Goal: Task Accomplishment & Management: Manage account settings

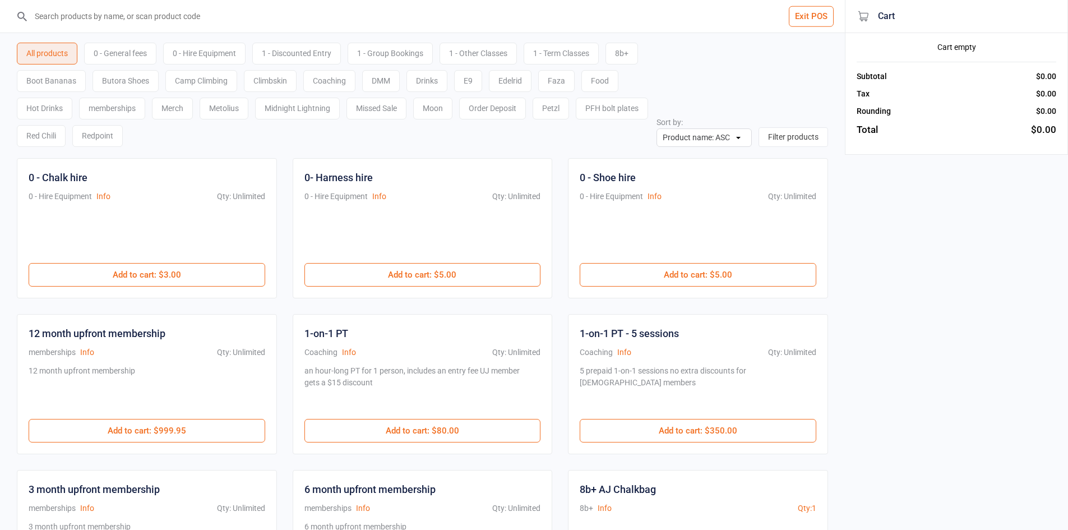
click at [220, 16] on input "search" at bounding box center [429, 16] width 800 height 33
drag, startPoint x: 629, startPoint y: 275, endPoint x: 507, endPoint y: 205, distance: 141.6
click at [630, 275] on button "Add to cart : $5.00" at bounding box center [697, 275] width 237 height 24
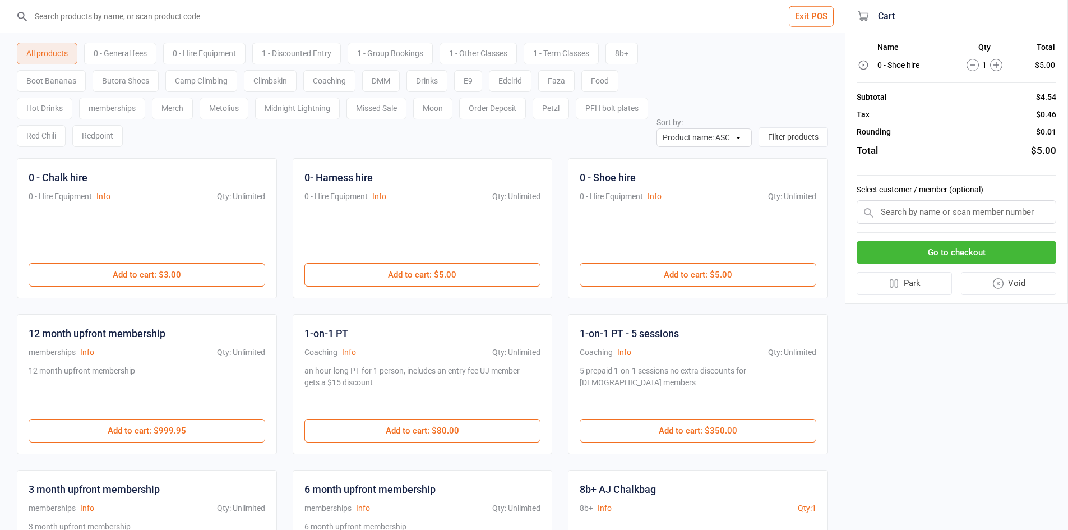
click at [138, 58] on div "0 - General fees" at bounding box center [120, 54] width 72 height 22
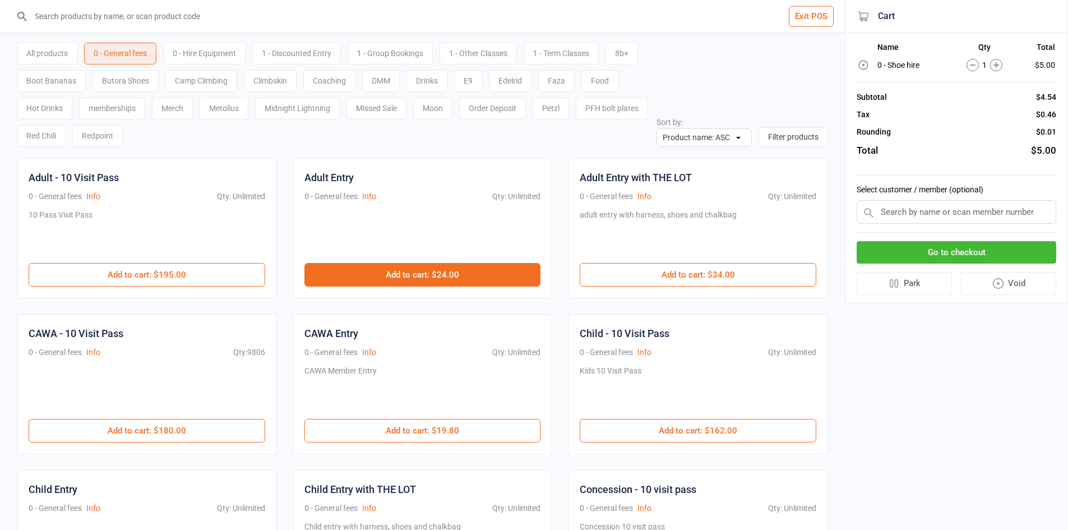
click at [493, 269] on button "Add to cart : $24.00" at bounding box center [422, 275] width 237 height 24
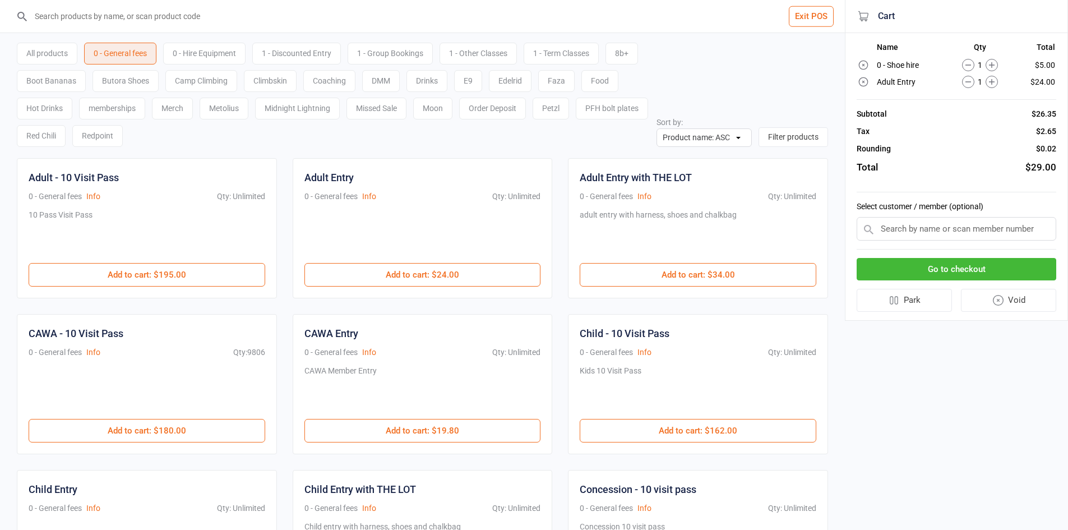
click at [891, 268] on button "Go to checkout" at bounding box center [956, 269] width 200 height 23
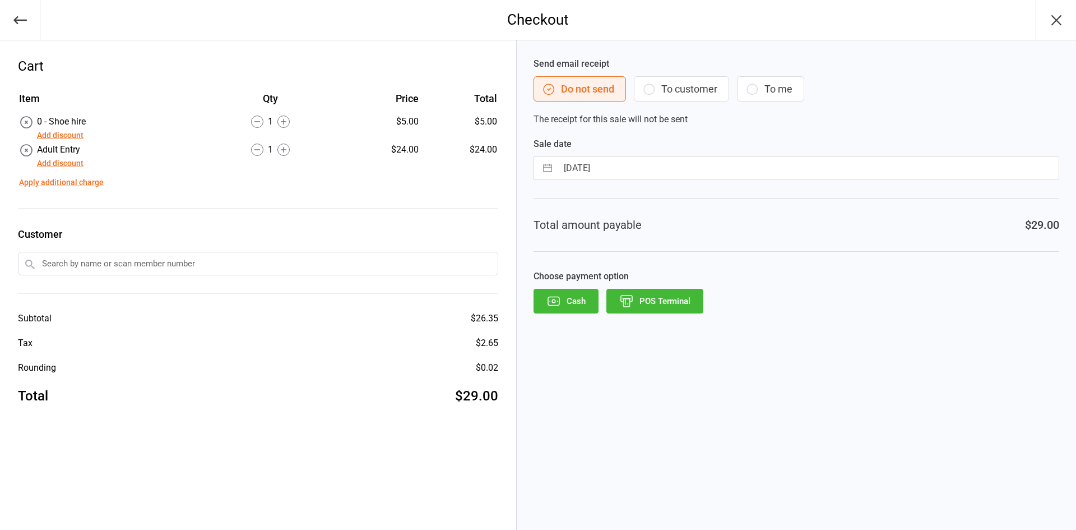
click at [642, 304] on button "POS Terminal" at bounding box center [654, 301] width 97 height 25
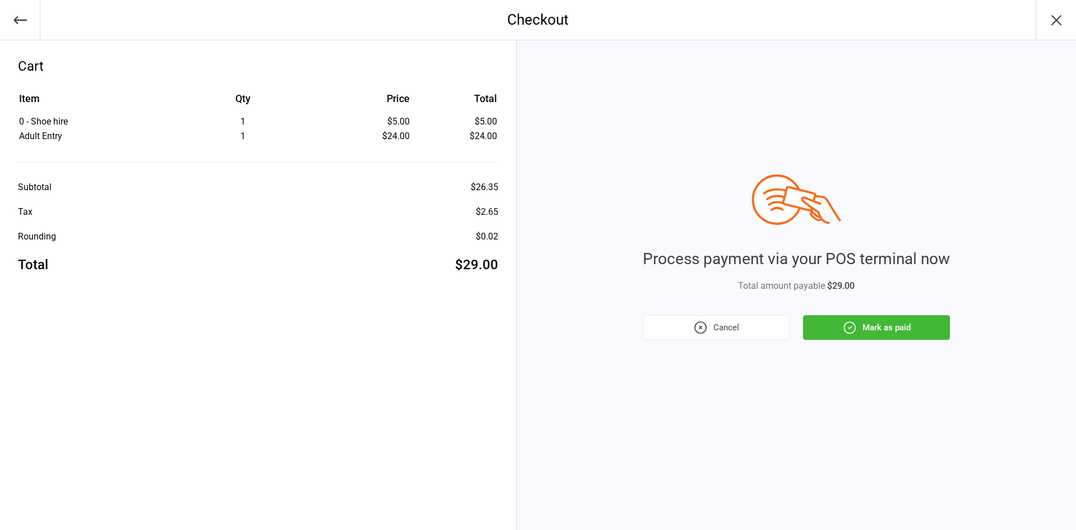
click at [857, 326] on button "Mark as paid" at bounding box center [876, 327] width 147 height 25
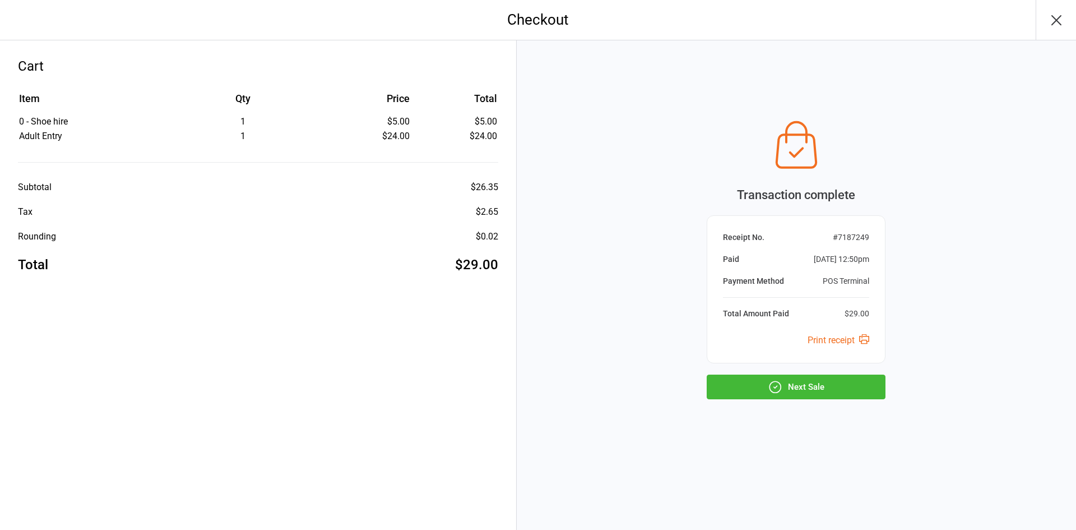
click at [769, 384] on icon "button" at bounding box center [775, 386] width 15 height 15
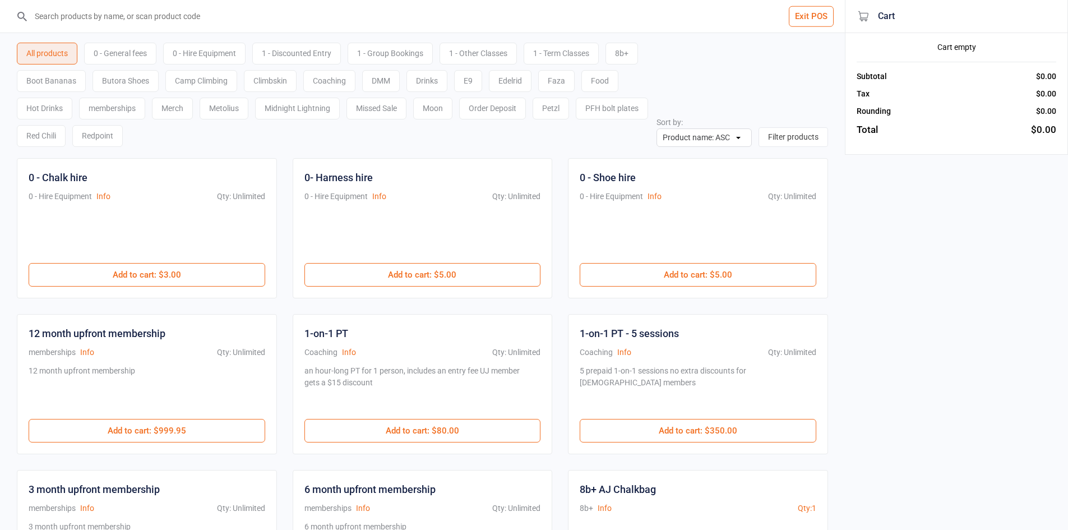
click at [189, 16] on input "search" at bounding box center [429, 16] width 800 height 33
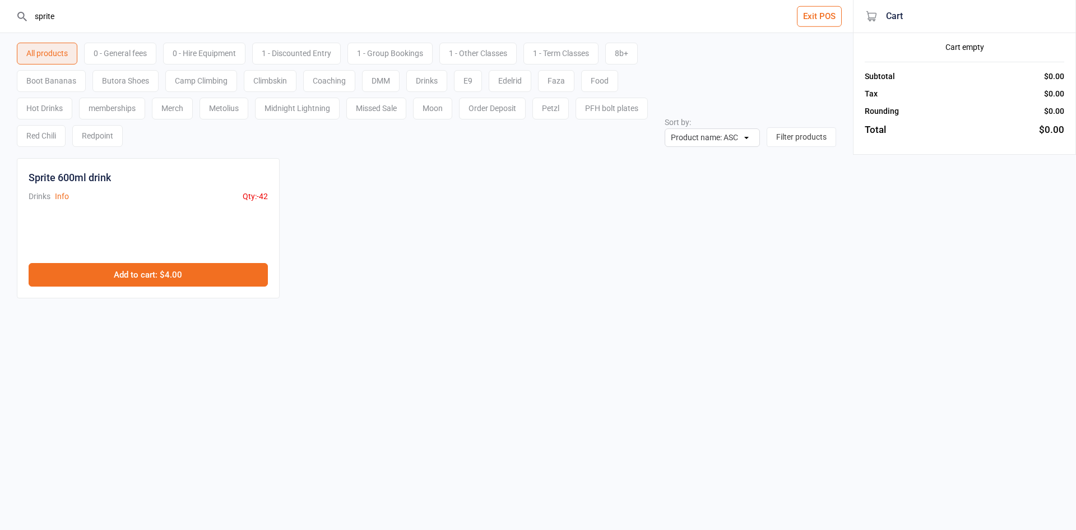
click at [138, 281] on button "Add to cart : $4.00" at bounding box center [148, 275] width 239 height 24
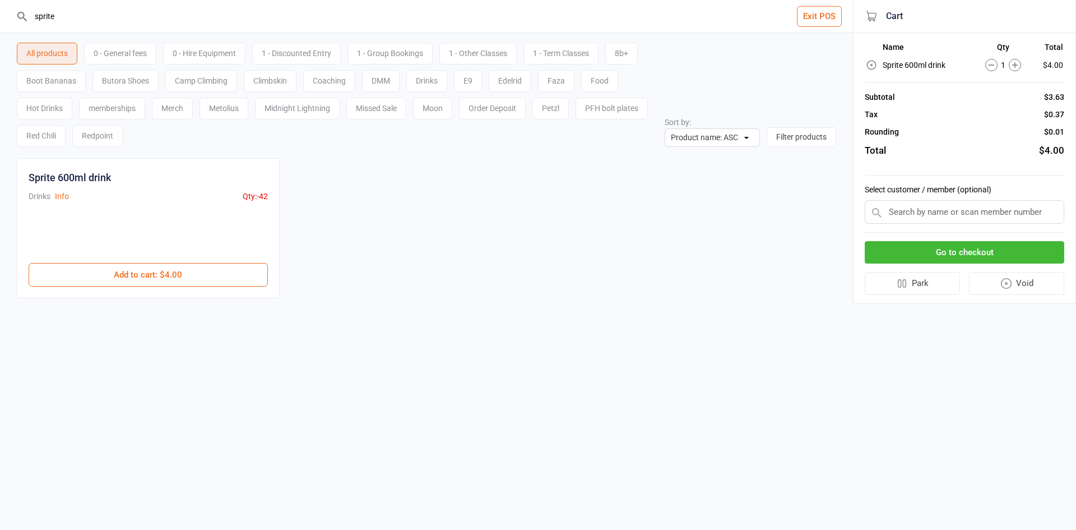
drag, startPoint x: 69, startPoint y: 29, endPoint x: 0, endPoint y: 10, distance: 71.9
click at [0, 10] on header "sprite Exit POS" at bounding box center [426, 16] width 853 height 33
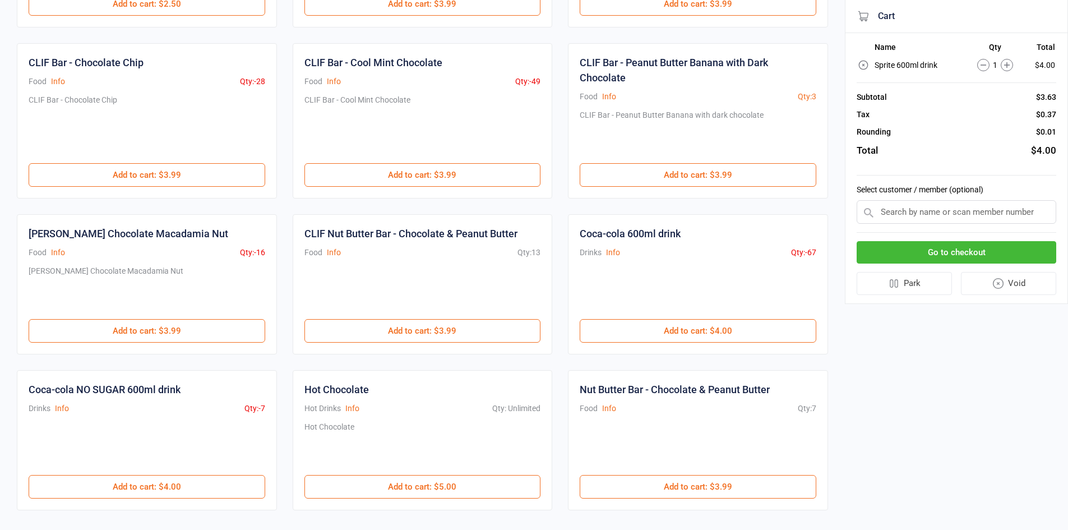
scroll to position [280, 0]
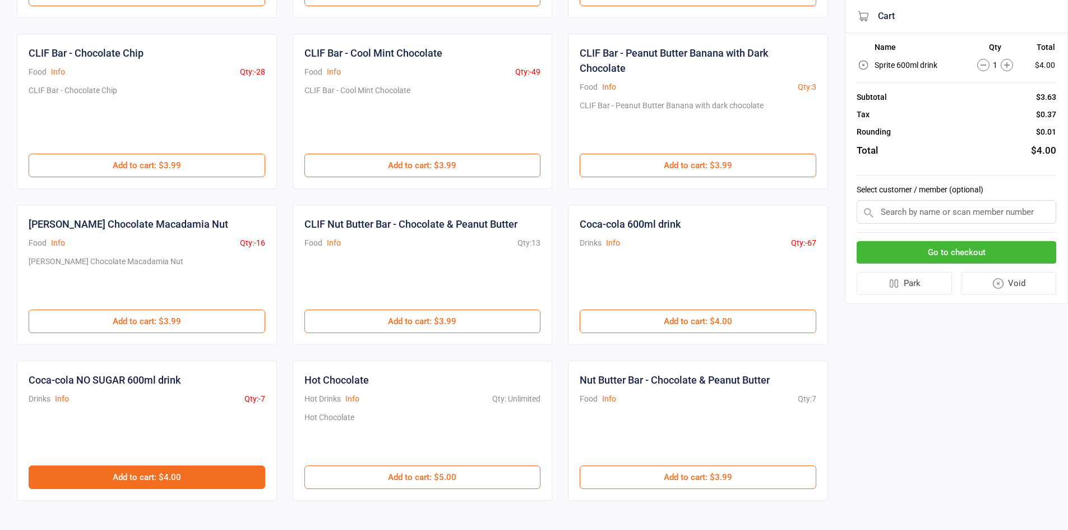
type input "cola"
click at [216, 470] on button "Add to cart : $4.00" at bounding box center [147, 477] width 237 height 24
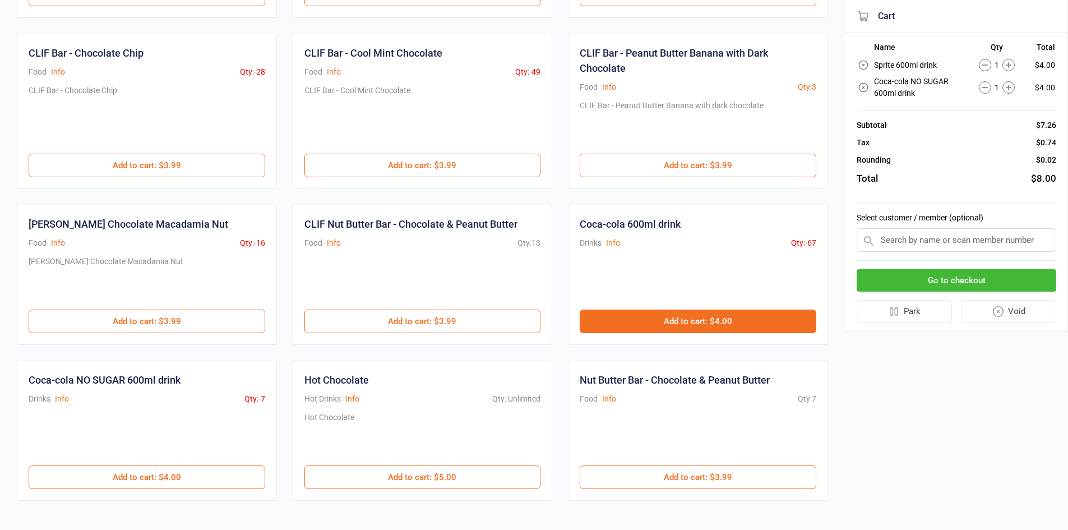
click at [622, 321] on button "Add to cart : $4.00" at bounding box center [697, 321] width 237 height 24
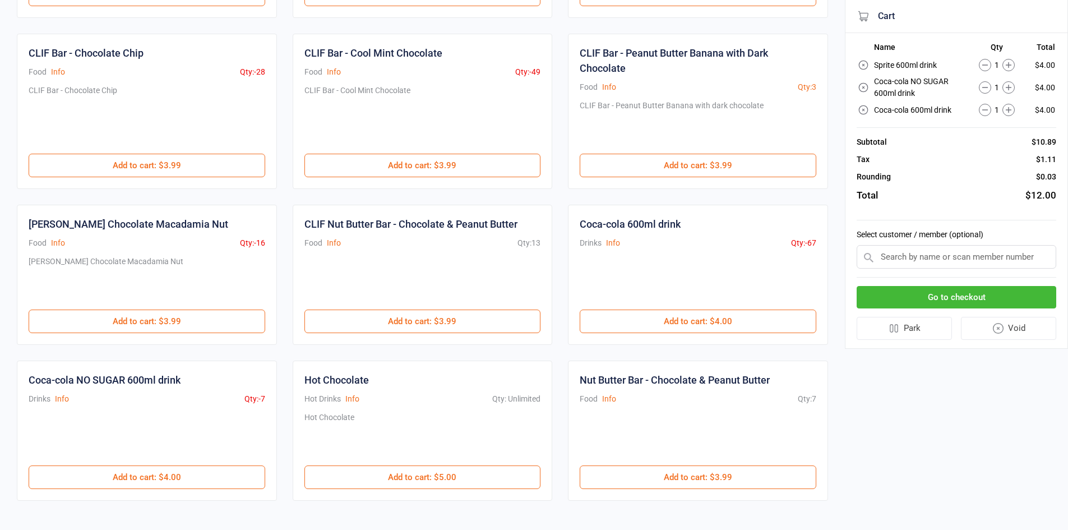
click at [961, 294] on button "Go to checkout" at bounding box center [956, 297] width 200 height 23
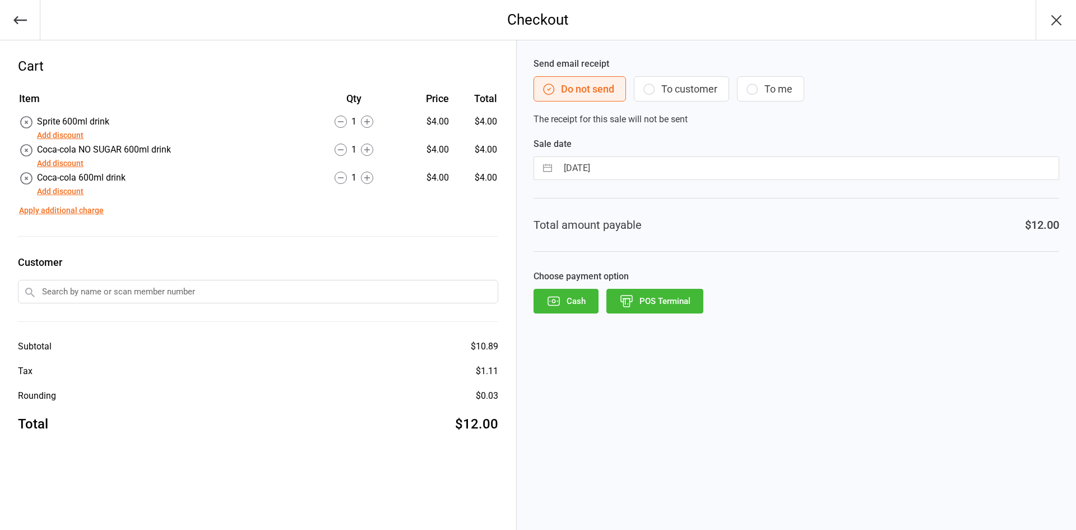
click at [675, 302] on button "POS Terminal" at bounding box center [654, 301] width 97 height 25
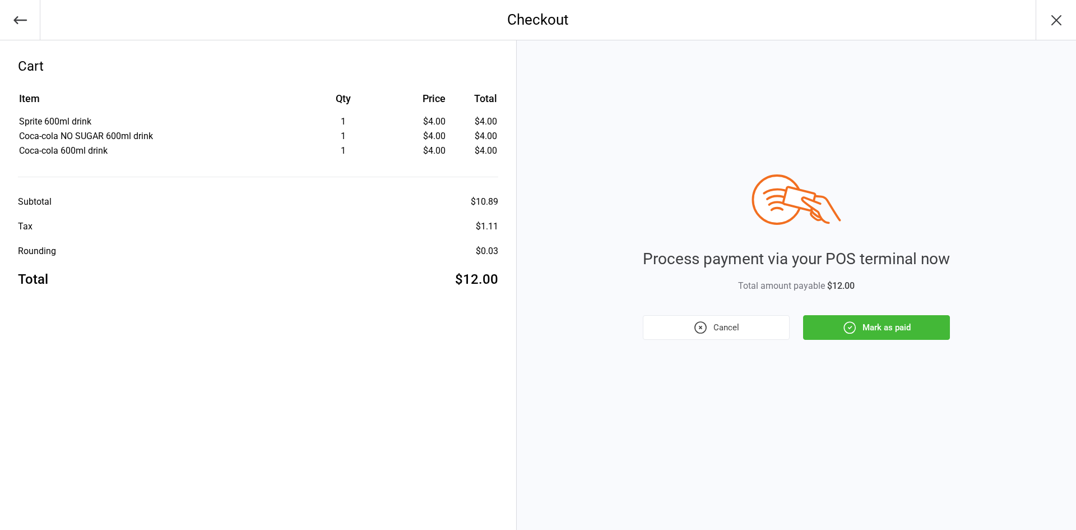
drag, startPoint x: 861, startPoint y: 330, endPoint x: 867, endPoint y: 354, distance: 24.7
click at [861, 331] on button "Mark as paid" at bounding box center [876, 327] width 147 height 25
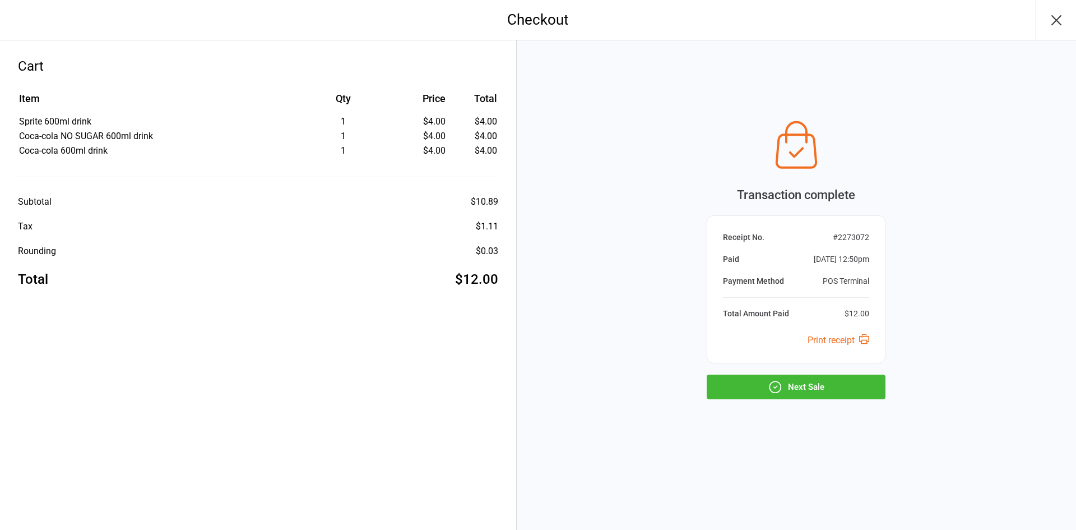
click at [799, 387] on button "Next Sale" at bounding box center [796, 386] width 179 height 25
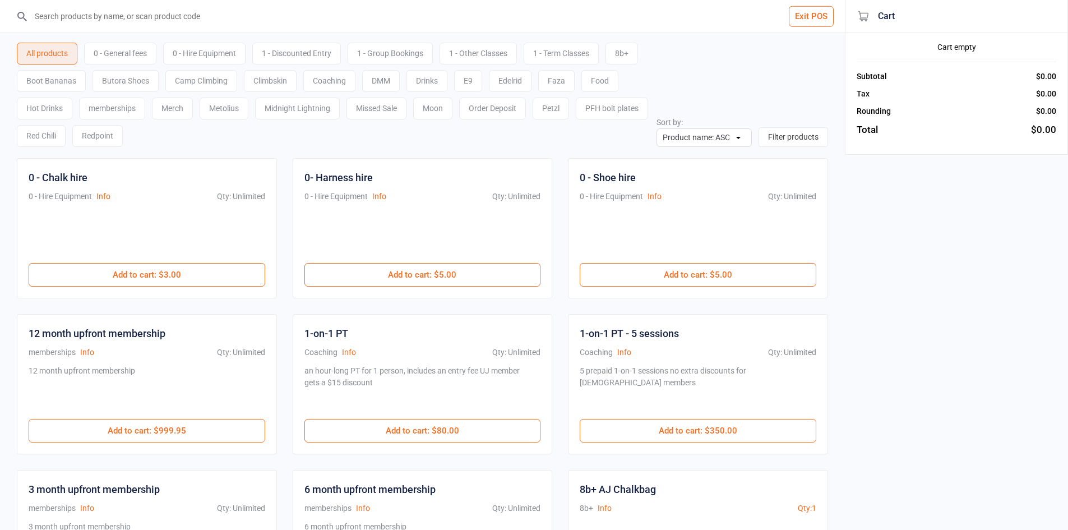
click at [735, 88] on div "All products 0 - General fees 0 - Hire Equipment 1 - Discounted Entry 1 - Group…" at bounding box center [422, 90] width 811 height 114
click at [205, 25] on input "search" at bounding box center [429, 16] width 800 height 33
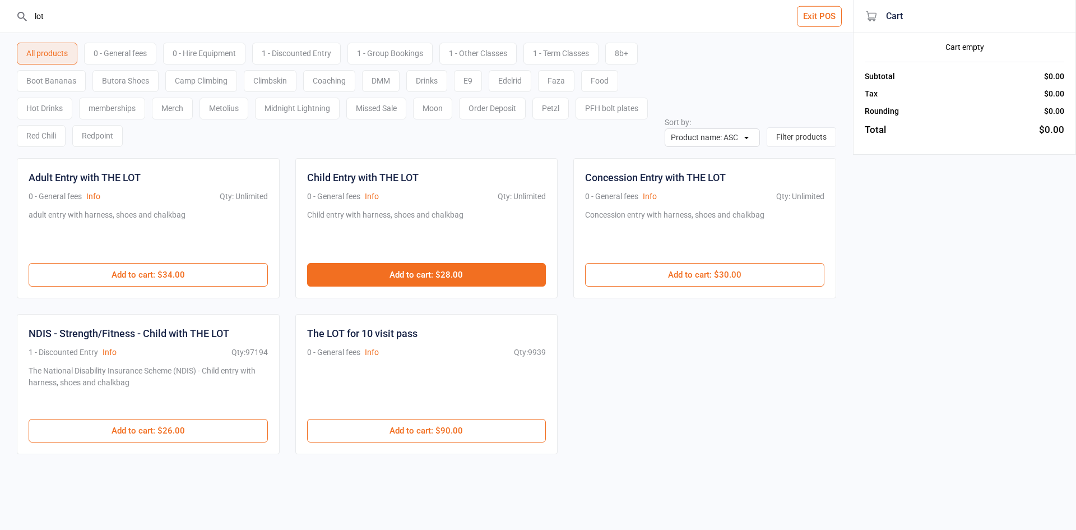
click at [512, 266] on button "Add to cart : $28.00" at bounding box center [426, 275] width 239 height 24
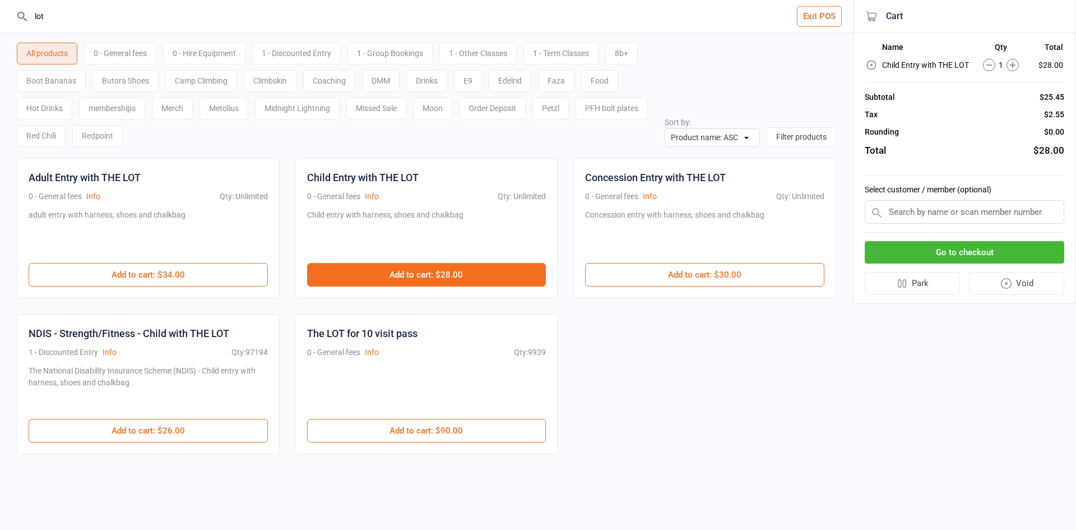
click at [511, 268] on button "Add to cart : $28.00" at bounding box center [426, 275] width 239 height 24
drag, startPoint x: 85, startPoint y: 29, endPoint x: 0, endPoint y: 12, distance: 86.7
click at [0, 12] on header "lot Exit POS" at bounding box center [426, 16] width 853 height 33
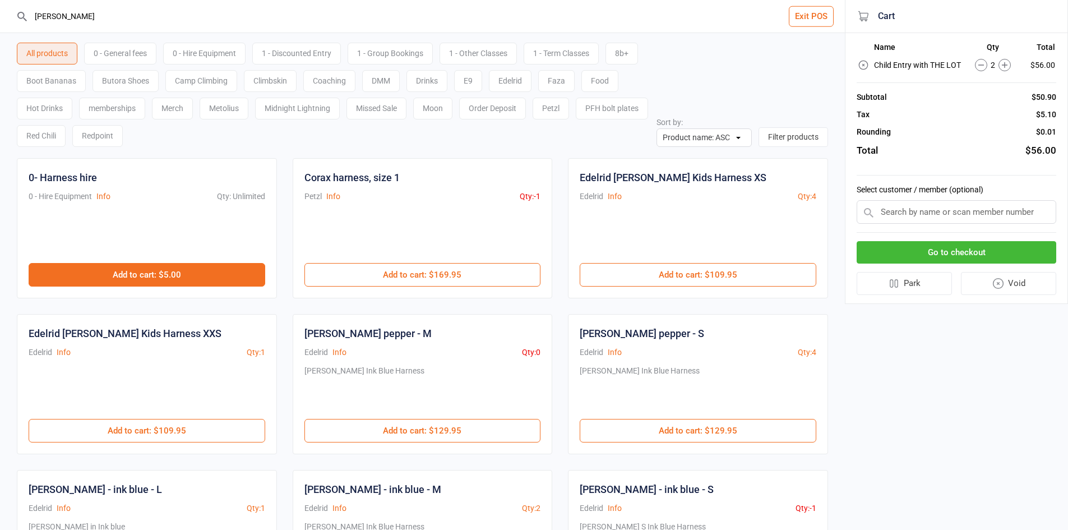
click at [220, 270] on button "Add to cart : $5.00" at bounding box center [147, 275] width 237 height 24
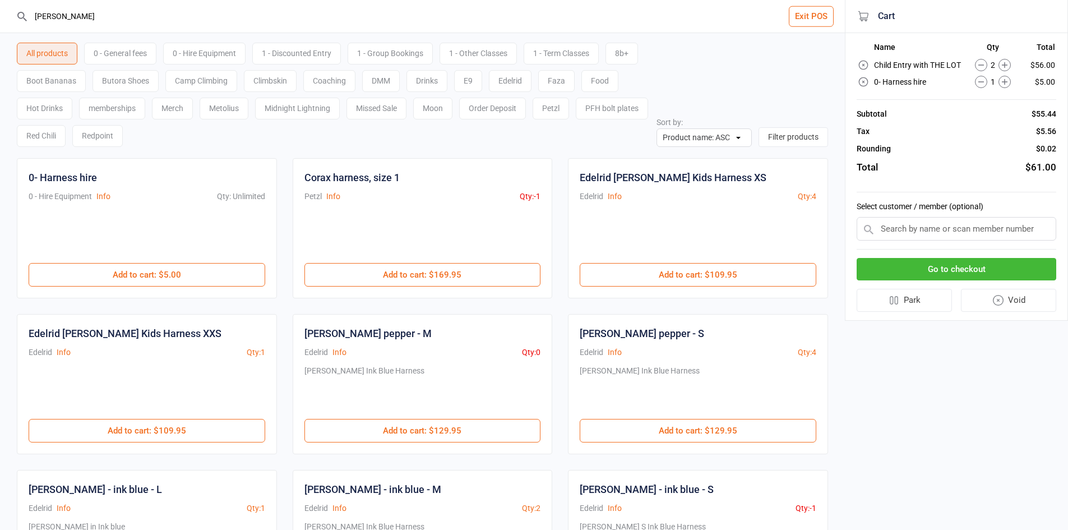
drag, startPoint x: 0, startPoint y: 15, endPoint x: 0, endPoint y: 4, distance: 10.6
click at [0, 6] on header "harn Exit POS" at bounding box center [422, 16] width 845 height 33
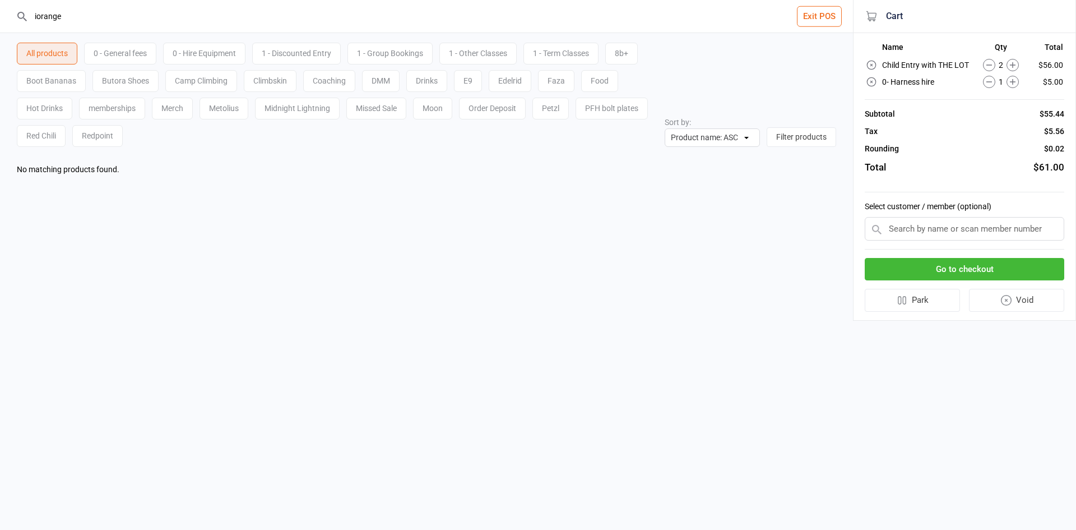
click at [35, 15] on input "iorange" at bounding box center [433, 16] width 808 height 33
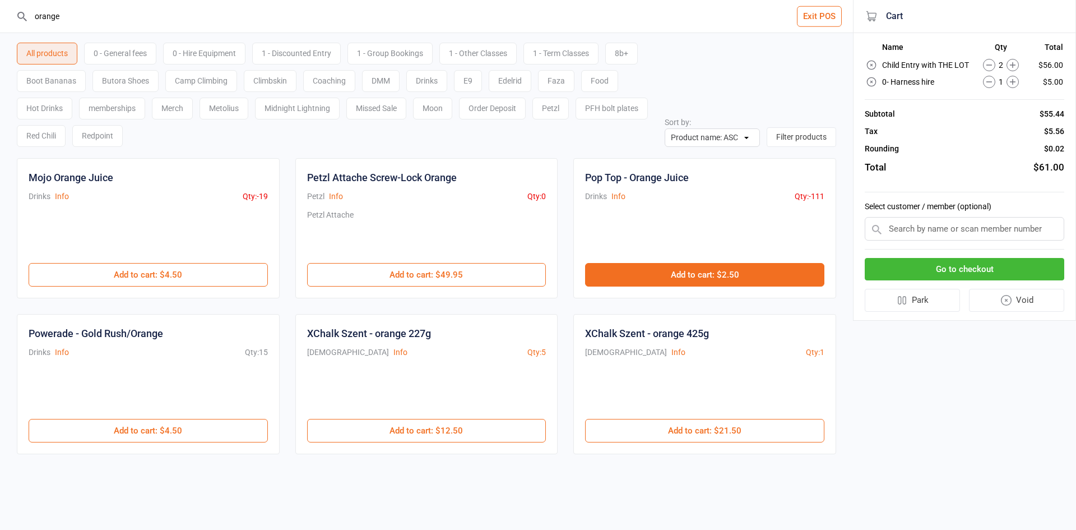
type input "orange"
click at [682, 275] on button "Add to cart : $2.50" at bounding box center [704, 275] width 239 height 24
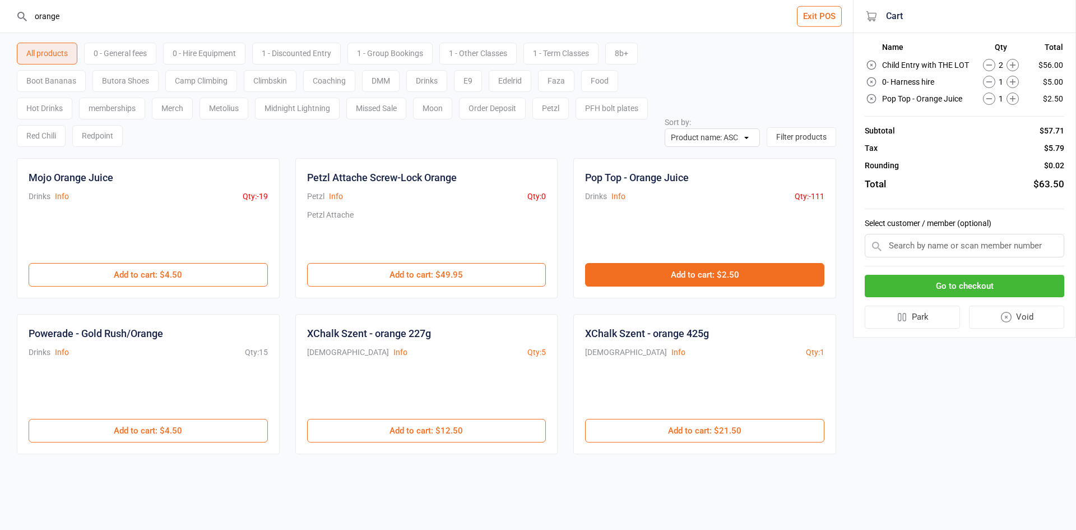
click at [682, 275] on button "Add to cart : $2.50" at bounding box center [704, 275] width 239 height 24
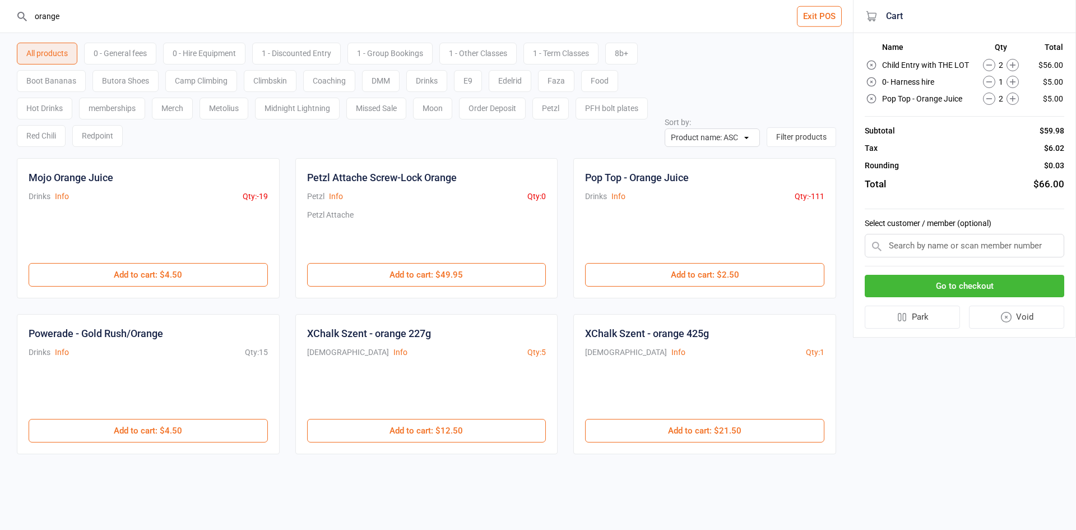
click at [963, 300] on div "Go to checkout Park Void" at bounding box center [965, 301] width 200 height 71
click at [962, 286] on button "Go to checkout" at bounding box center [965, 286] width 200 height 23
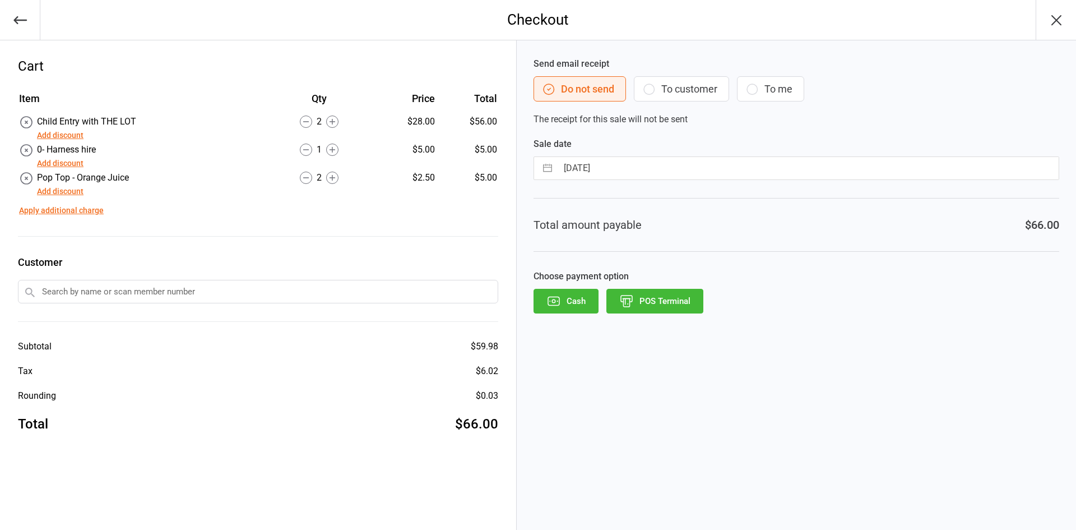
click at [648, 281] on label "Choose payment option" at bounding box center [797, 276] width 526 height 13
click at [649, 293] on button "POS Terminal" at bounding box center [654, 301] width 97 height 25
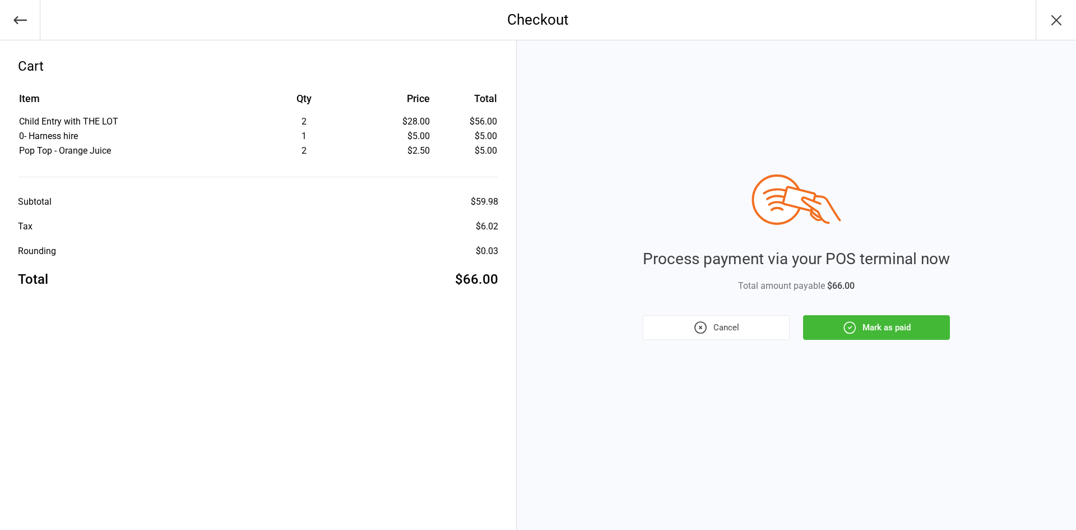
click at [873, 327] on button "Mark as paid" at bounding box center [876, 327] width 147 height 25
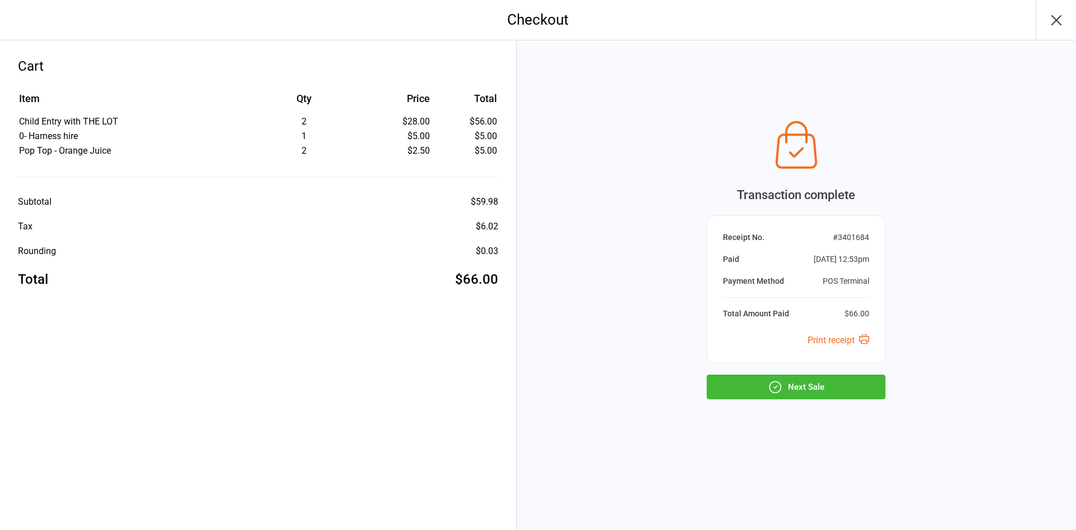
click at [820, 390] on button "Next Sale" at bounding box center [796, 386] width 179 height 25
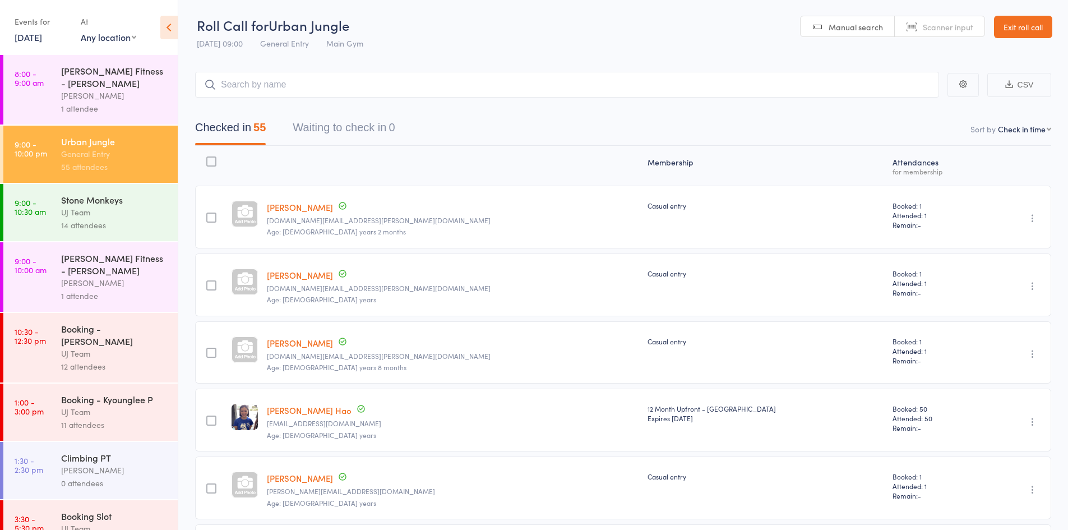
select select "4"
click at [557, 41] on header "Roll Call for Urban Jungle 13 Sep 09:00 General Entry Main Gym Manual search Sc…" at bounding box center [622, 27] width 889 height 55
click at [108, 405] on div "UJ Team" at bounding box center [114, 411] width 107 height 13
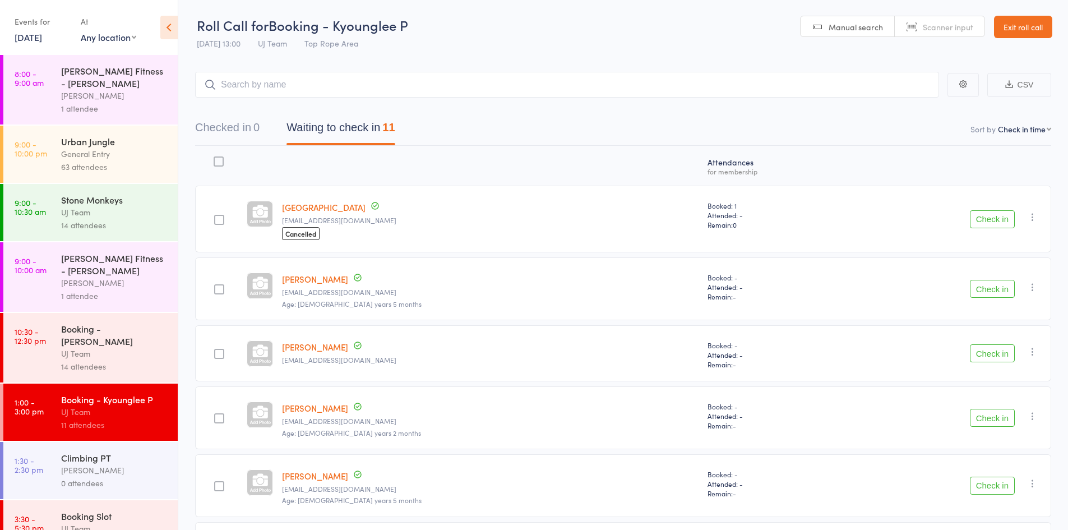
click at [538, 134] on nav "Checked in 0 Waiting to check in 11" at bounding box center [623, 130] width 883 height 30
click at [81, 509] on div "Booking Slot" at bounding box center [114, 515] width 107 height 12
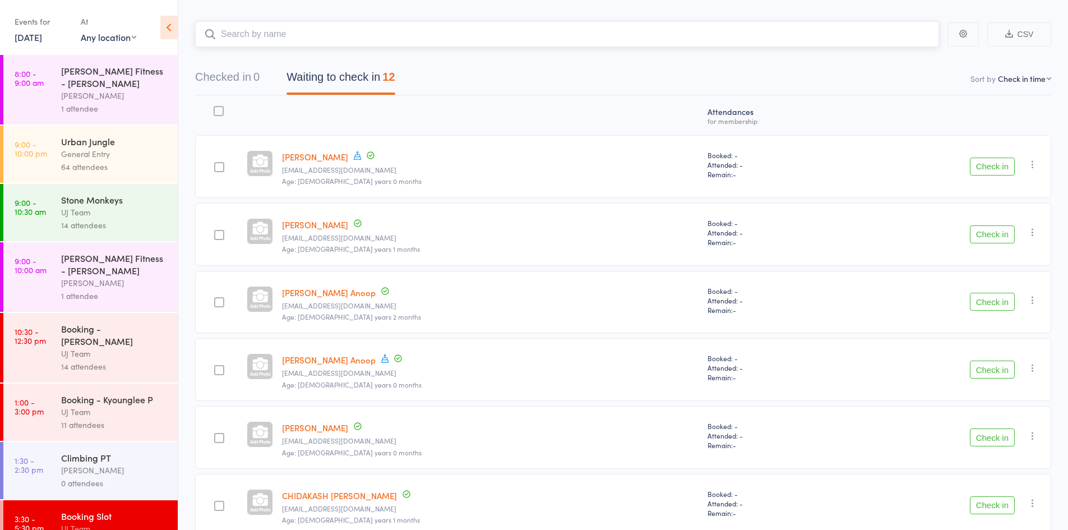
scroll to position [112, 0]
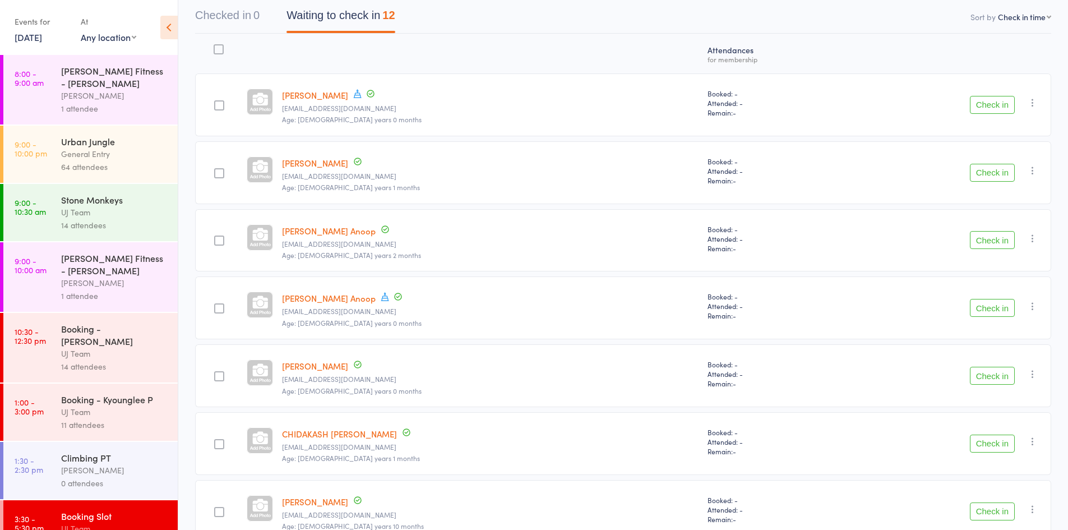
click at [100, 172] on div "64 attendees" at bounding box center [114, 166] width 107 height 13
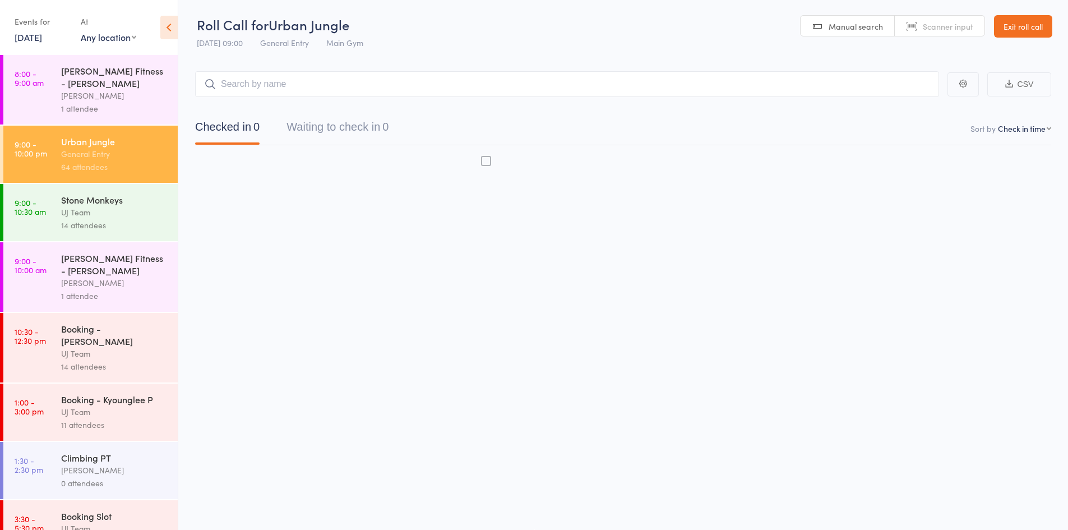
scroll to position [1, 0]
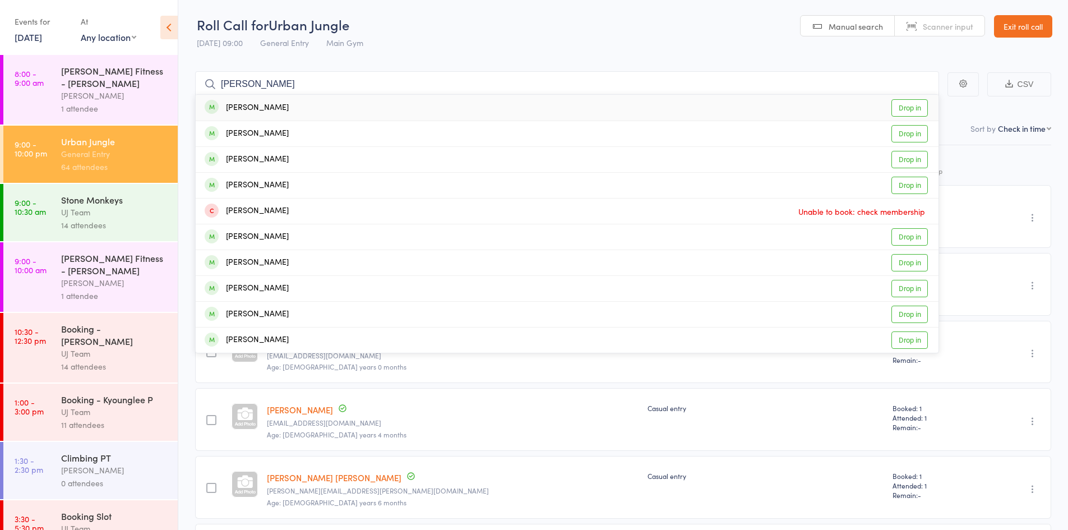
type input "hamish stewart"
click at [287, 111] on div "Hamish Stewart Drop in" at bounding box center [567, 108] width 743 height 26
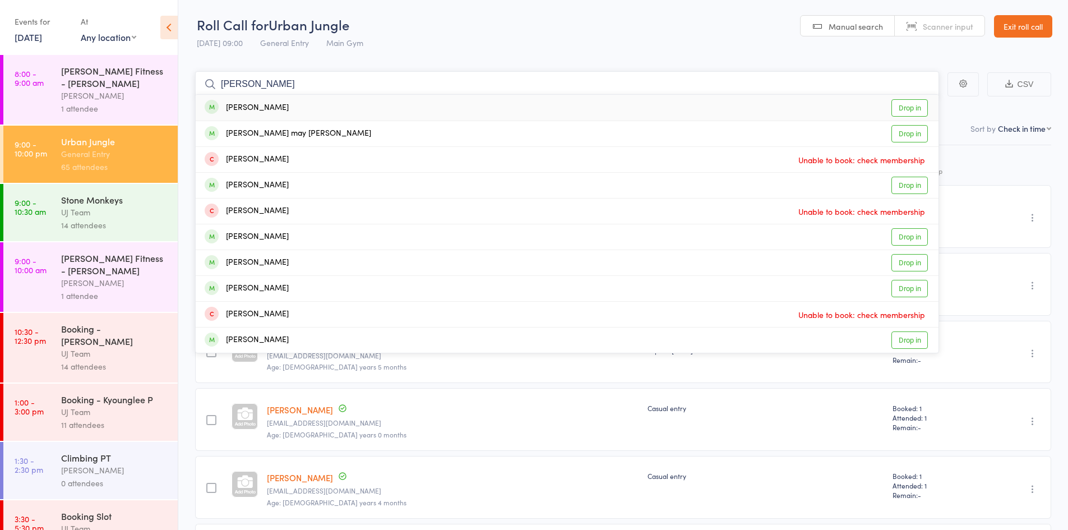
type input "maxwell stewart"
click at [283, 105] on div "[PERSON_NAME]" at bounding box center [247, 107] width 84 height 13
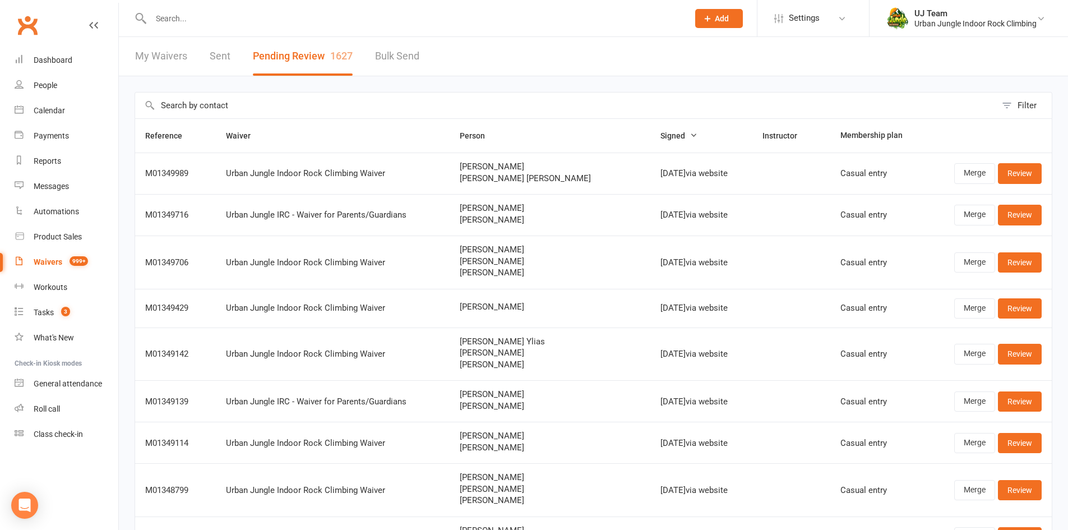
select select "25"
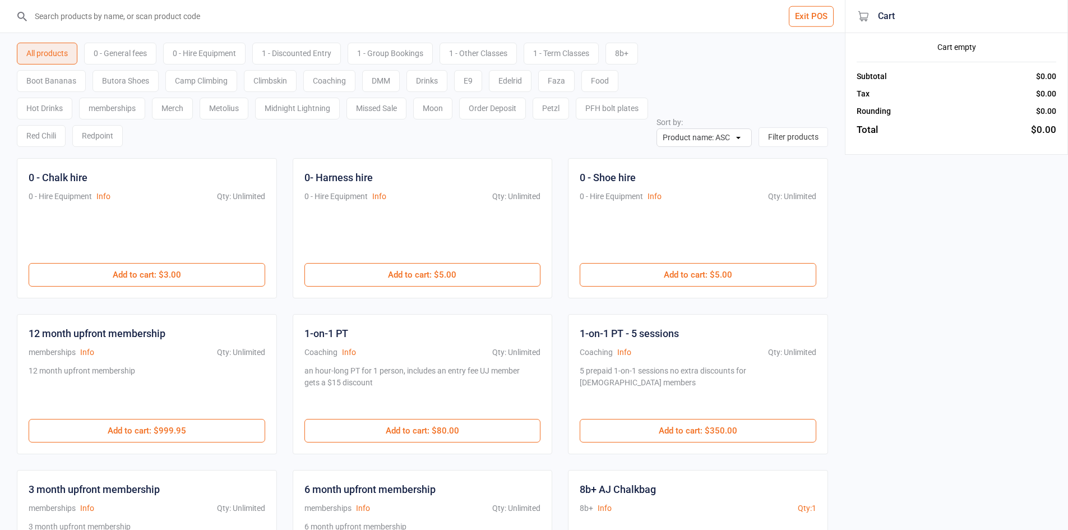
click at [400, 20] on input "search" at bounding box center [429, 16] width 800 height 33
click at [139, 57] on div "0 - General fees" at bounding box center [120, 54] width 72 height 22
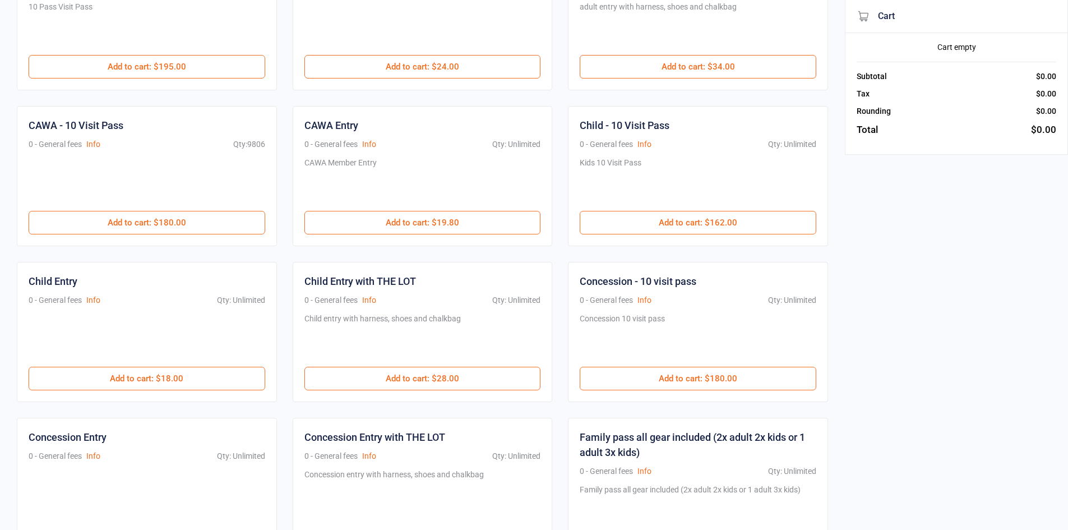
scroll to position [224, 0]
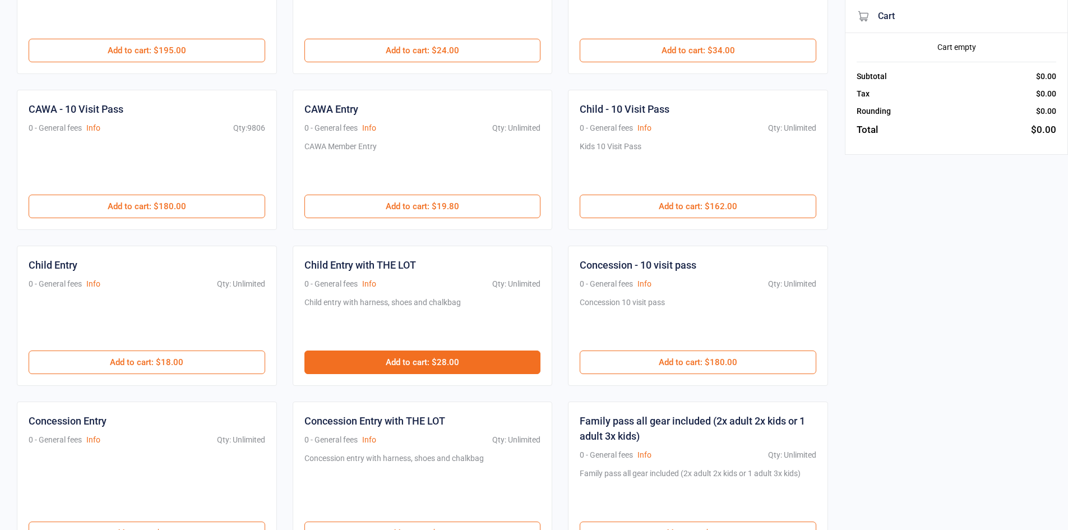
click at [418, 361] on button "Add to cart : $28.00" at bounding box center [422, 362] width 237 height 24
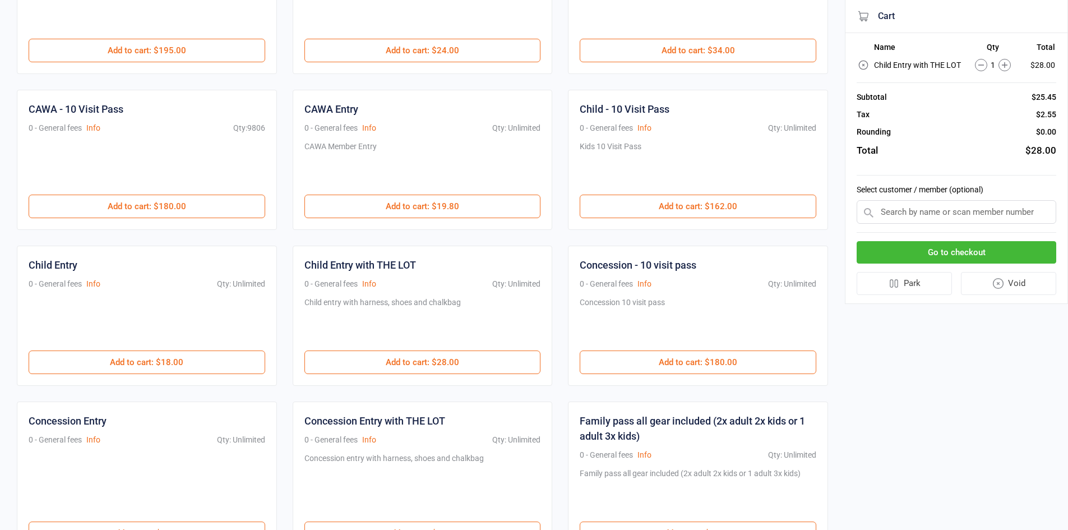
click at [1029, 251] on button "Go to checkout" at bounding box center [956, 252] width 200 height 23
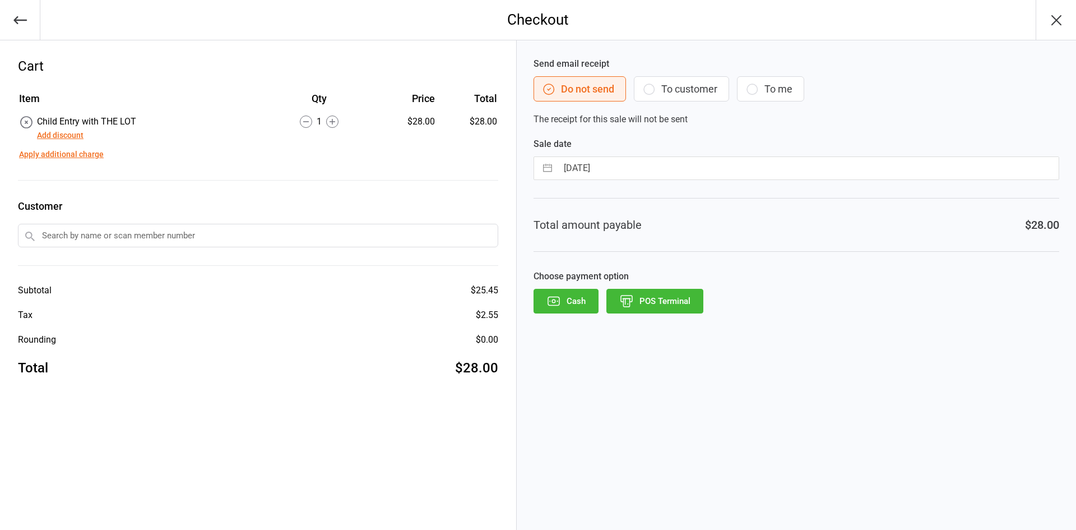
click at [678, 314] on div "Send email receipt Do not send To customer To me The receipt for this sale will…" at bounding box center [796, 284] width 559 height 489
click at [678, 309] on button "POS Terminal" at bounding box center [654, 301] width 97 height 25
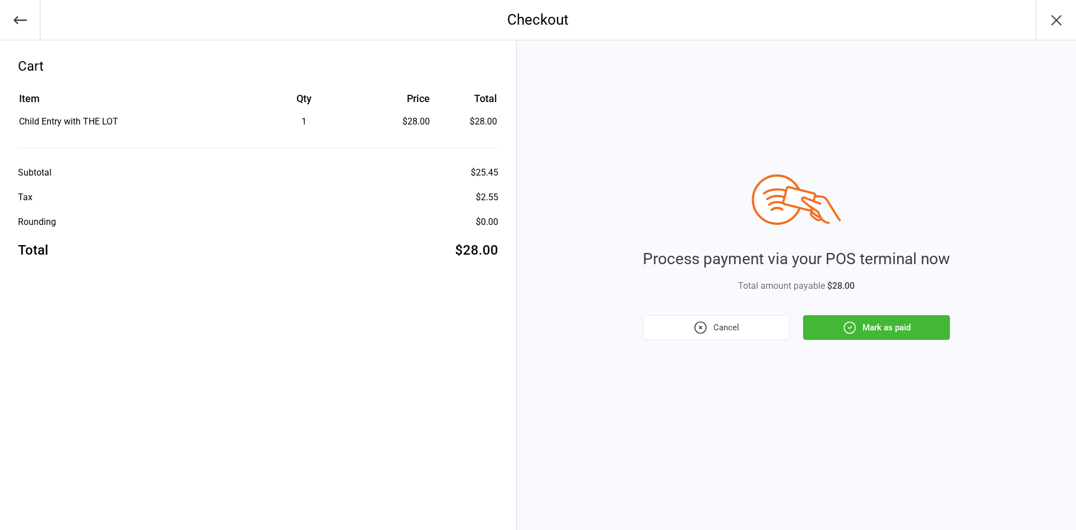
click at [873, 318] on button "Mark as paid" at bounding box center [876, 327] width 147 height 25
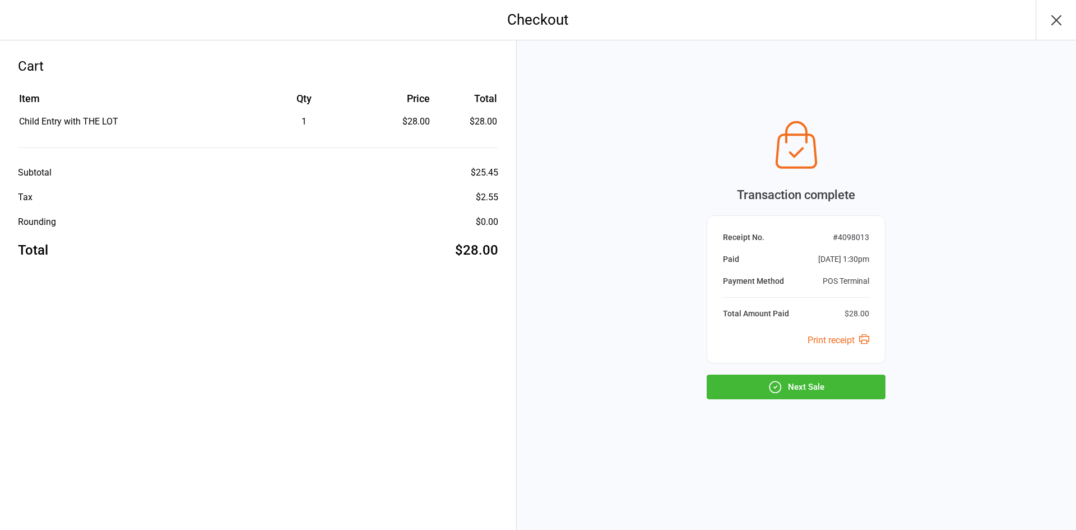
click at [796, 388] on button "Next Sale" at bounding box center [796, 386] width 179 height 25
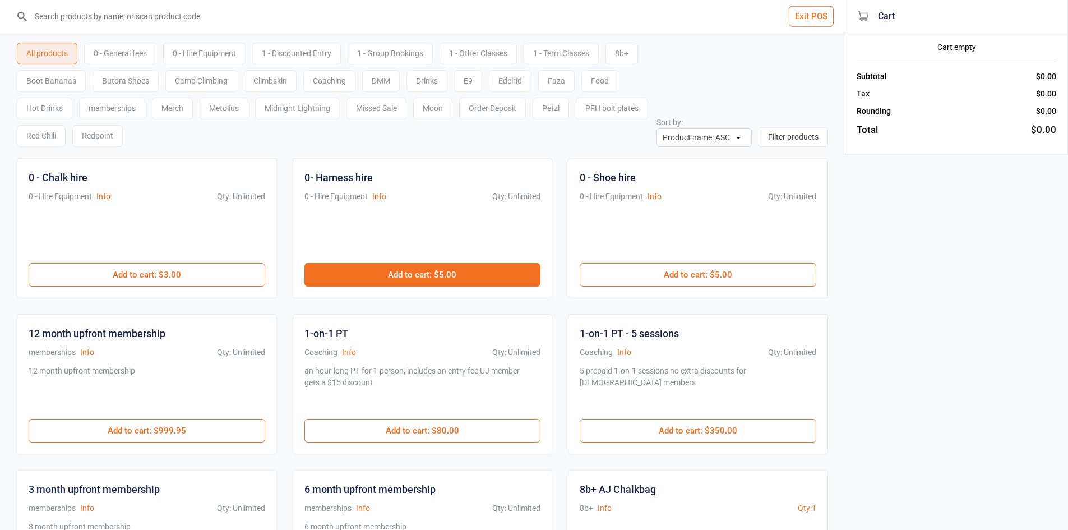
click at [389, 275] on button "Add to cart : $5.00" at bounding box center [422, 275] width 237 height 24
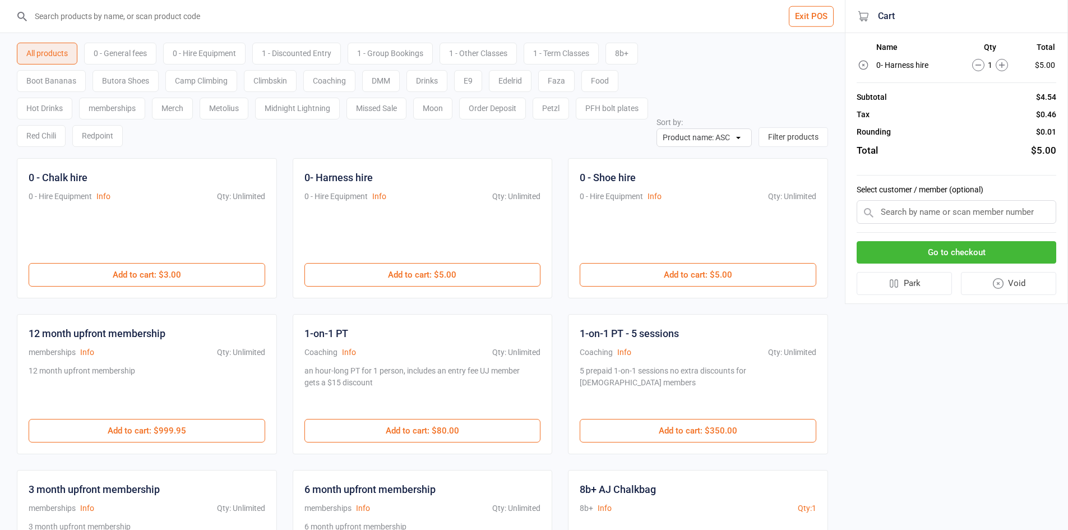
click at [136, 52] on div "0 - General fees" at bounding box center [120, 54] width 72 height 22
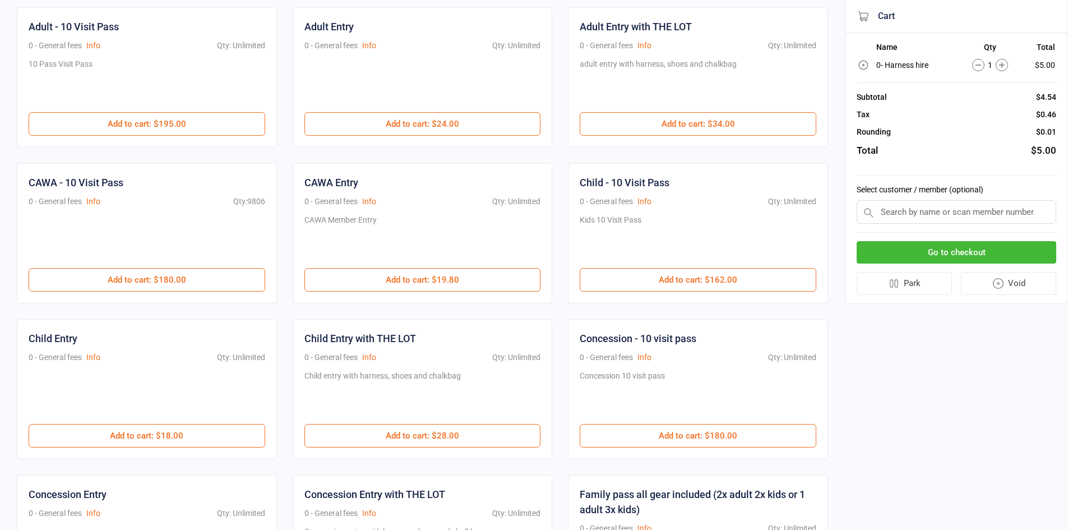
scroll to position [168, 0]
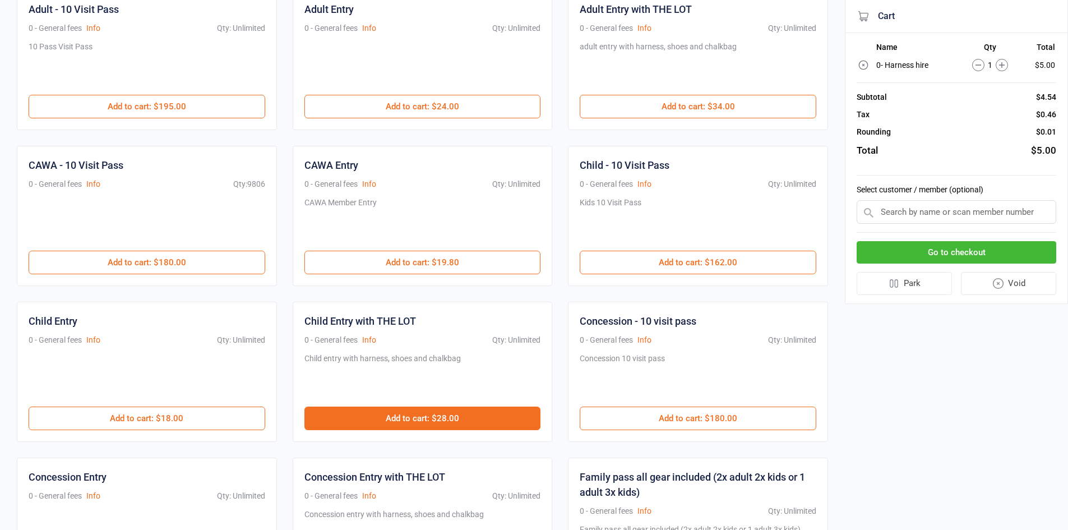
click at [351, 415] on button "Add to cart : $28.00" at bounding box center [422, 418] width 237 height 24
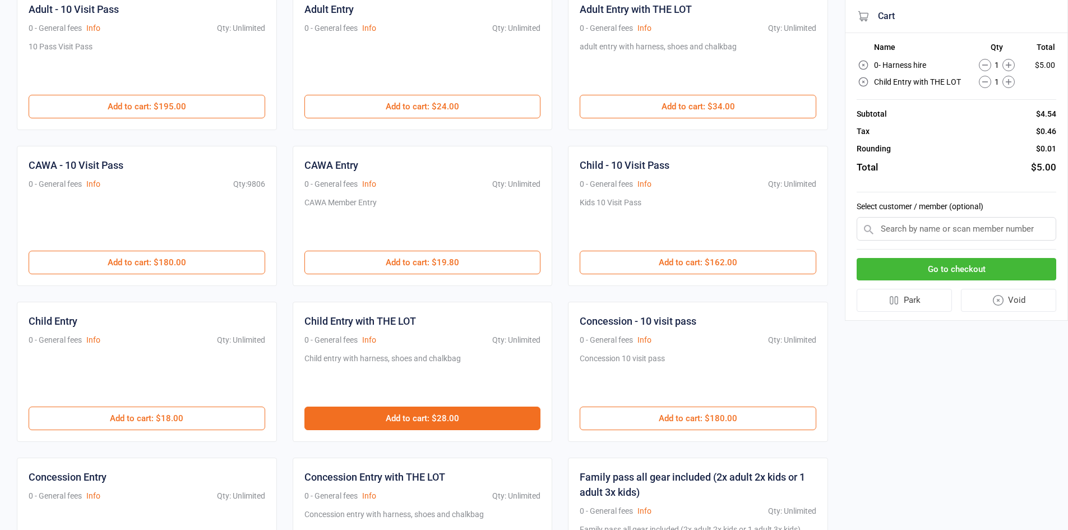
click at [351, 415] on button "Add to cart : $28.00" at bounding box center [422, 418] width 237 height 24
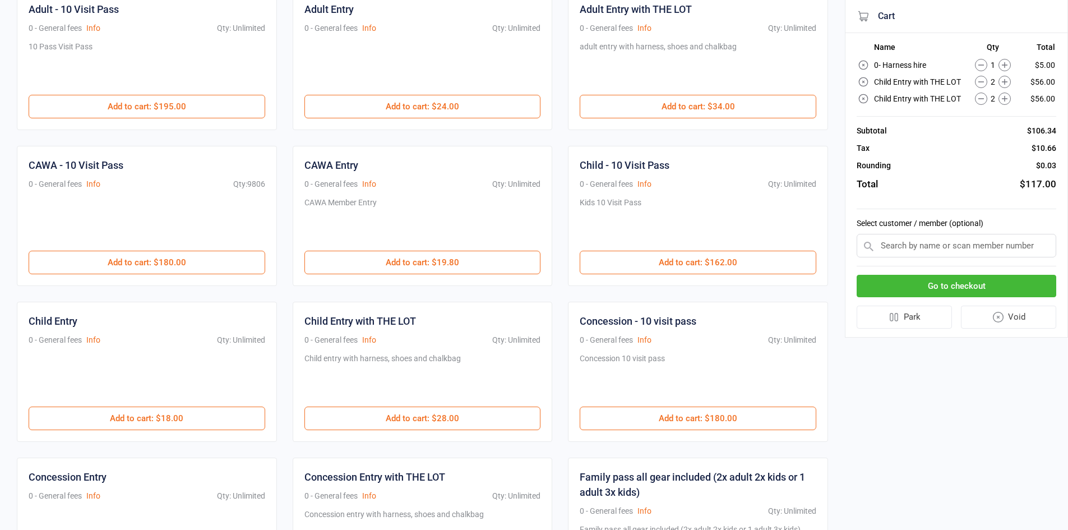
click at [979, 81] on icon at bounding box center [981, 82] width 12 height 12
click at [1002, 61] on circle at bounding box center [1004, 65] width 12 height 12
click at [1005, 291] on button "Go to checkout" at bounding box center [956, 286] width 200 height 23
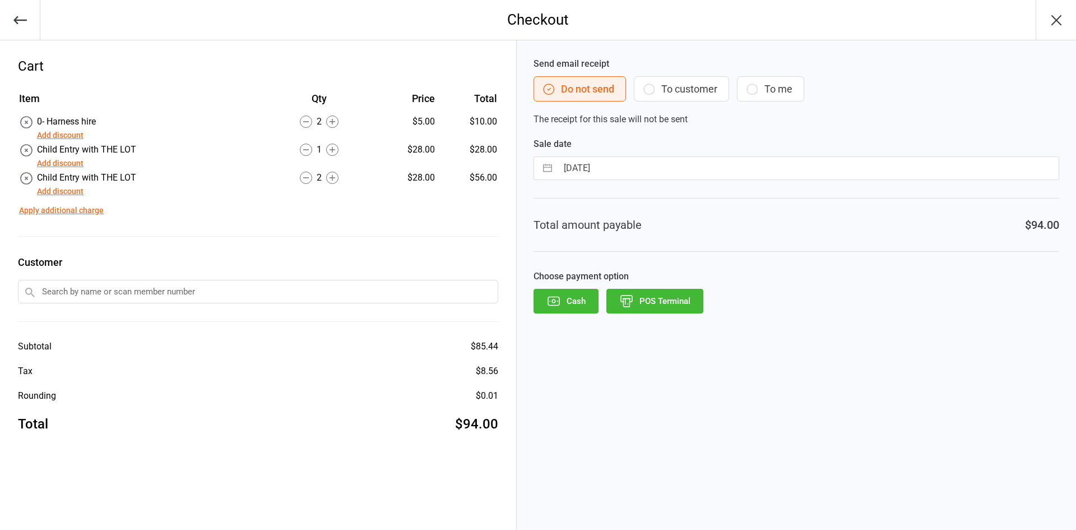
click at [656, 295] on button "POS Terminal" at bounding box center [654, 301] width 97 height 25
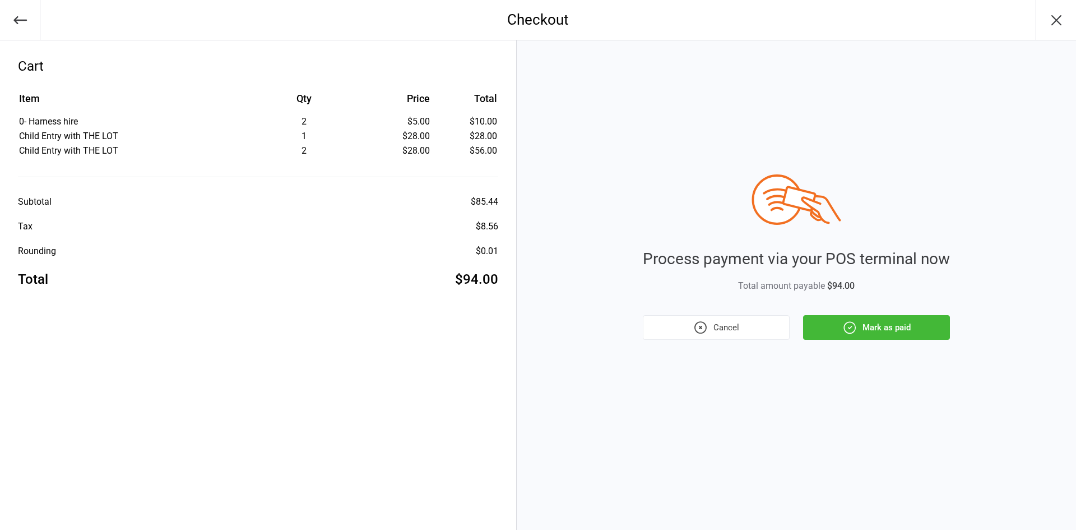
click at [720, 326] on button "Cancel" at bounding box center [716, 327] width 147 height 25
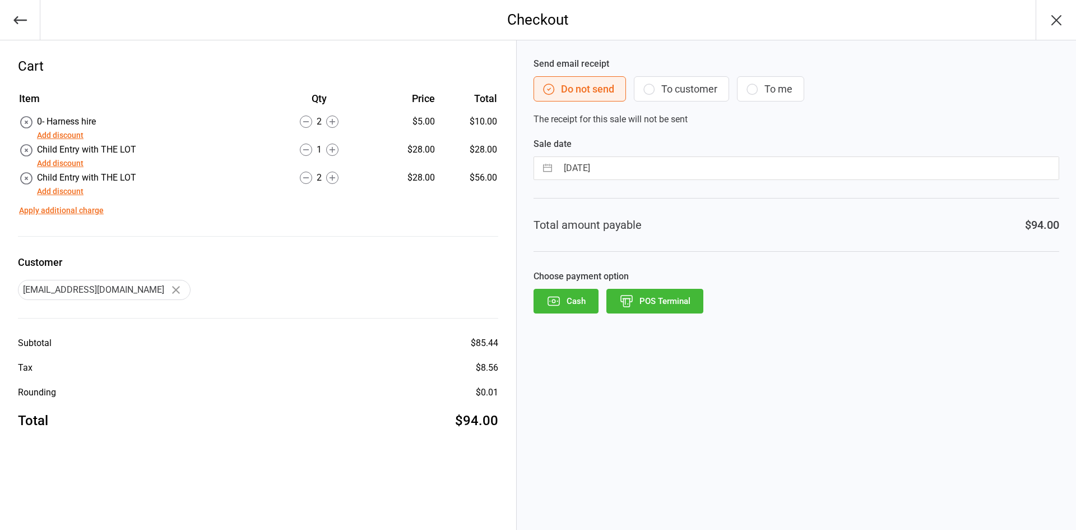
click at [565, 300] on button "Cash" at bounding box center [566, 301] width 65 height 25
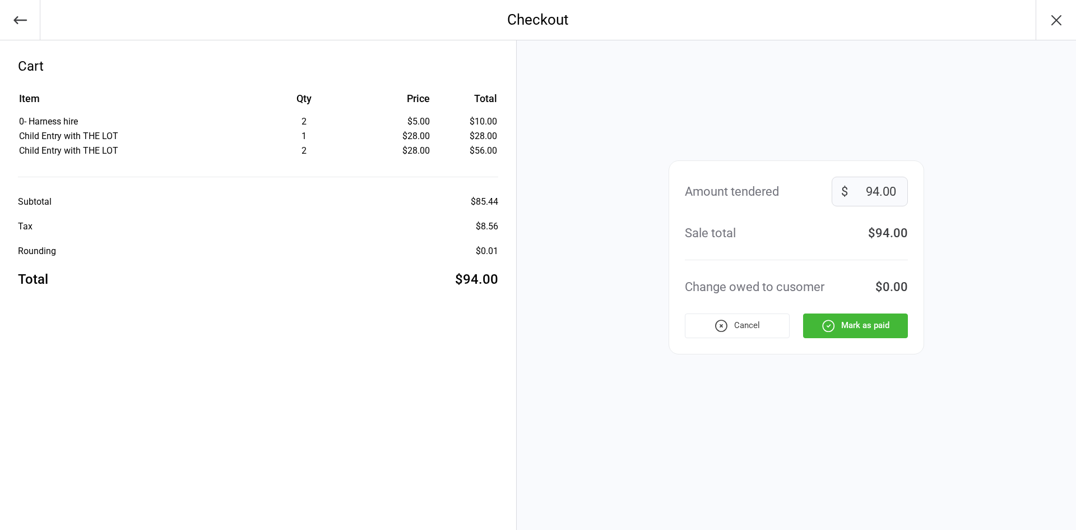
click at [823, 324] on icon "button" at bounding box center [828, 325] width 11 height 11
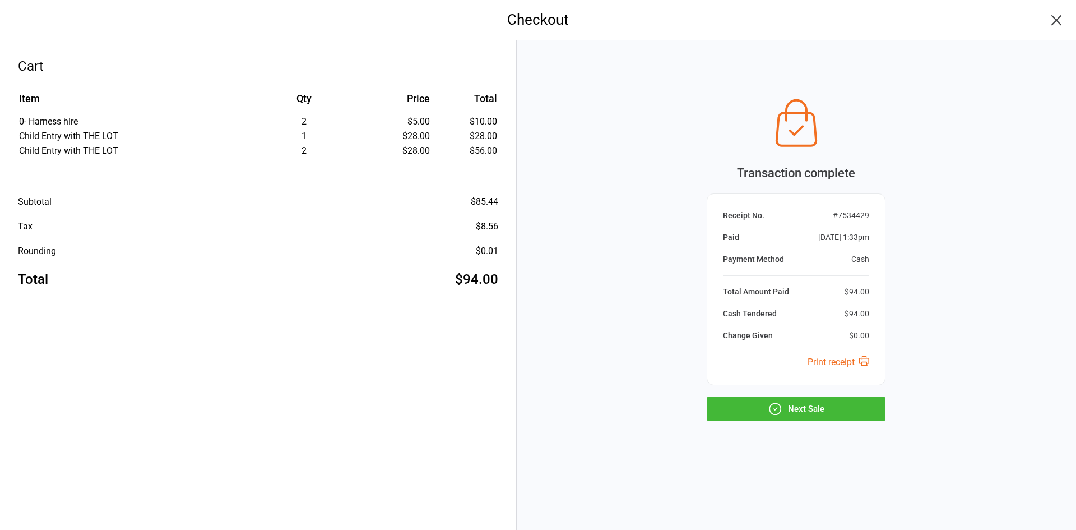
click at [803, 411] on button "Next Sale" at bounding box center [796, 408] width 179 height 25
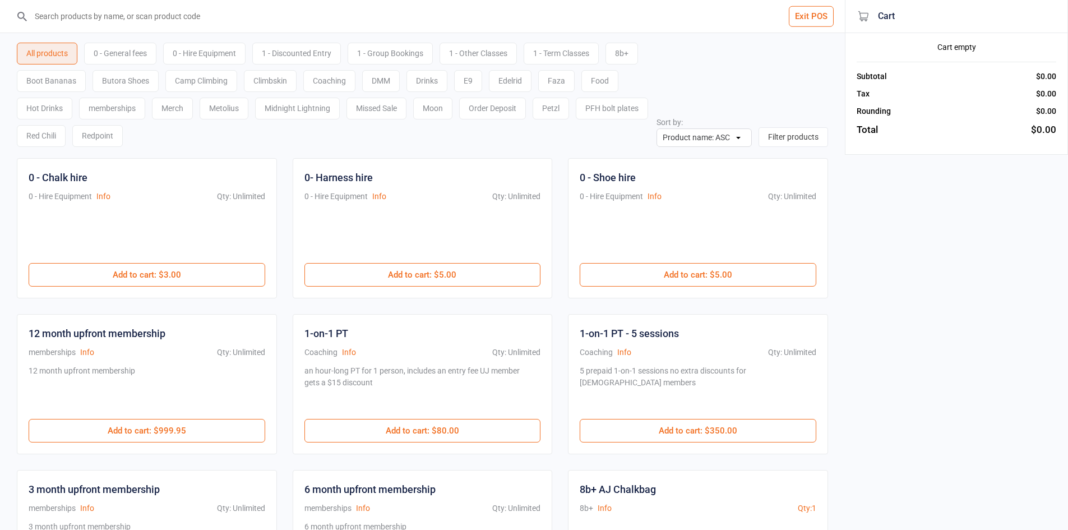
click at [181, 15] on input "search" at bounding box center [429, 16] width 800 height 33
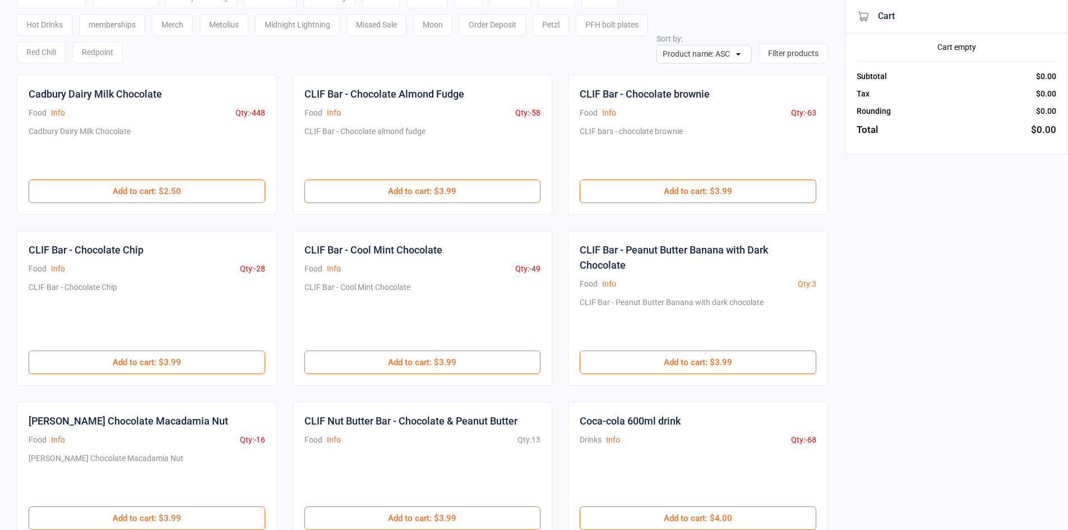
scroll to position [312, 0]
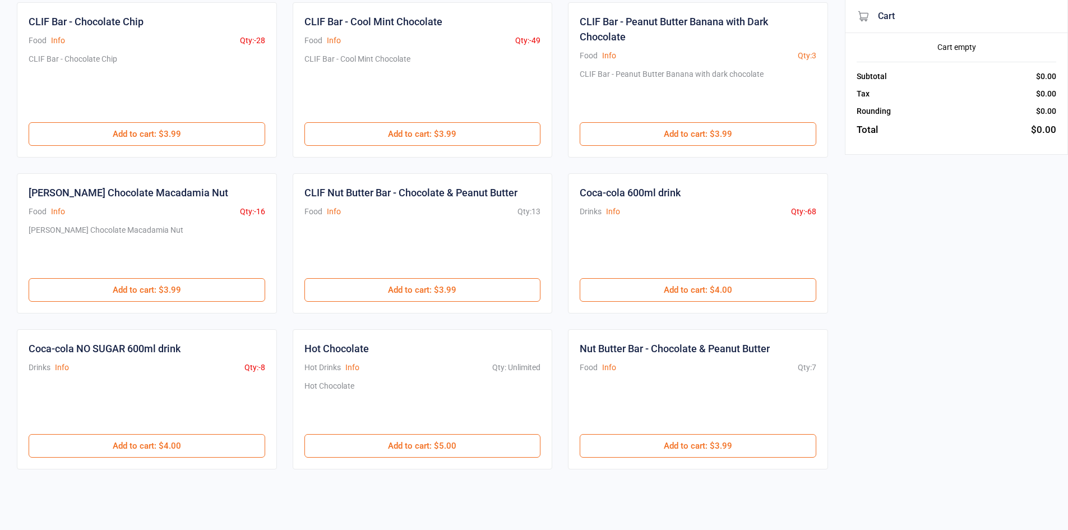
drag, startPoint x: 622, startPoint y: 288, endPoint x: 565, endPoint y: 316, distance: 62.9
click at [623, 288] on button "Add to cart : $4.00" at bounding box center [697, 290] width 237 height 24
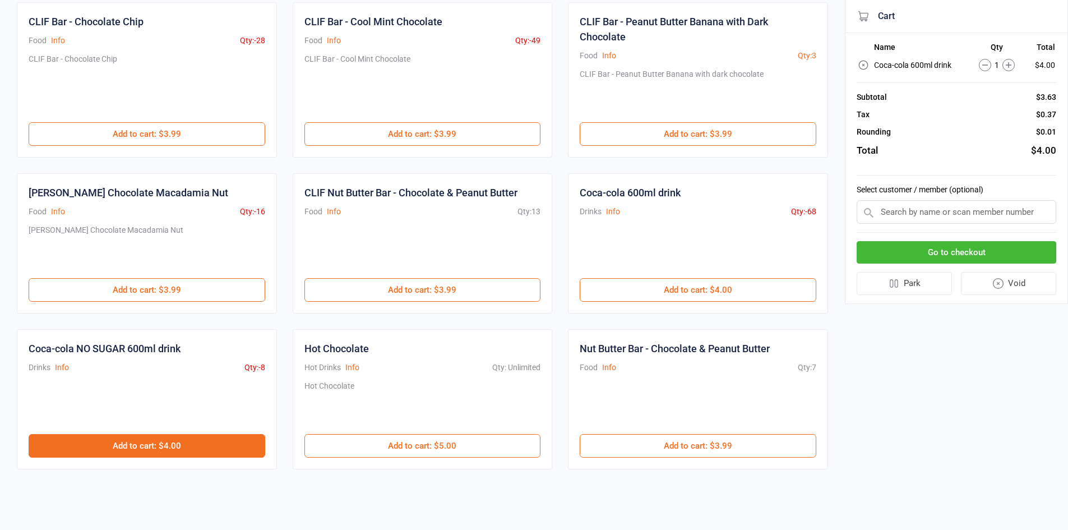
click at [223, 450] on button "Add to cart : $4.00" at bounding box center [147, 446] width 237 height 24
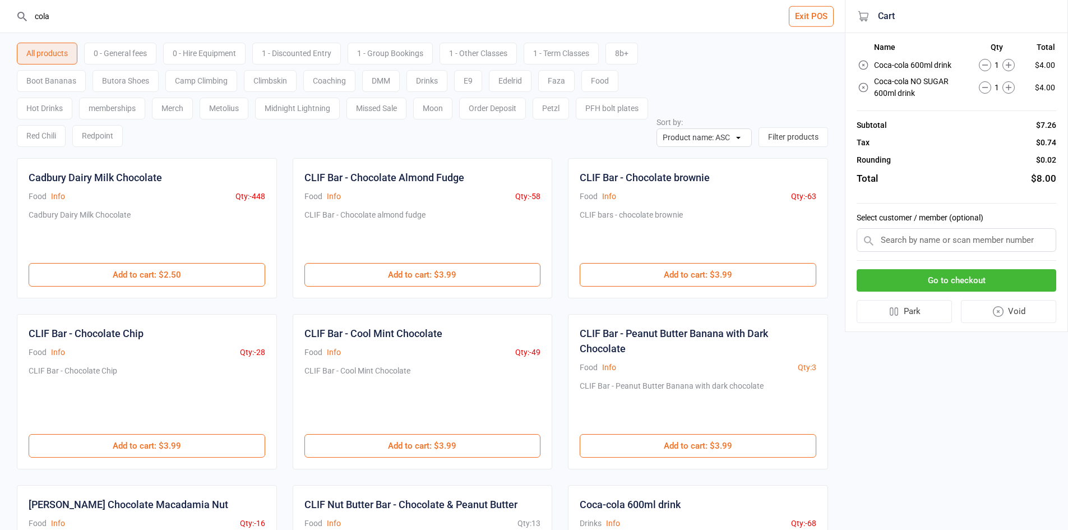
click at [417, 18] on input "cola" at bounding box center [429, 16] width 800 height 33
type input "c"
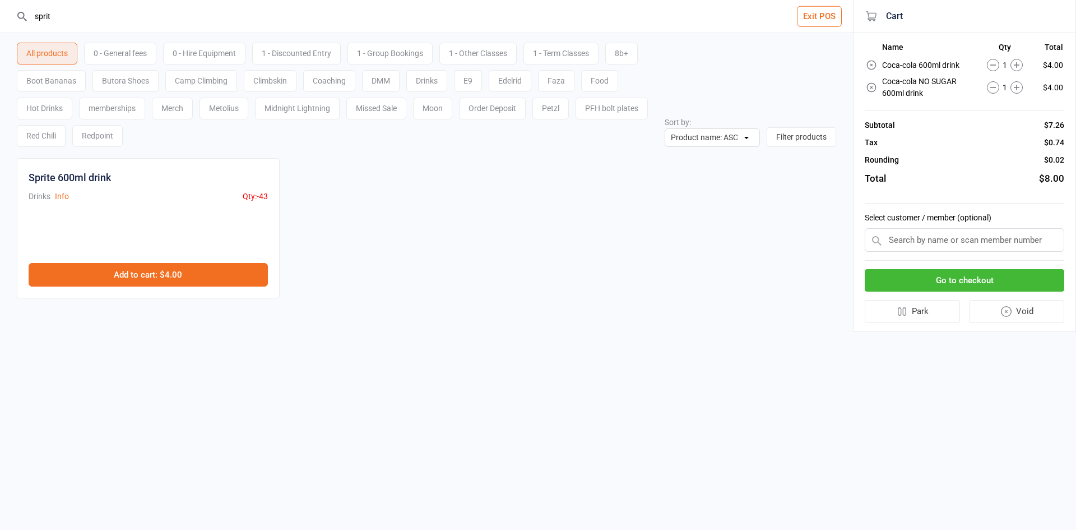
type input "sprit"
click at [170, 268] on button "Add to cart : $4.00" at bounding box center [148, 275] width 239 height 24
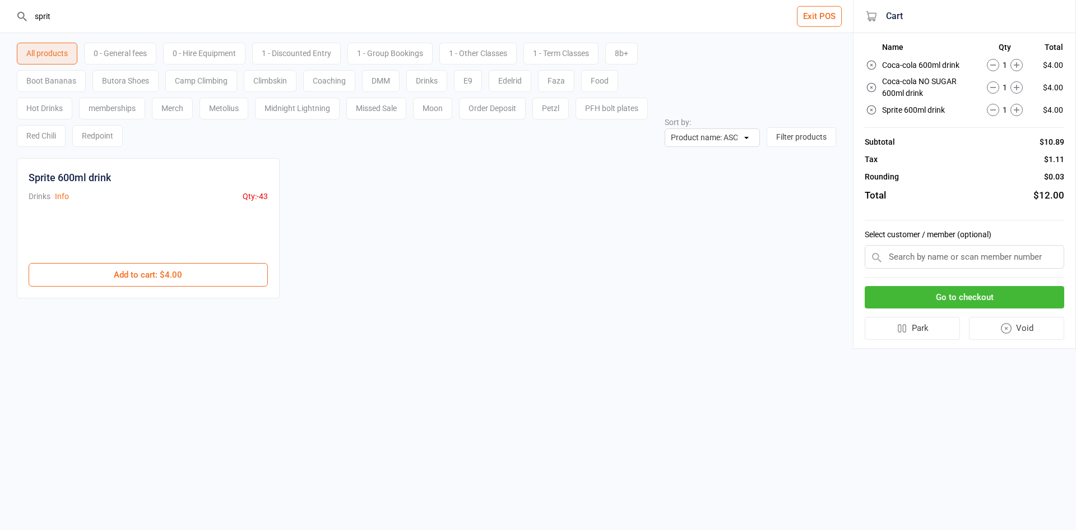
click at [914, 298] on button "Go to checkout" at bounding box center [965, 297] width 200 height 23
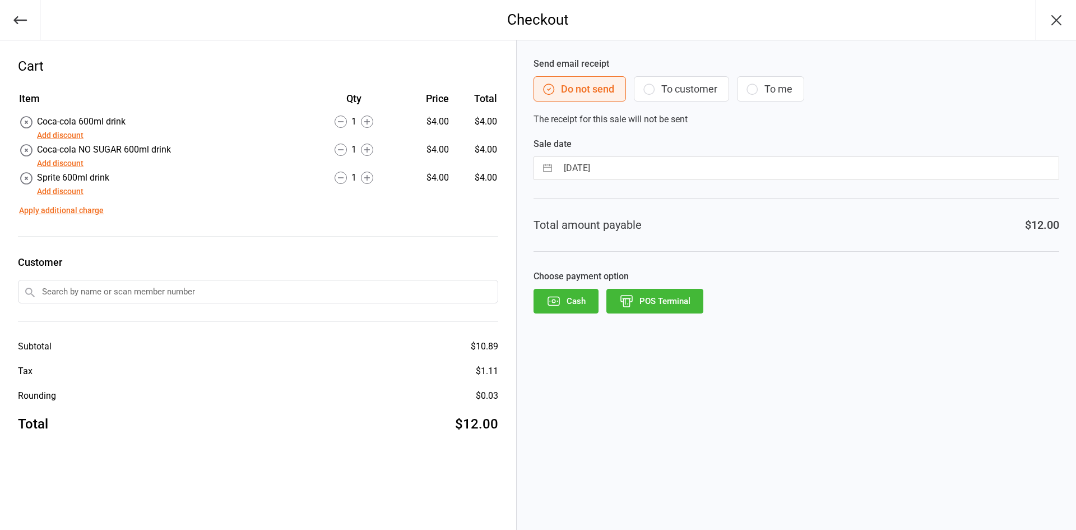
click at [671, 309] on button "POS Terminal" at bounding box center [654, 301] width 97 height 25
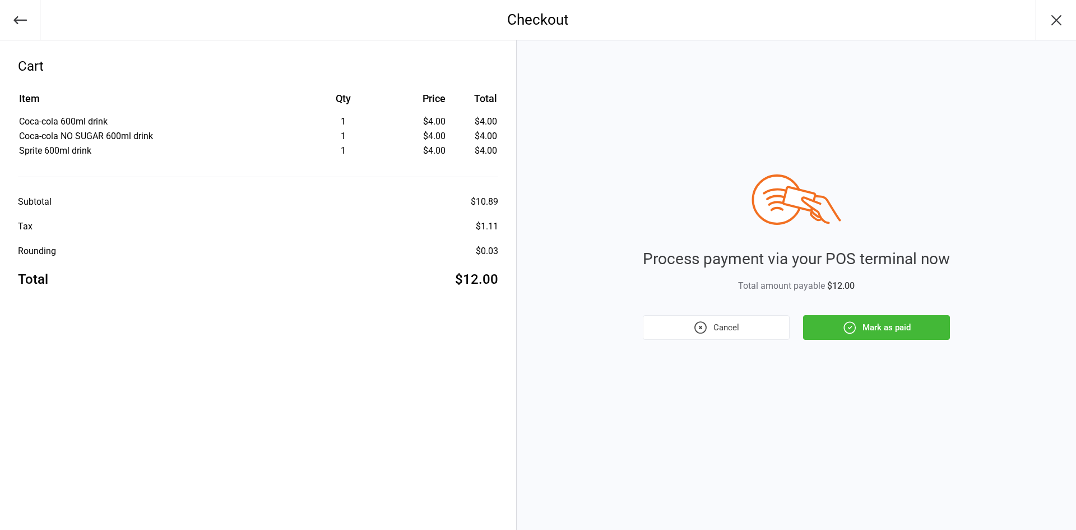
click at [860, 331] on button "Mark as paid" at bounding box center [876, 327] width 147 height 25
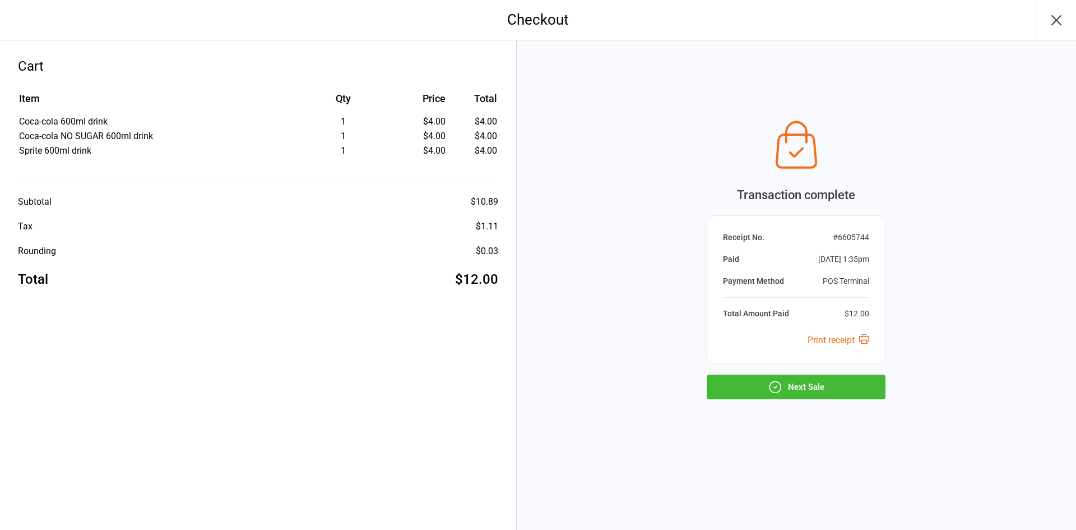
click at [796, 384] on button "Next Sale" at bounding box center [796, 386] width 179 height 25
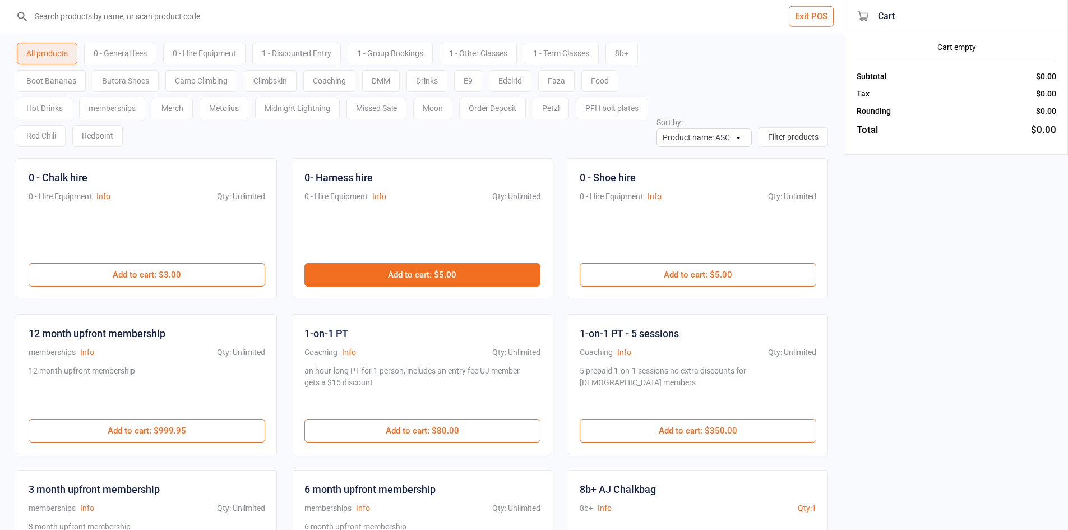
click at [369, 268] on button "Add to cart : $5.00" at bounding box center [422, 275] width 237 height 24
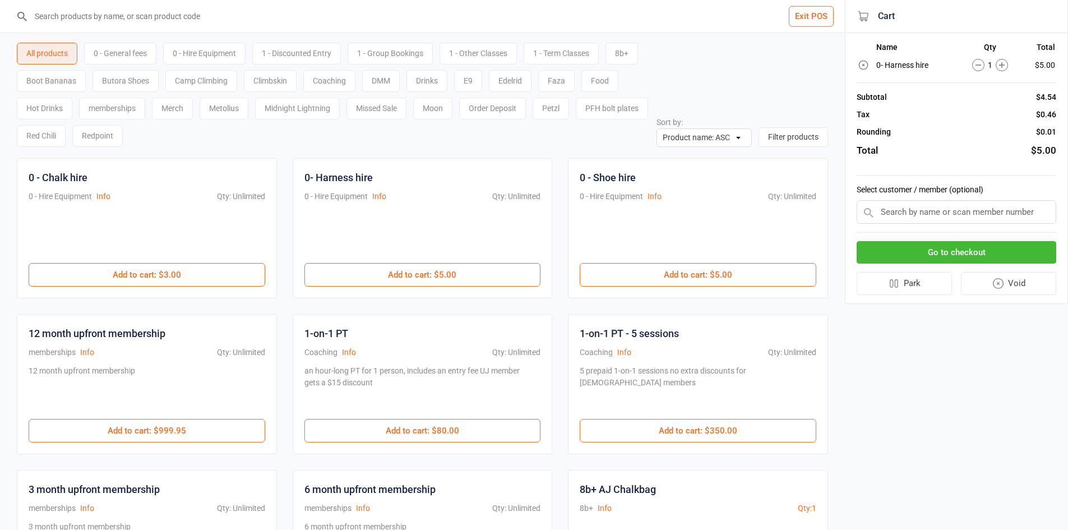
click at [124, 53] on div "0 - General fees" at bounding box center [120, 54] width 72 height 22
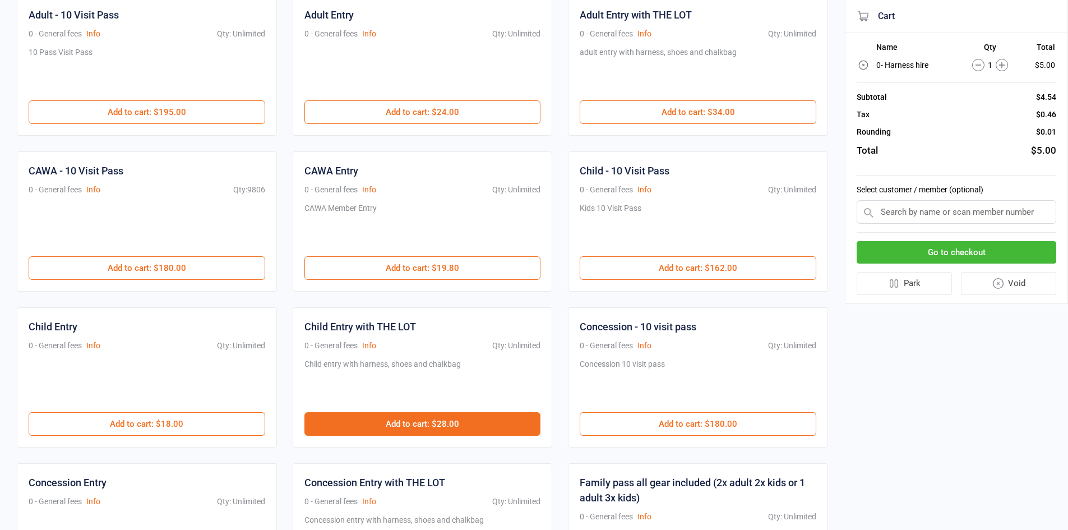
scroll to position [224, 0]
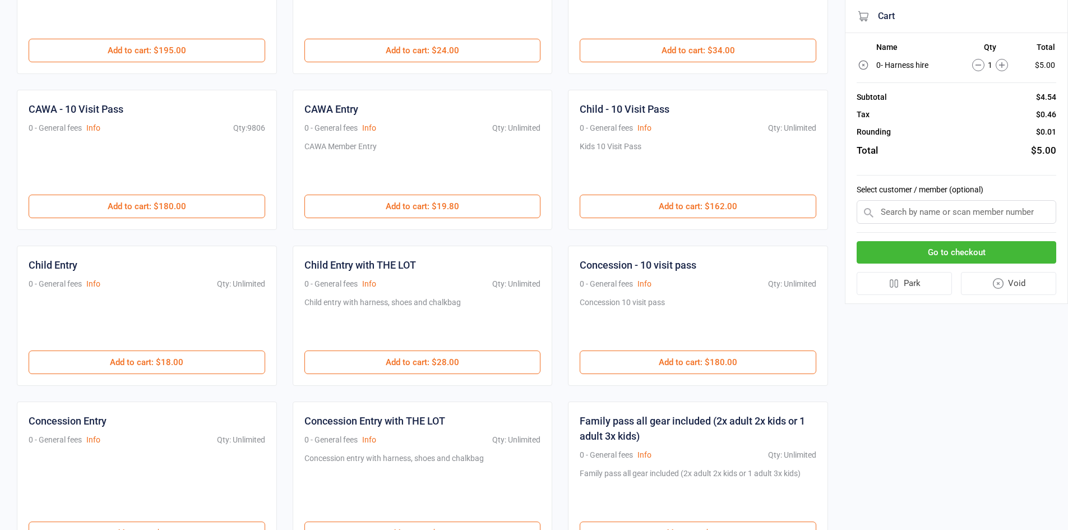
click at [436, 374] on div "Child Entry with THE LOT 0 - General fees Info Qty: Unlimited Child entry with …" at bounding box center [423, 315] width 260 height 140
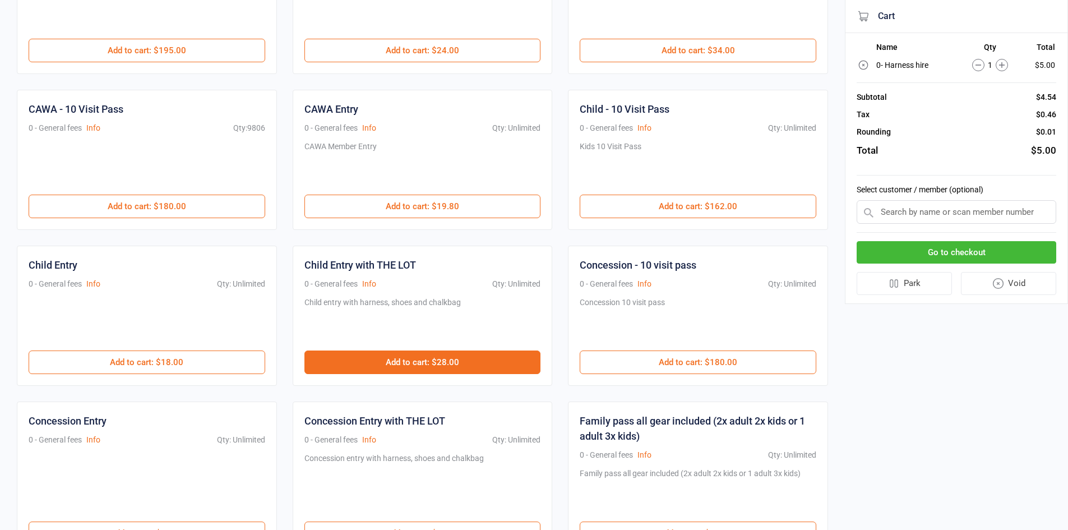
click at [439, 363] on button "Add to cart : $28.00" at bounding box center [422, 362] width 237 height 24
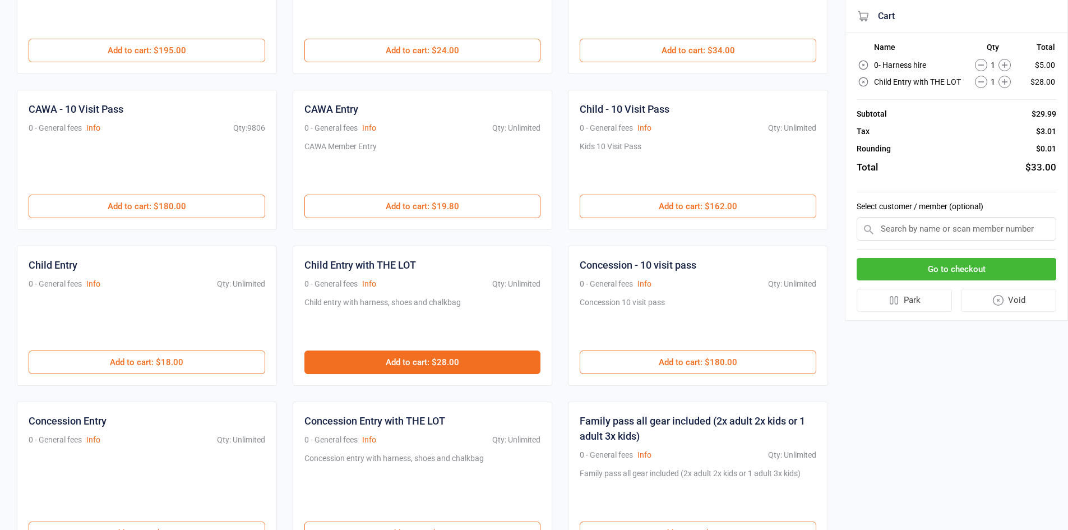
click at [438, 363] on button "Add to cart : $28.00" at bounding box center [422, 362] width 237 height 24
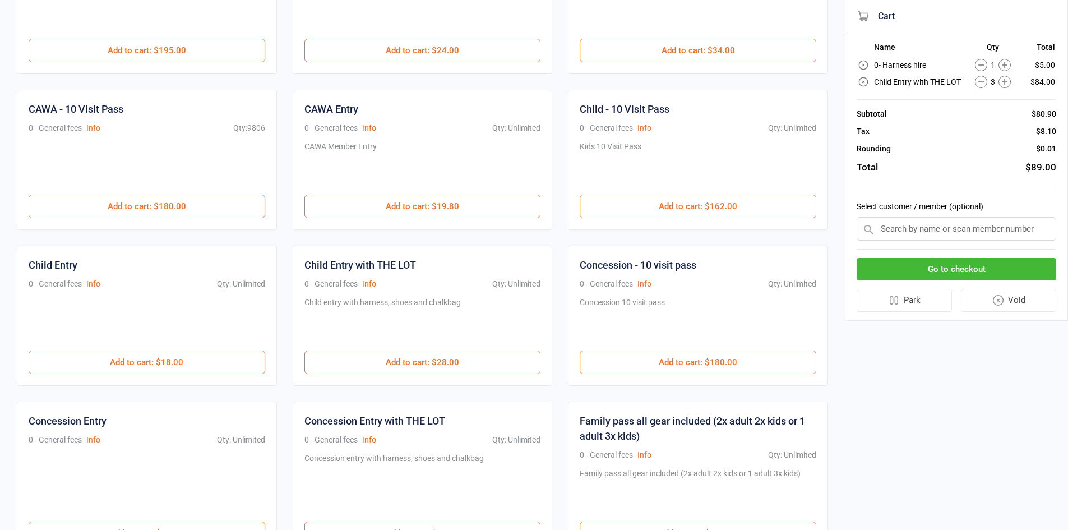
click at [957, 268] on button "Go to checkout" at bounding box center [956, 269] width 200 height 23
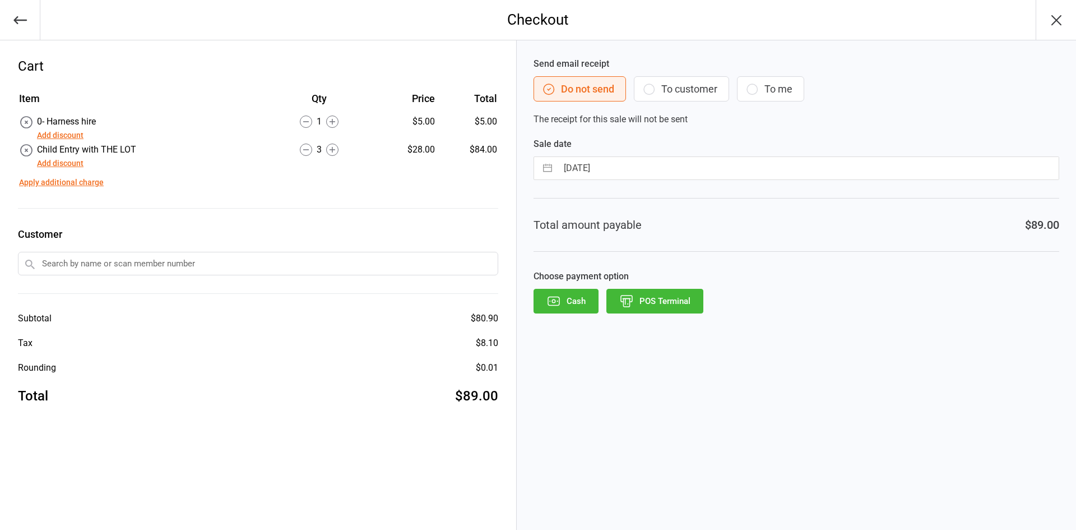
click at [669, 298] on button "POS Terminal" at bounding box center [654, 301] width 97 height 25
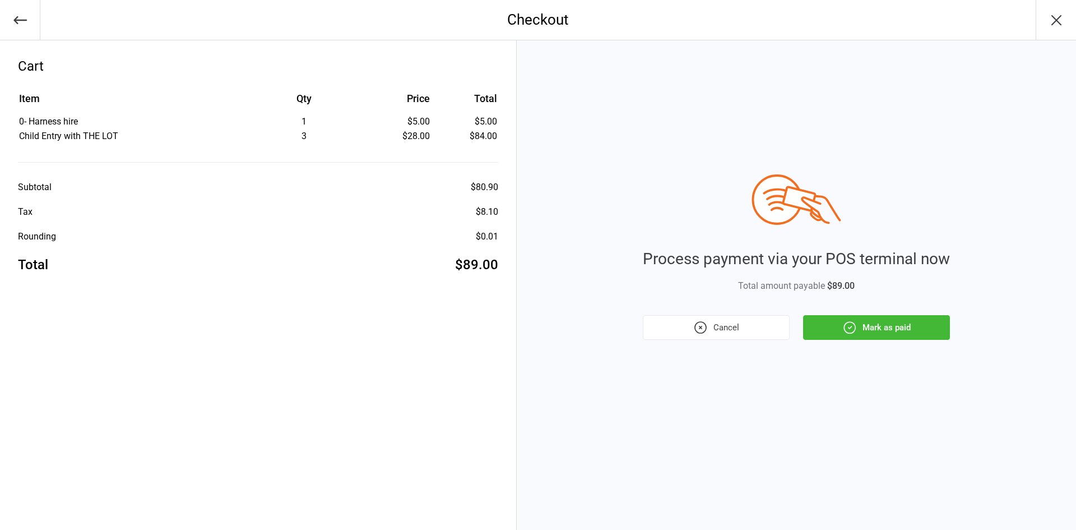
click at [883, 324] on button "Mark as paid" at bounding box center [876, 327] width 147 height 25
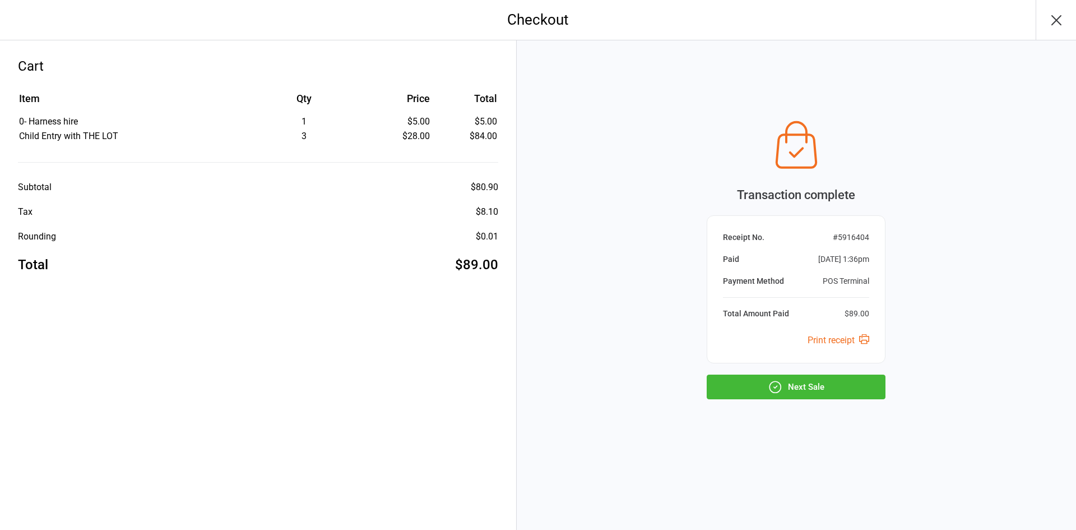
click at [786, 382] on button "Next Sale" at bounding box center [796, 386] width 179 height 25
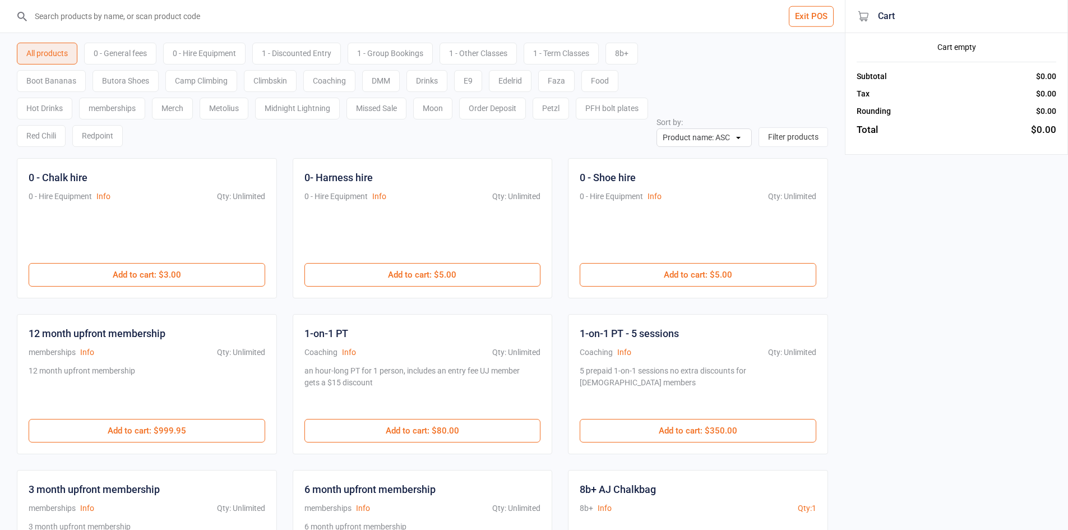
click at [764, 73] on div "All products 0 - General fees 0 - Hire Equipment 1 - Discounted Entry 1 - Group…" at bounding box center [422, 90] width 811 height 114
click at [903, 228] on div "Exit POS All products 0 - General fees 0 - Hire Equipment 1 - Discounted Entry …" at bounding box center [534, 491] width 1068 height 982
click at [128, 55] on div "0 - General fees" at bounding box center [120, 54] width 72 height 22
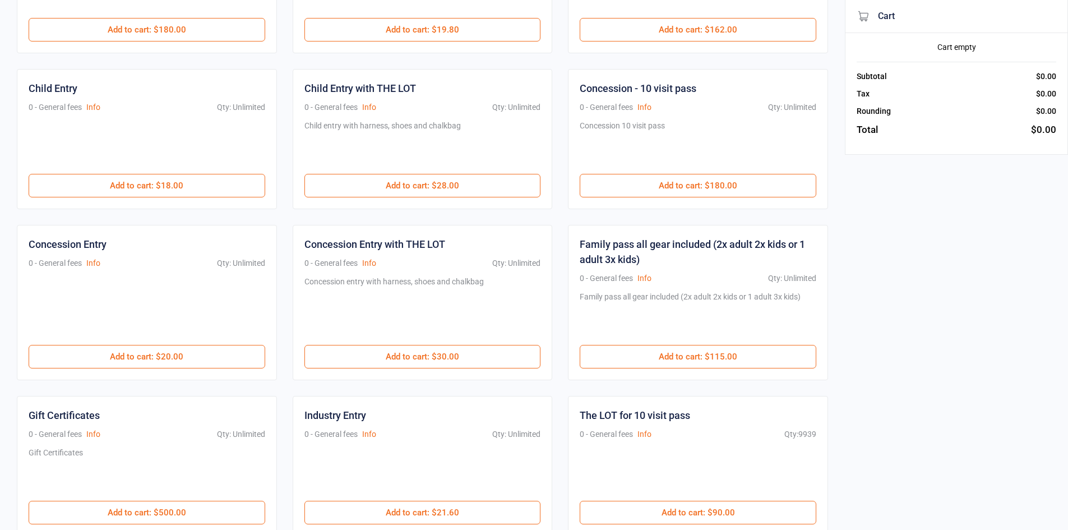
scroll to position [448, 0]
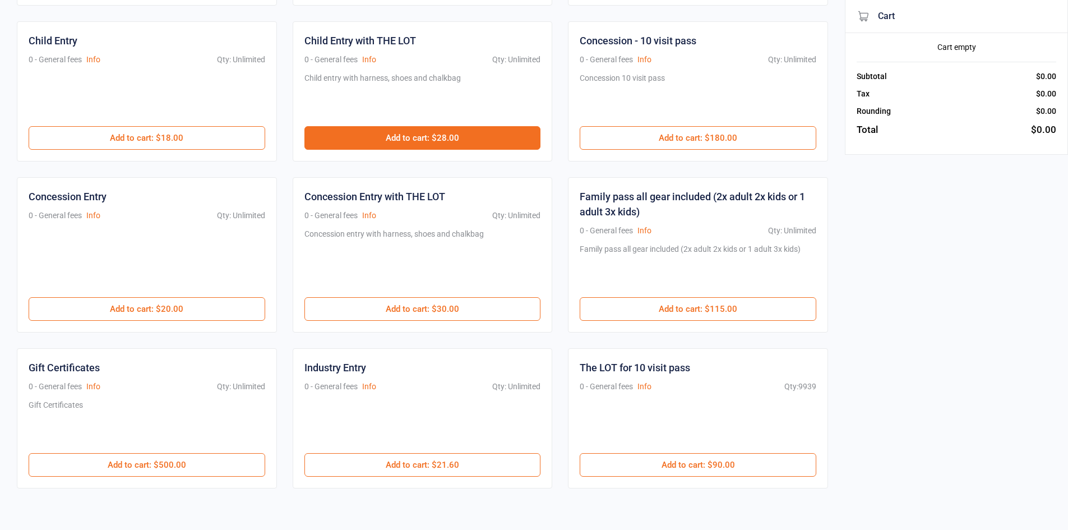
click at [419, 136] on button "Add to cart : $28.00" at bounding box center [422, 138] width 237 height 24
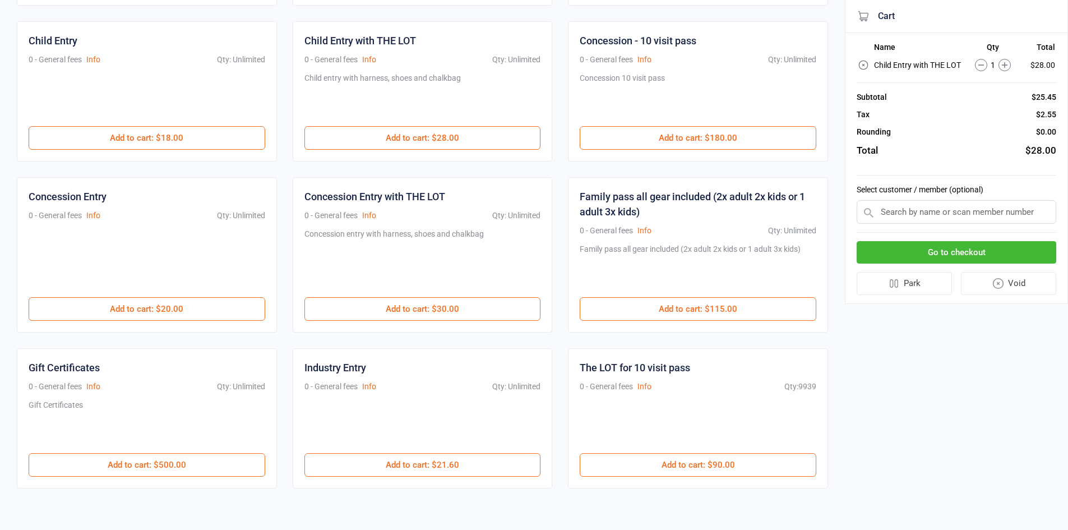
click at [933, 253] on button "Go to checkout" at bounding box center [956, 252] width 200 height 23
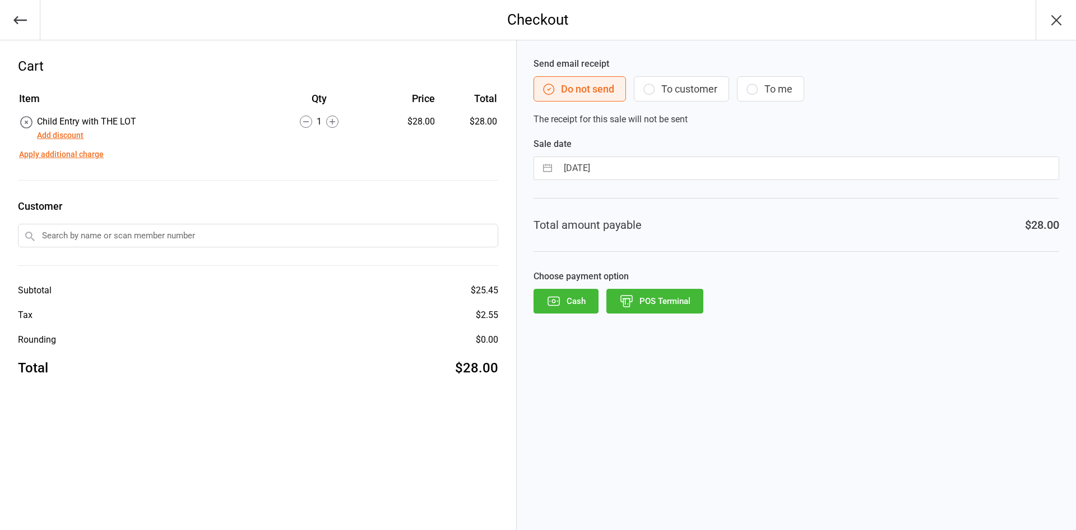
click at [684, 301] on button "POS Terminal" at bounding box center [654, 301] width 97 height 25
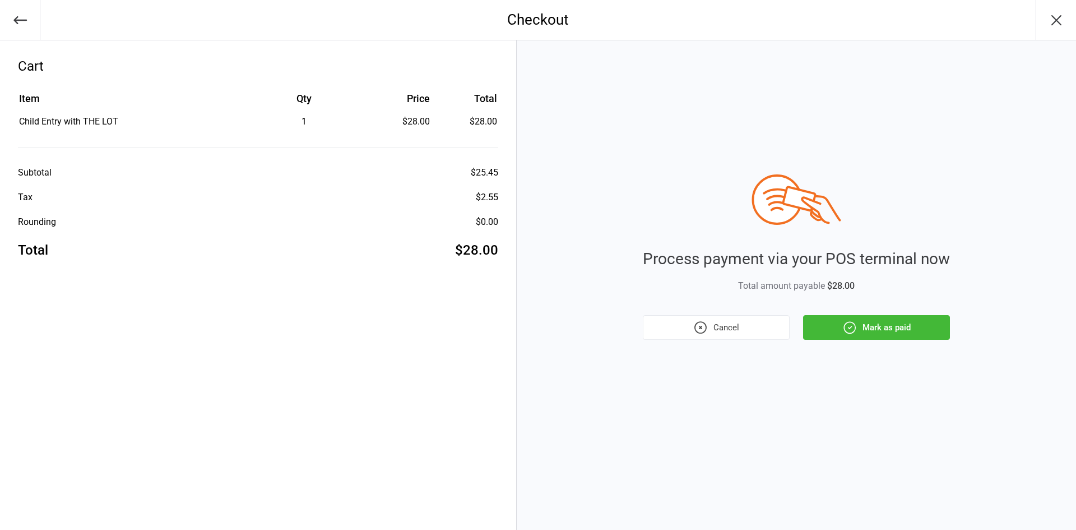
click at [917, 329] on button "Mark as paid" at bounding box center [876, 327] width 147 height 25
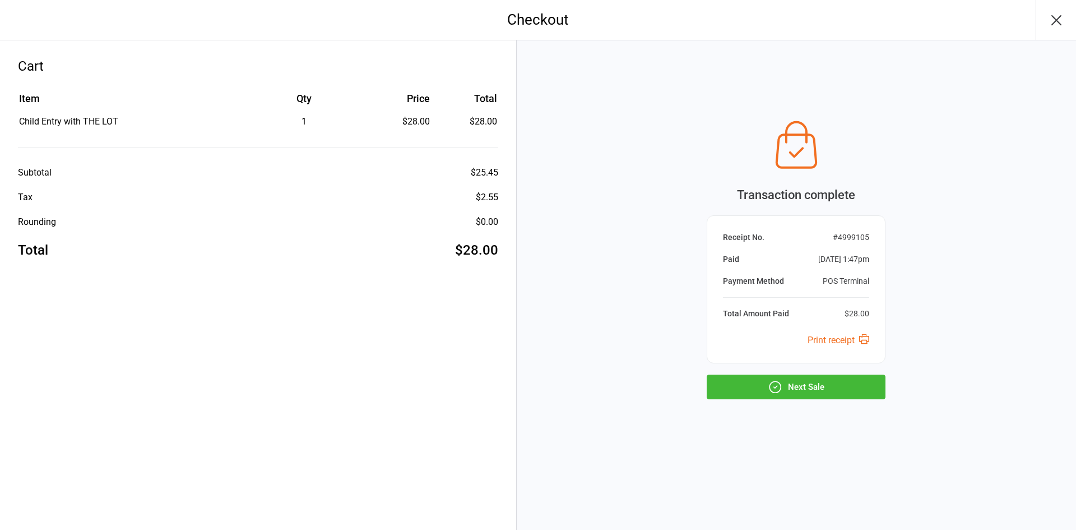
click at [831, 386] on button "Next Sale" at bounding box center [796, 386] width 179 height 25
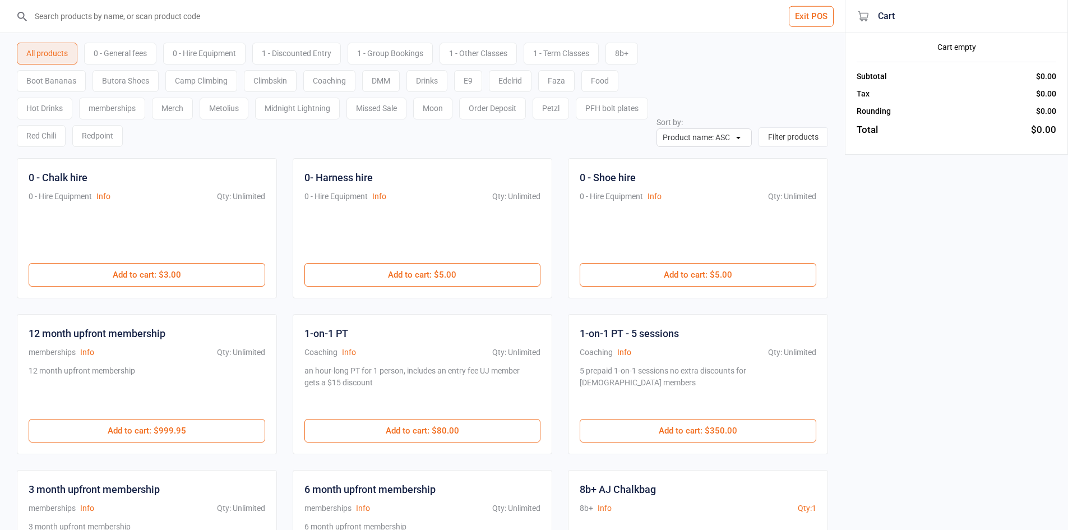
click at [126, 21] on input "search" at bounding box center [429, 16] width 800 height 33
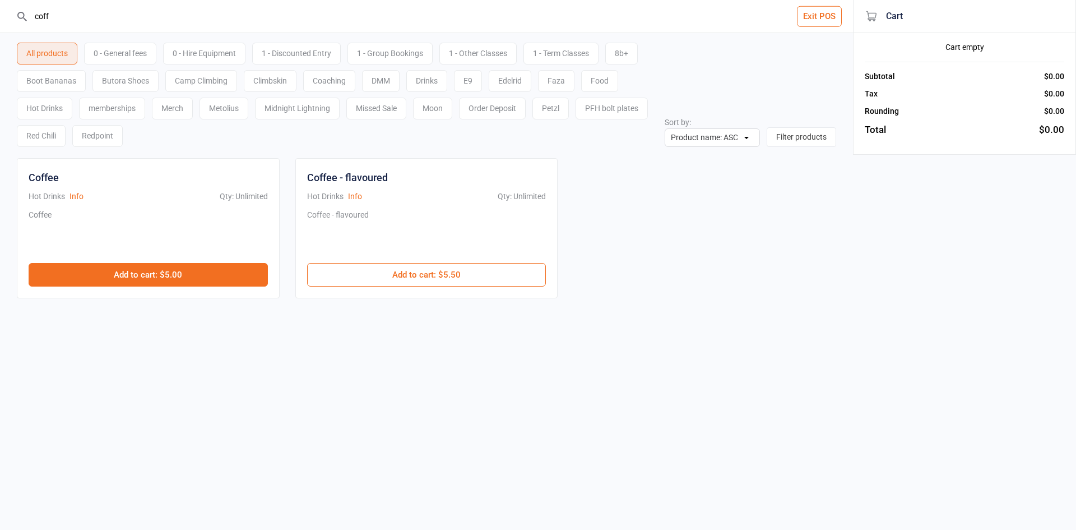
type input "coff"
click at [129, 279] on button "Add to cart : $5.00" at bounding box center [148, 275] width 239 height 24
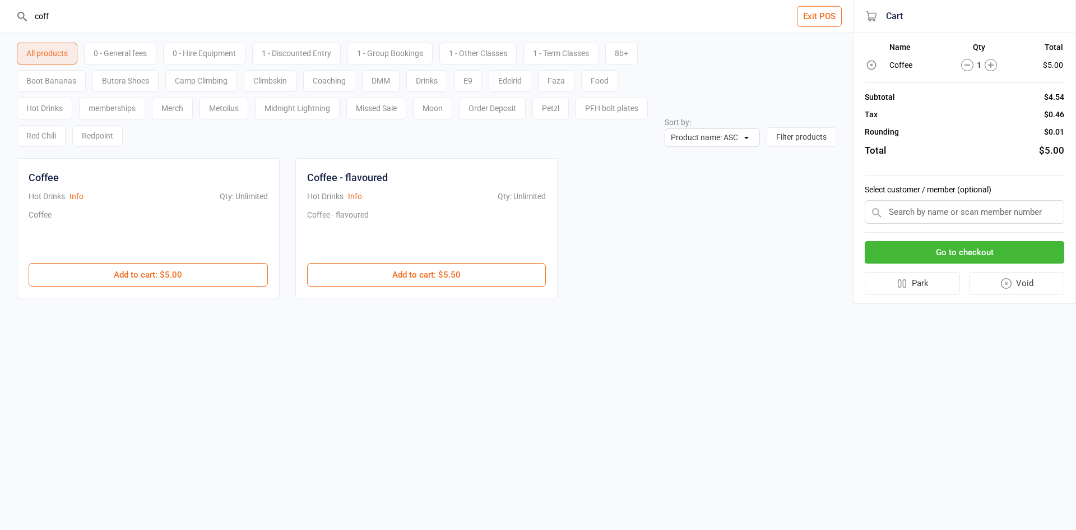
click at [1046, 285] on button "Void" at bounding box center [1017, 283] width 96 height 23
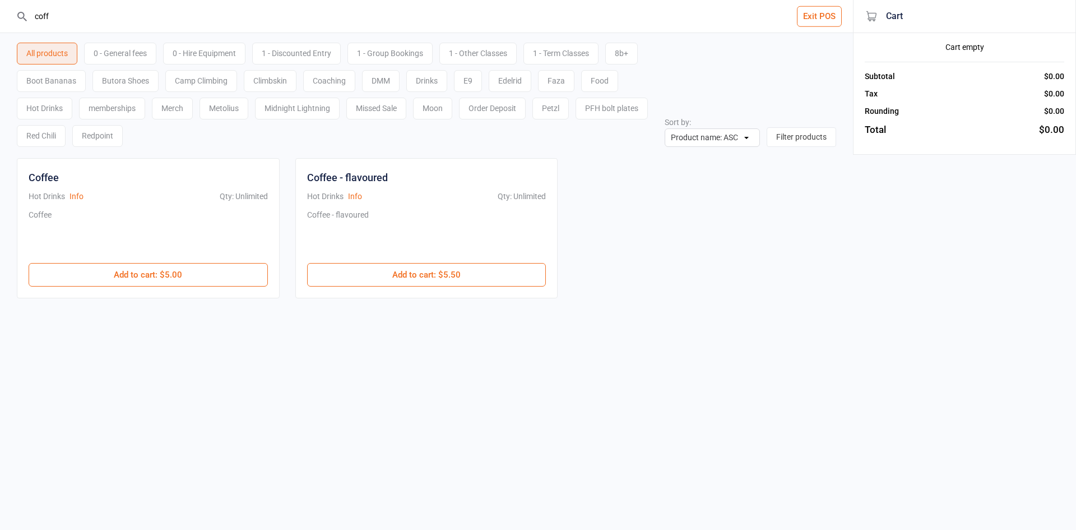
drag, startPoint x: 92, startPoint y: 14, endPoint x: 0, endPoint y: -27, distance: 100.6
click at [0, 0] on html "coff Exit POS All products 0 - General fees 0 - Hire Equipment 1 - Discounted E…" at bounding box center [538, 265] width 1076 height 530
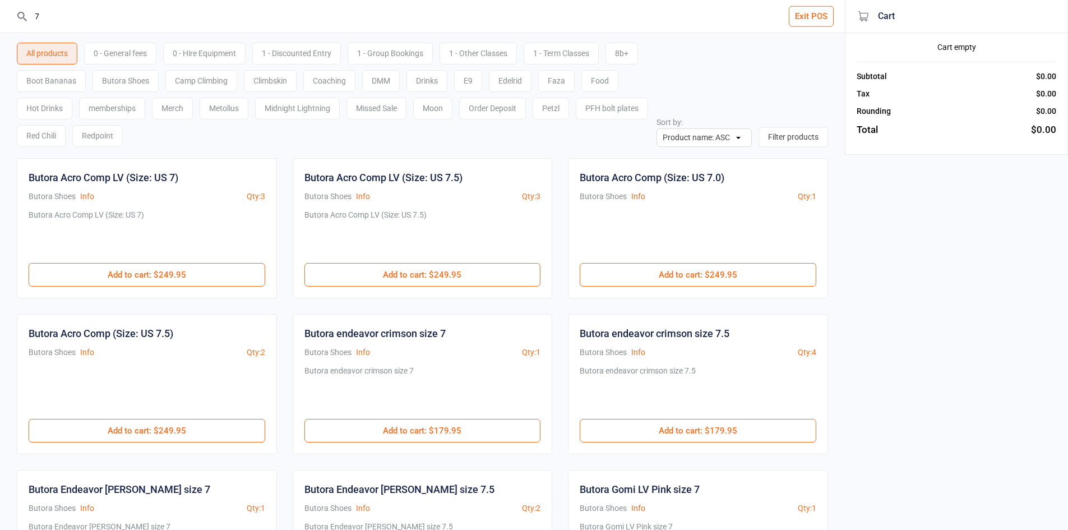
type input "7"
click at [203, 25] on input "7" at bounding box center [429, 16] width 800 height 33
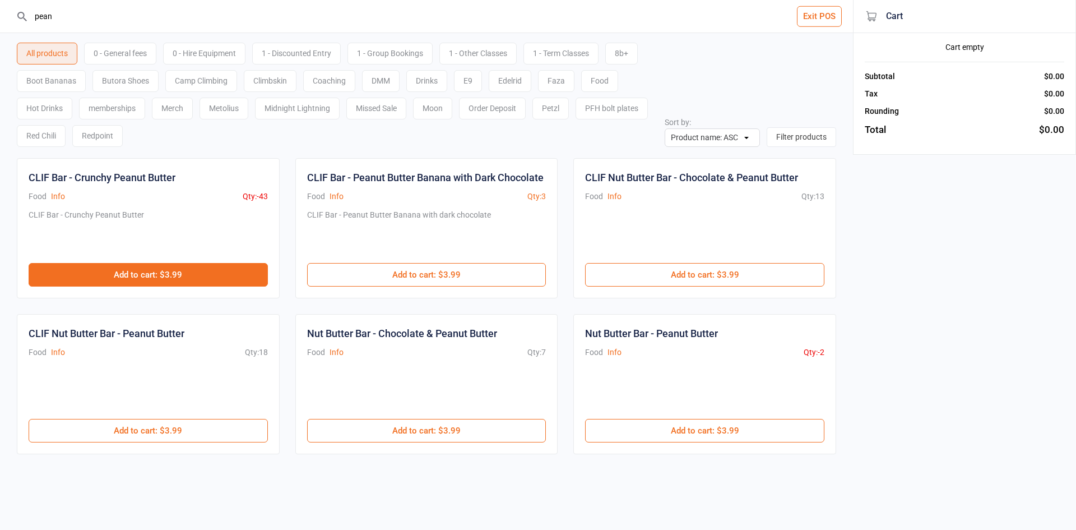
type input "pean"
click at [218, 272] on button "Add to cart : $3.99" at bounding box center [148, 275] width 239 height 24
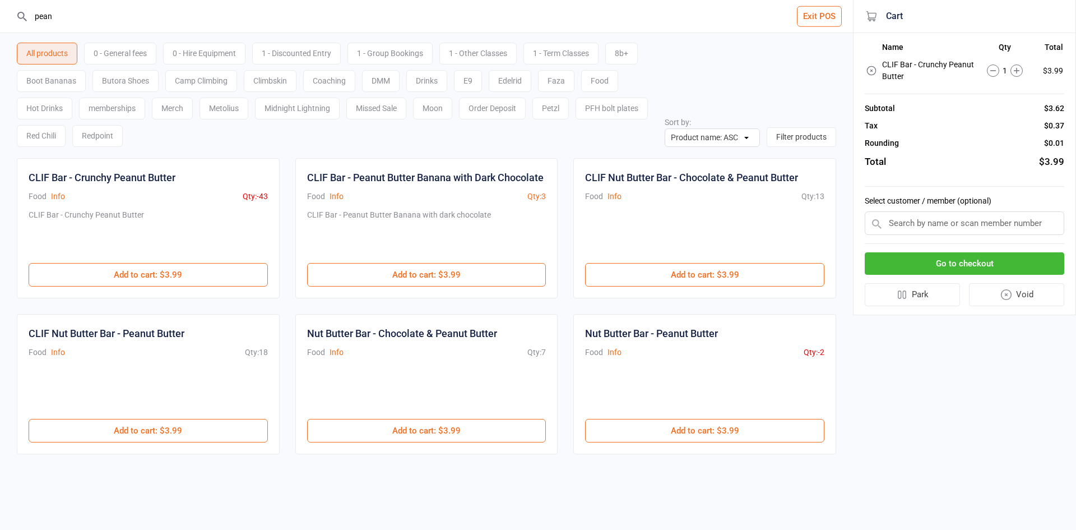
click at [950, 256] on button "Go to checkout" at bounding box center [965, 263] width 200 height 23
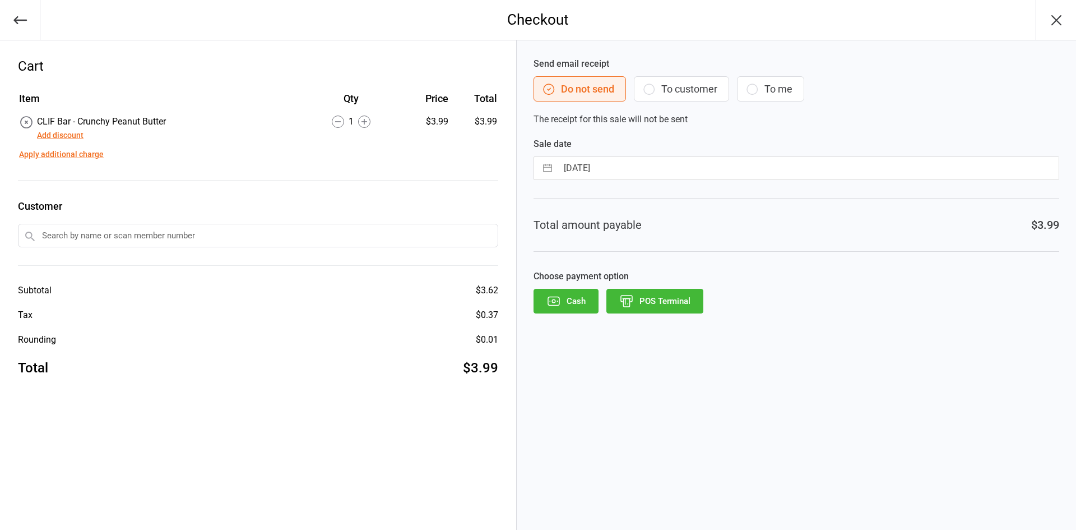
click at [535, 299] on button "Cash" at bounding box center [566, 301] width 65 height 25
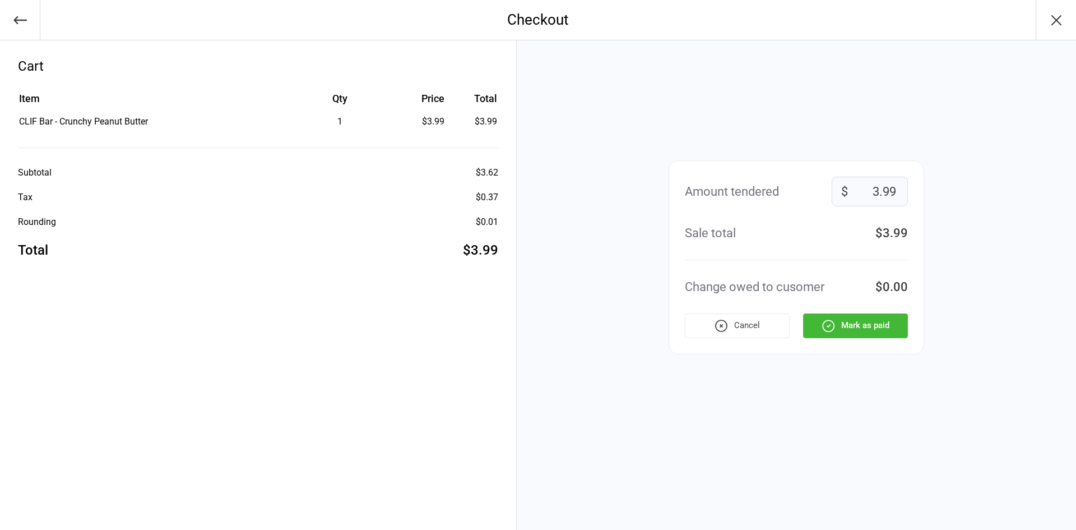
click at [871, 323] on button "Mark as paid" at bounding box center [855, 325] width 105 height 25
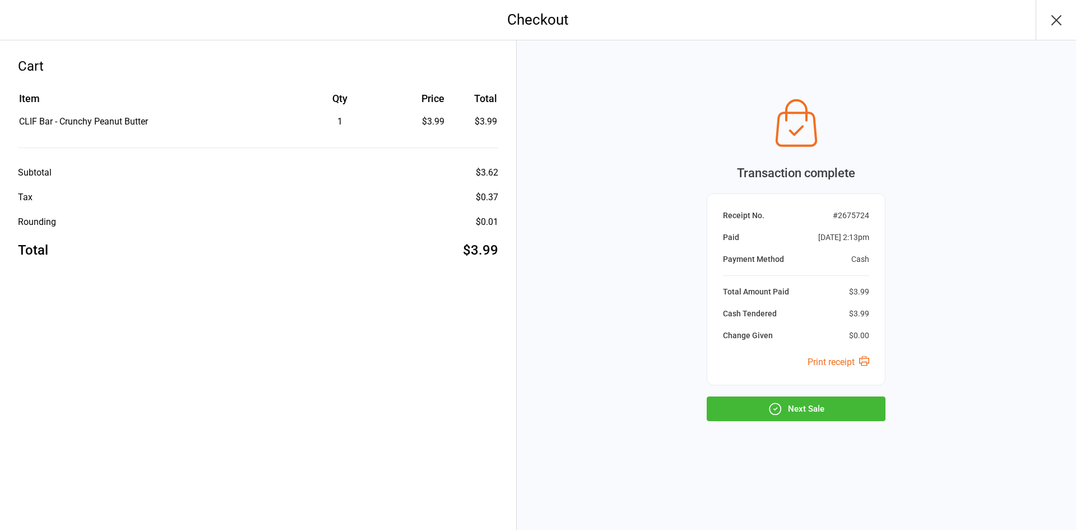
click at [748, 410] on button "Next Sale" at bounding box center [796, 408] width 179 height 25
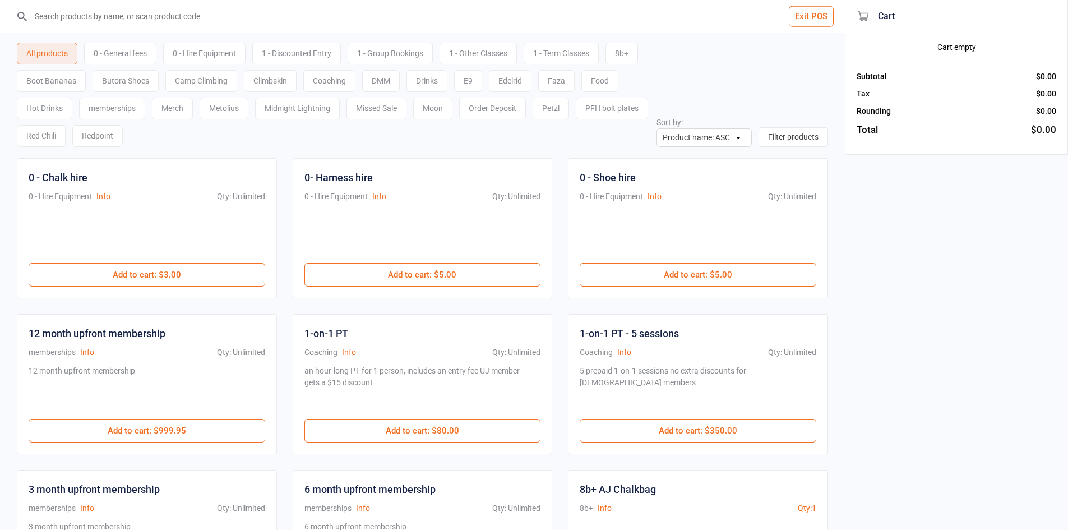
click at [44, 109] on div "Hot Drinks" at bounding box center [44, 109] width 55 height 22
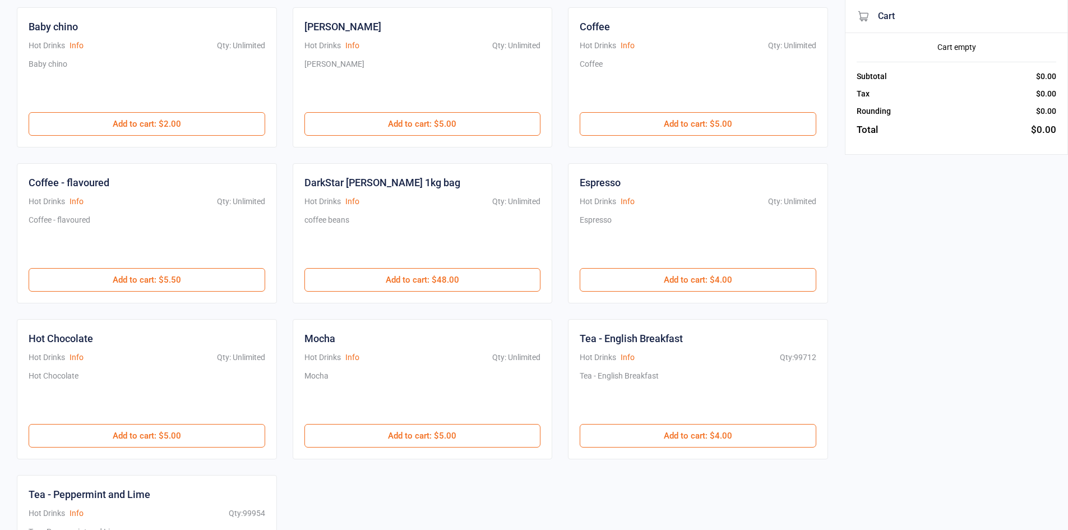
scroll to position [168, 0]
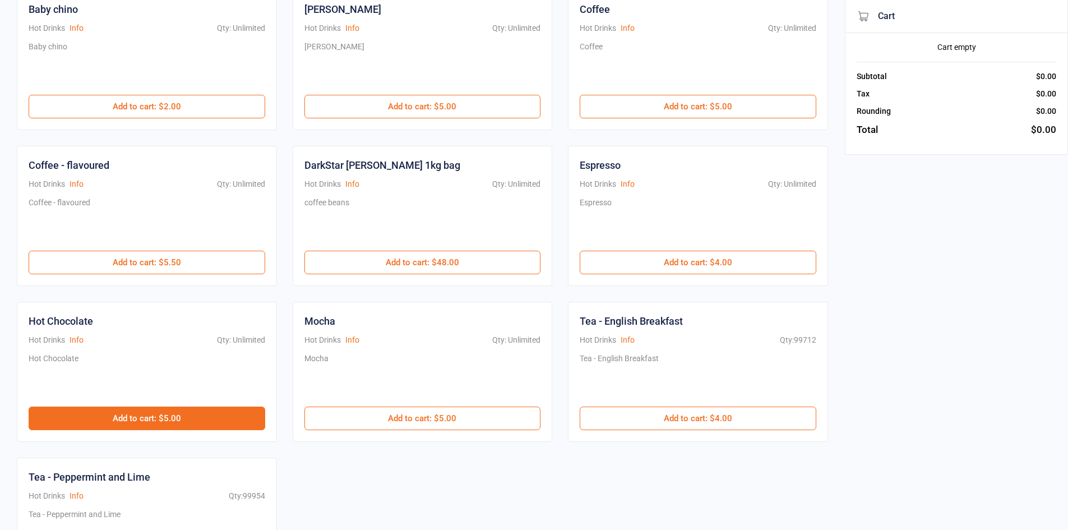
click at [135, 415] on button "Add to cart : $5.00" at bounding box center [147, 418] width 237 height 24
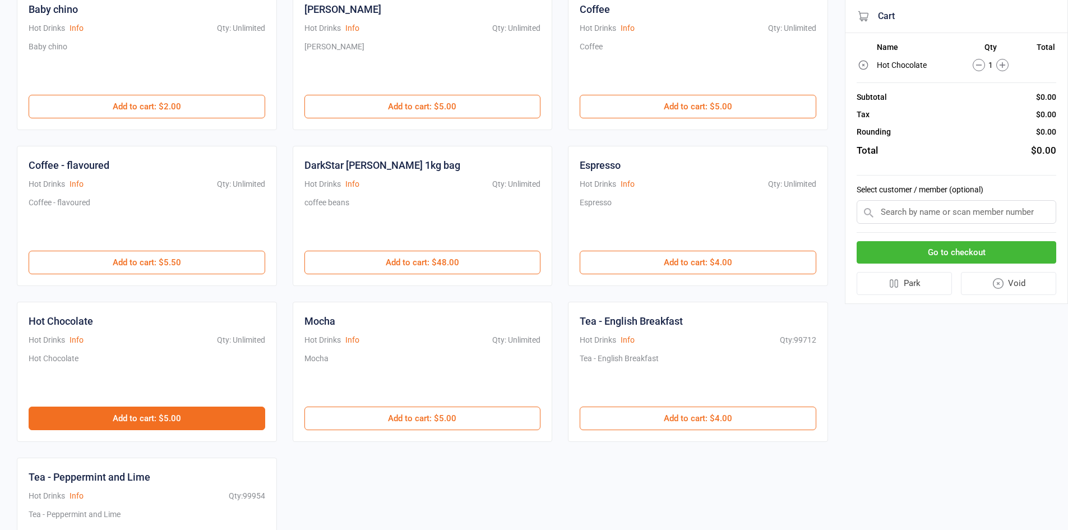
click at [135, 415] on button "Add to cart : $5.00" at bounding box center [147, 418] width 237 height 24
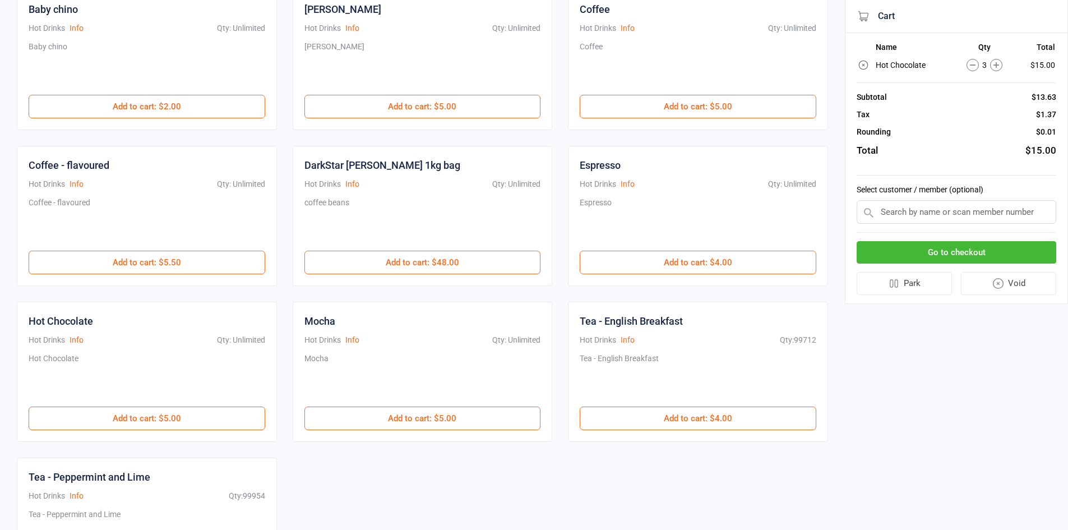
click at [1008, 252] on button "Go to checkout" at bounding box center [956, 252] width 200 height 23
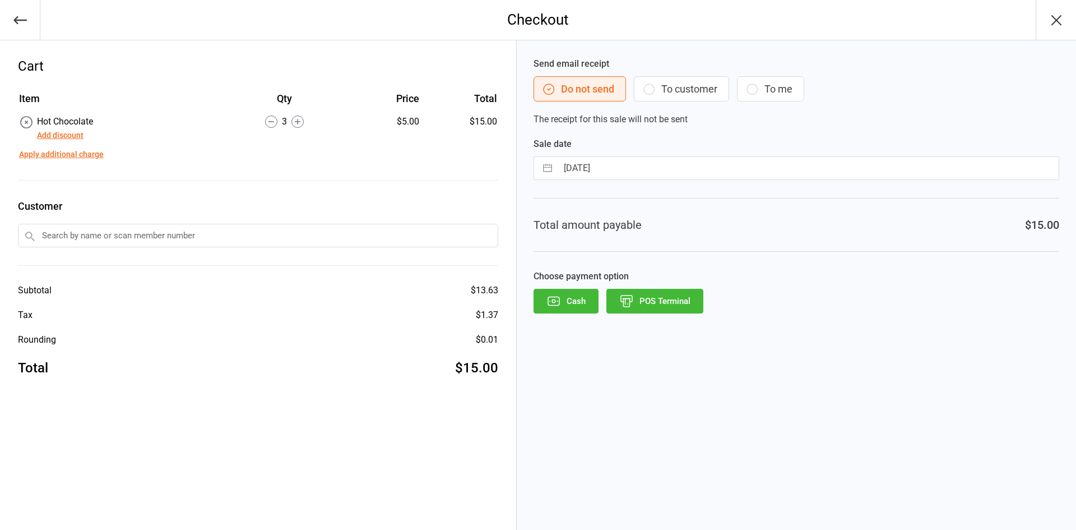
drag, startPoint x: 656, startPoint y: 304, endPoint x: 660, endPoint y: 297, distance: 8.3
click at [657, 300] on button "POS Terminal" at bounding box center [654, 301] width 97 height 25
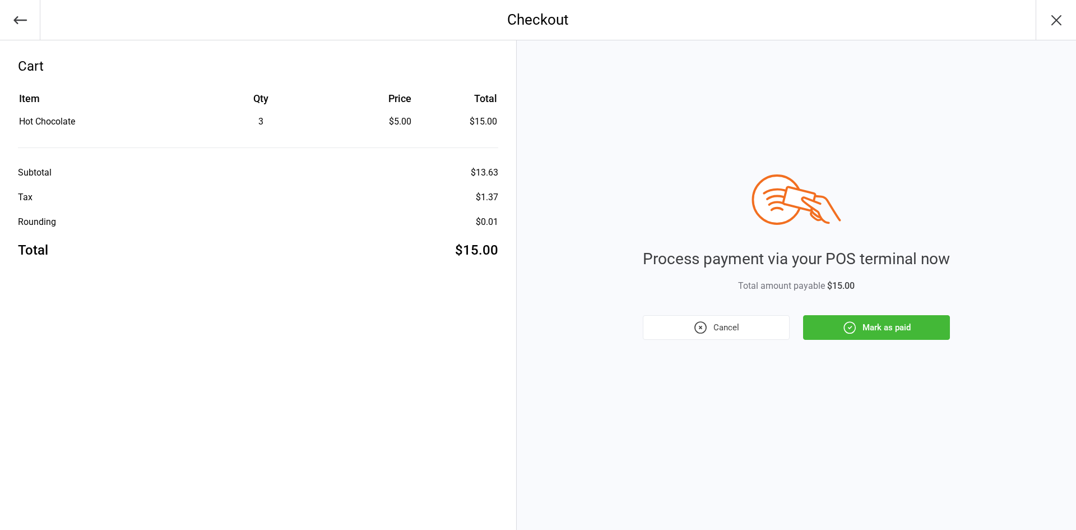
click at [878, 317] on button "Mark as paid" at bounding box center [876, 327] width 147 height 25
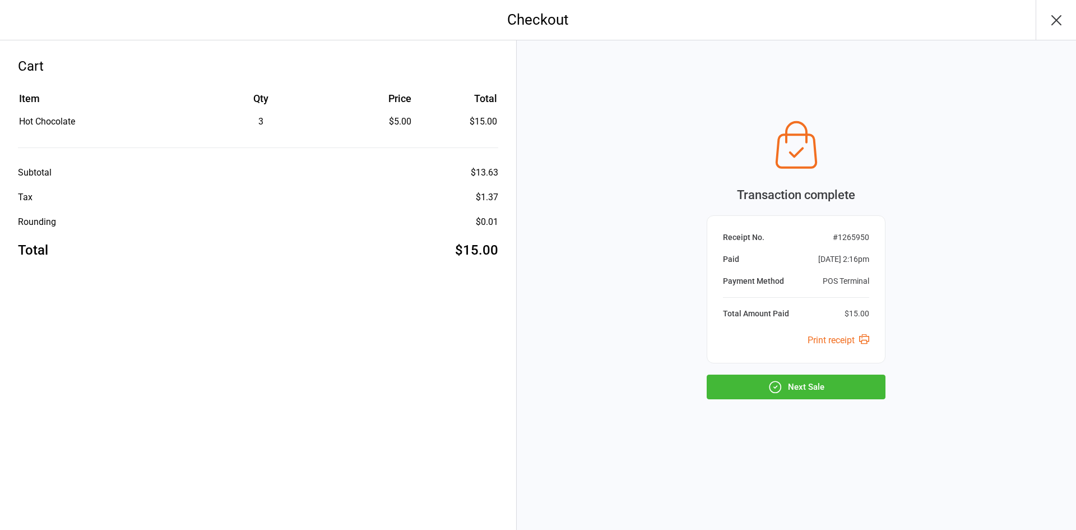
click at [818, 400] on div "Transaction complete Receipt No. # 1265950 Paid Sep 13, 2025 2:16pm Payment Met…" at bounding box center [796, 284] width 559 height 489
click at [815, 376] on button "Next Sale" at bounding box center [796, 386] width 179 height 25
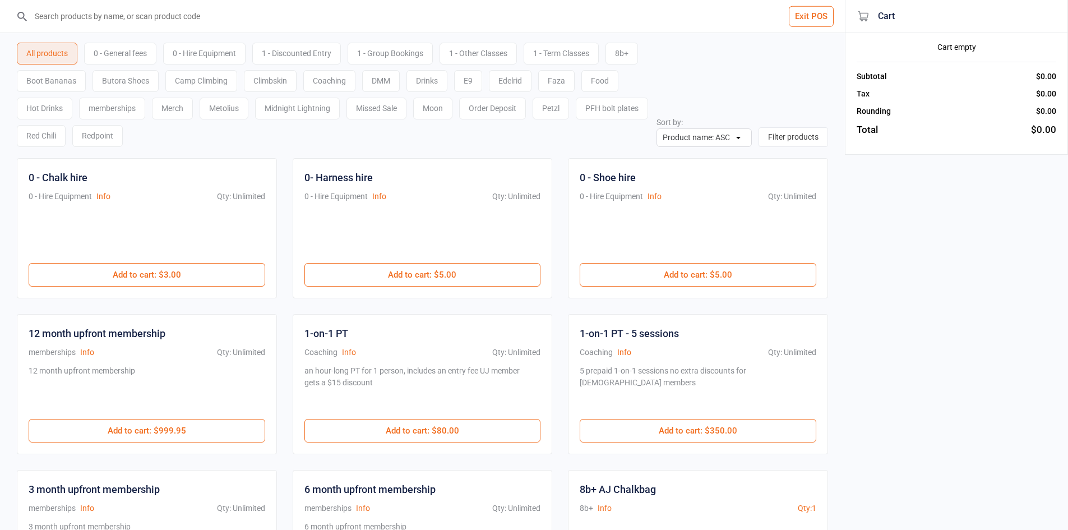
click at [148, 25] on input "search" at bounding box center [429, 16] width 800 height 33
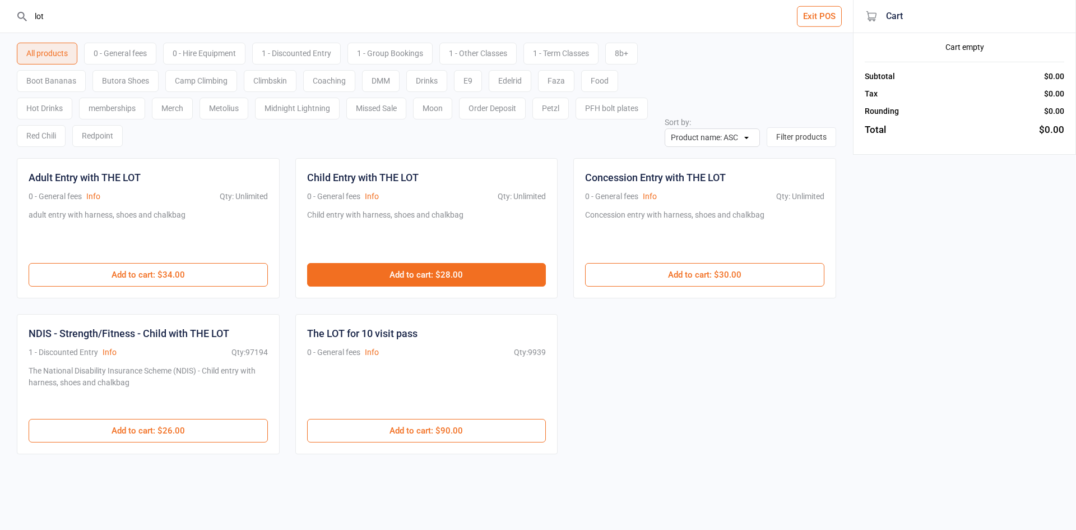
type input "lot"
click at [474, 279] on button "Add to cart : $28.00" at bounding box center [426, 275] width 239 height 24
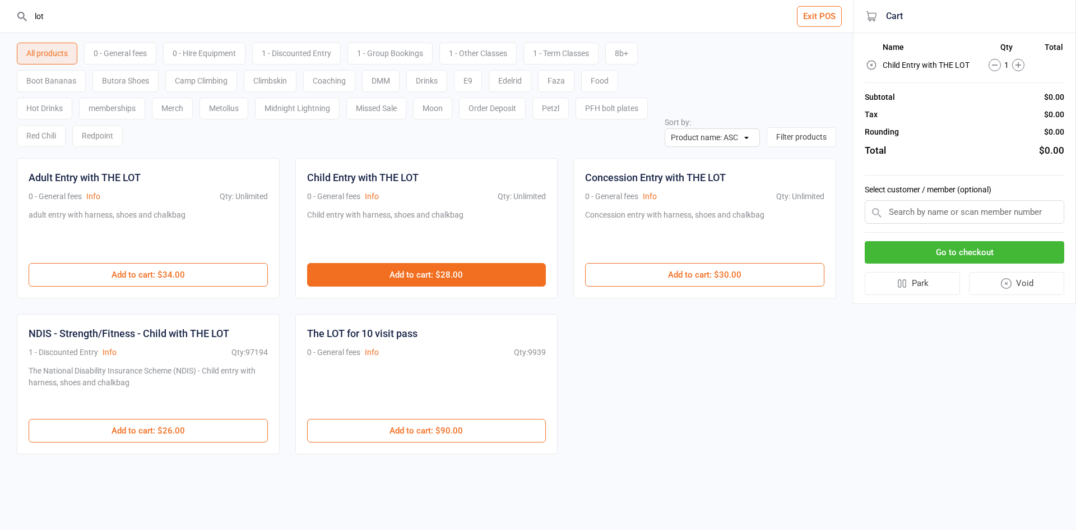
click at [474, 279] on button "Add to cart : $28.00" at bounding box center [426, 275] width 239 height 24
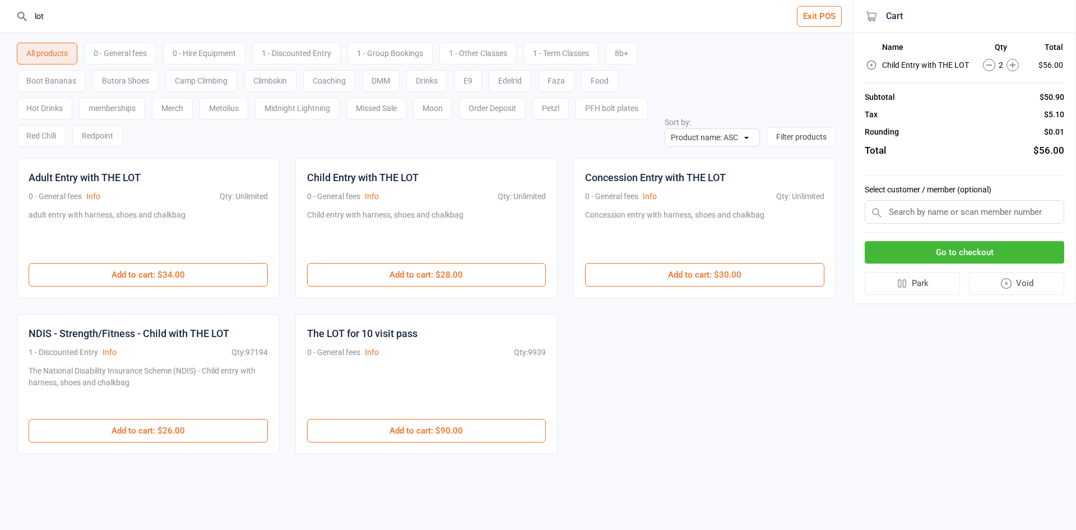
drag, startPoint x: 65, startPoint y: 17, endPoint x: 0, endPoint y: -6, distance: 68.8
click at [0, 0] on html "lot Exit POS All products 0 - General fees 0 - Hire Equipment 1 - Discounted En…" at bounding box center [538, 265] width 1076 height 530
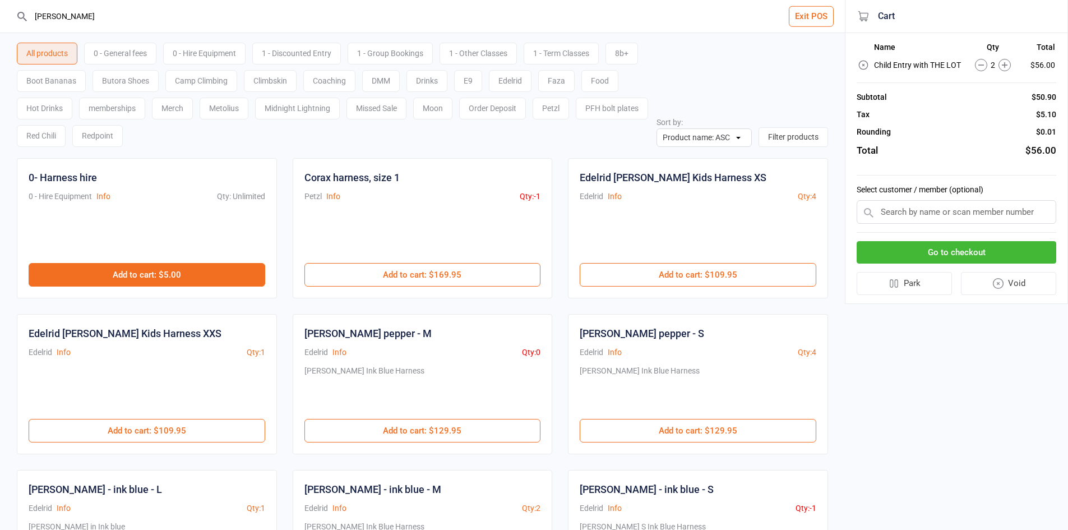
type input "harne"
click at [209, 276] on button "Add to cart : $5.00" at bounding box center [147, 275] width 237 height 24
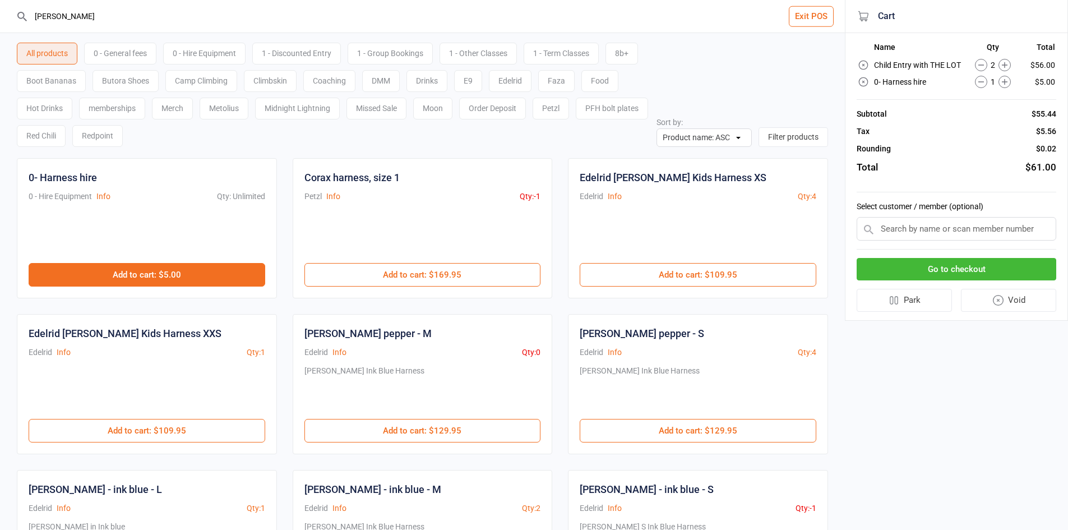
click at [209, 275] on button "Add to cart : $5.00" at bounding box center [147, 275] width 237 height 24
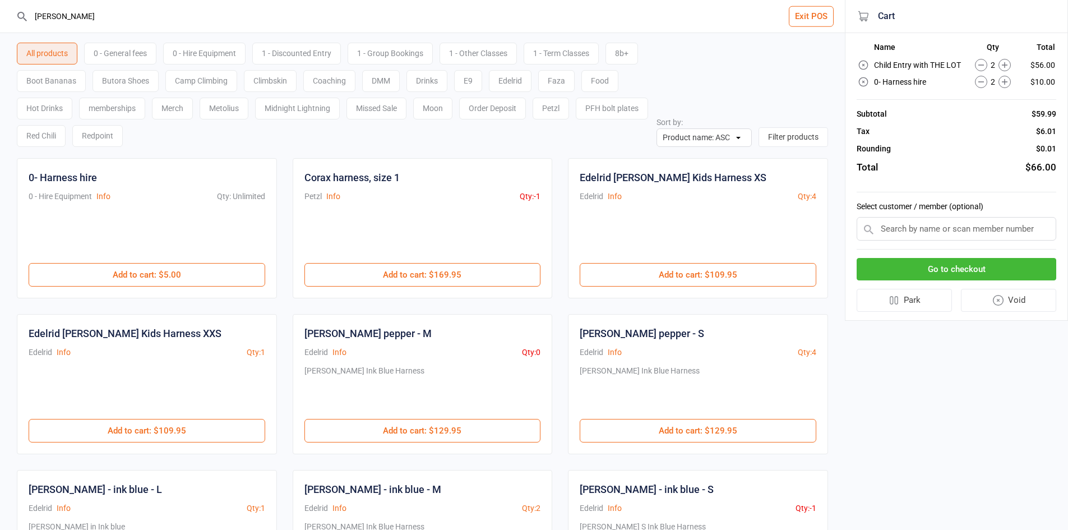
click at [958, 271] on button "Go to checkout" at bounding box center [956, 269] width 200 height 23
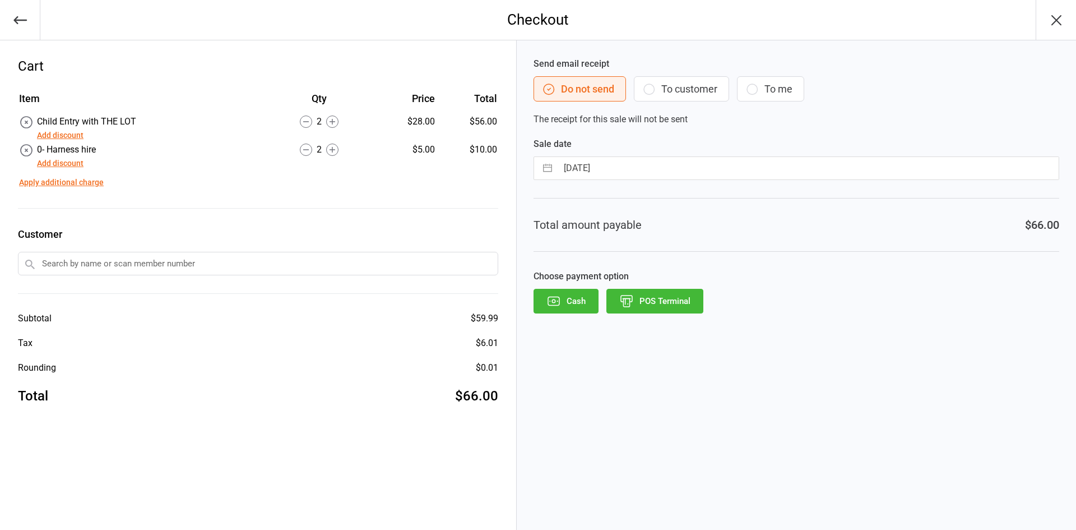
click at [657, 300] on button "POS Terminal" at bounding box center [654, 301] width 97 height 25
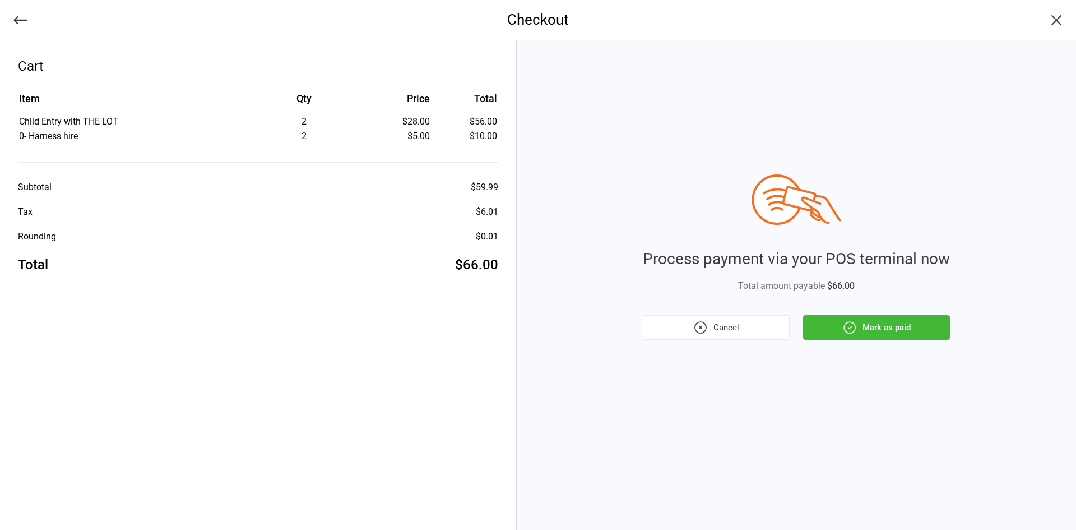
click at [874, 316] on button "Mark as paid" at bounding box center [876, 327] width 147 height 25
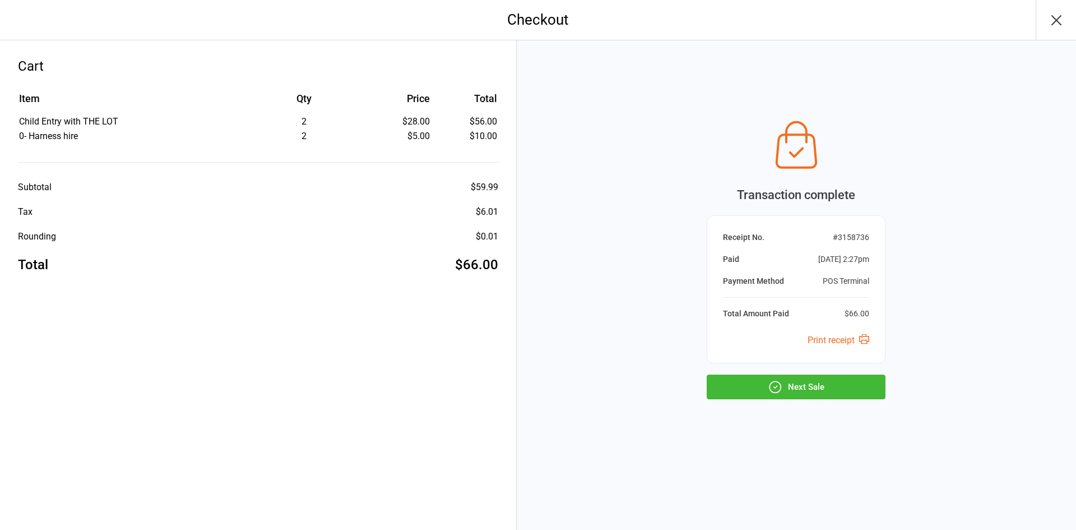
click at [839, 382] on button "Next Sale" at bounding box center [796, 386] width 179 height 25
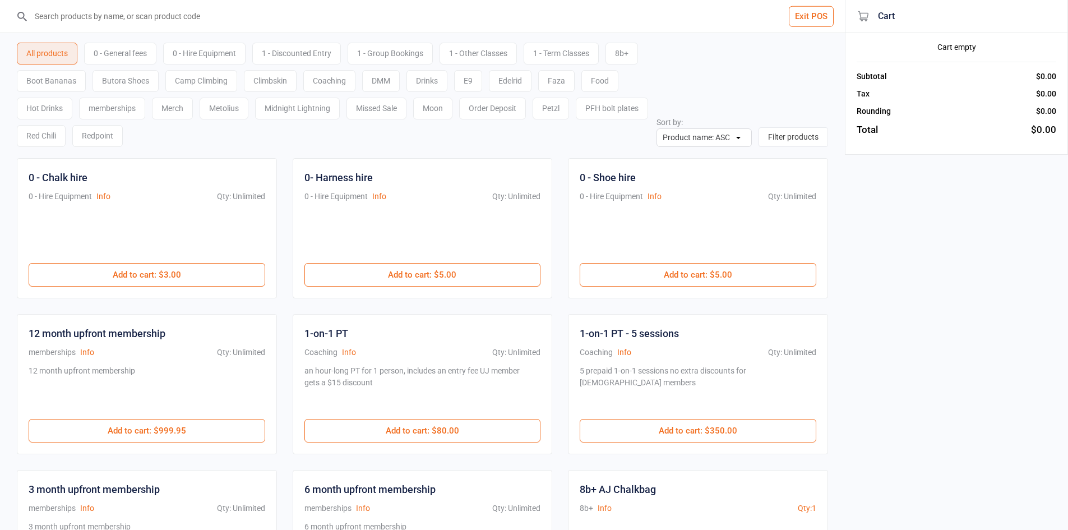
click at [138, 5] on input "search" at bounding box center [429, 16] width 800 height 33
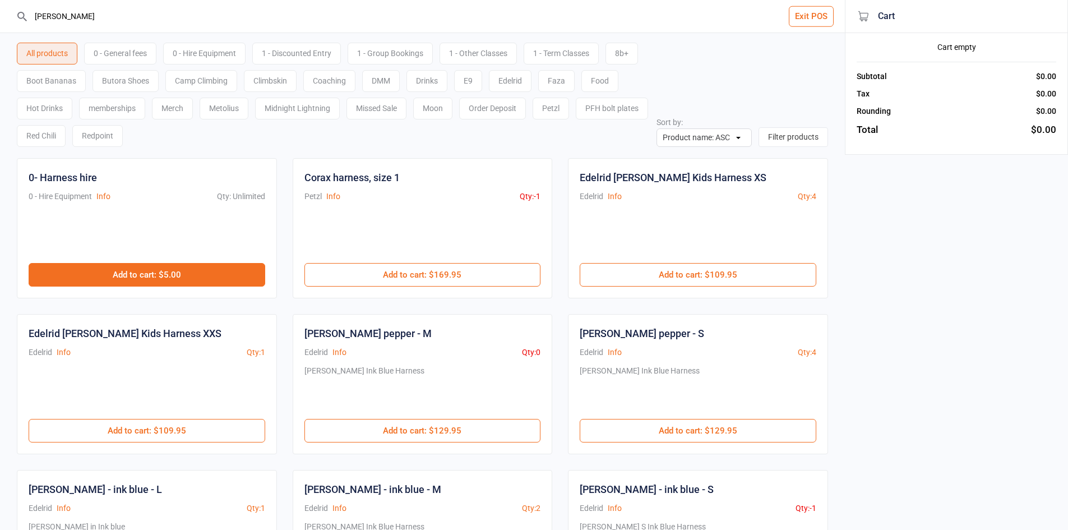
type input "harn"
click at [219, 269] on button "Add to cart : $5.00" at bounding box center [147, 275] width 237 height 24
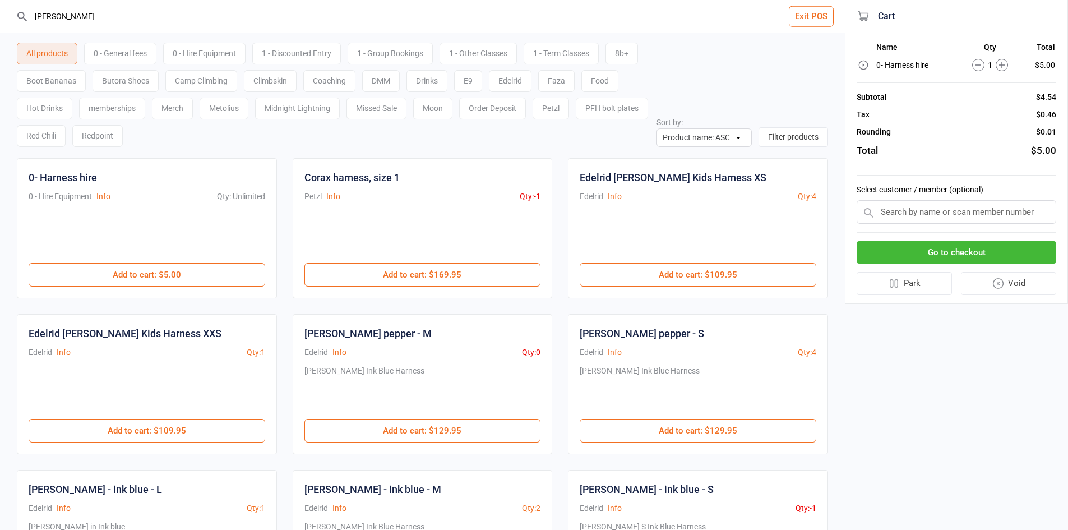
click at [976, 249] on button "Go to checkout" at bounding box center [956, 252] width 200 height 23
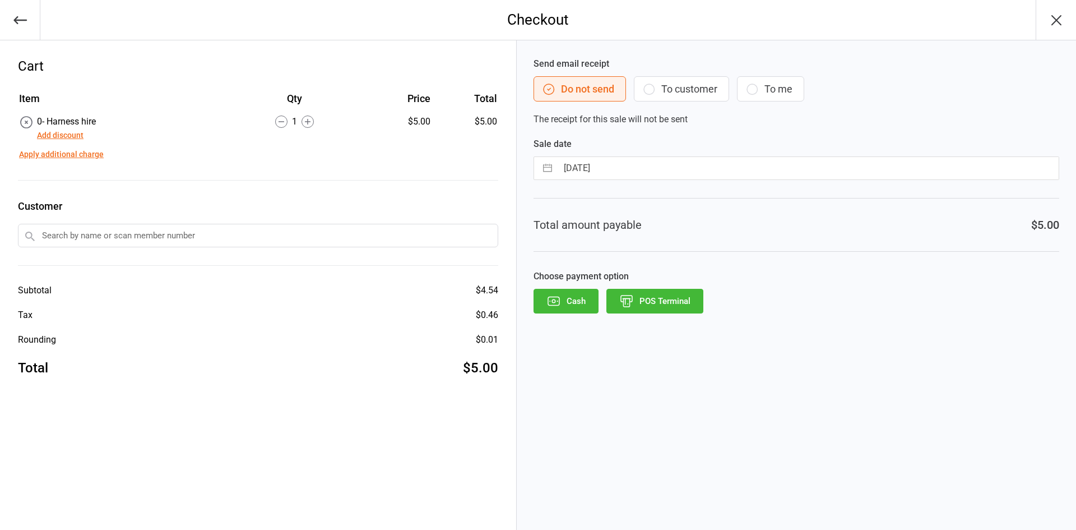
click at [669, 298] on button "POS Terminal" at bounding box center [654, 301] width 97 height 25
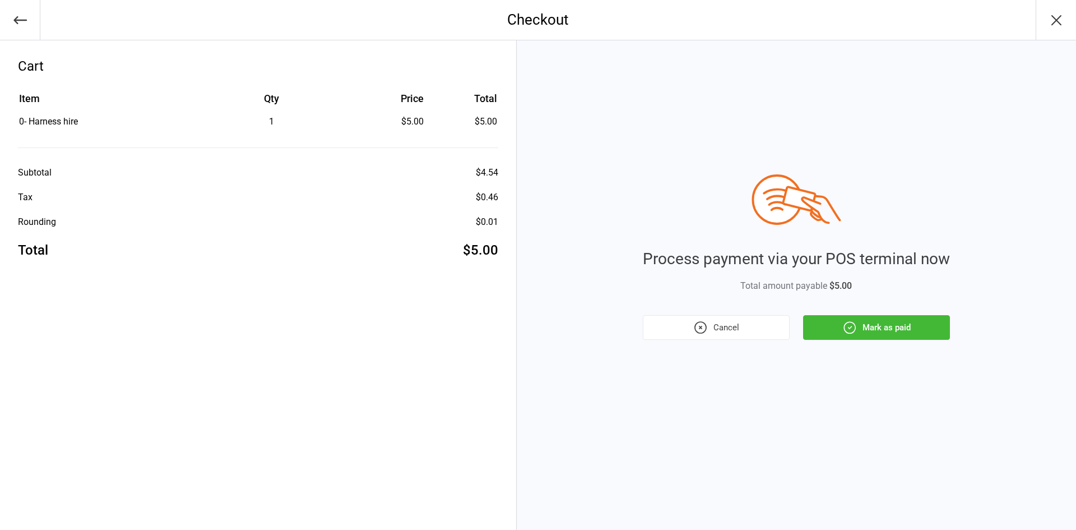
click at [842, 341] on div "Process payment via your POS terminal now Total amount payable $5.00 Cancel Mar…" at bounding box center [796, 284] width 559 height 489
click at [851, 331] on icon "button" at bounding box center [849, 327] width 15 height 15
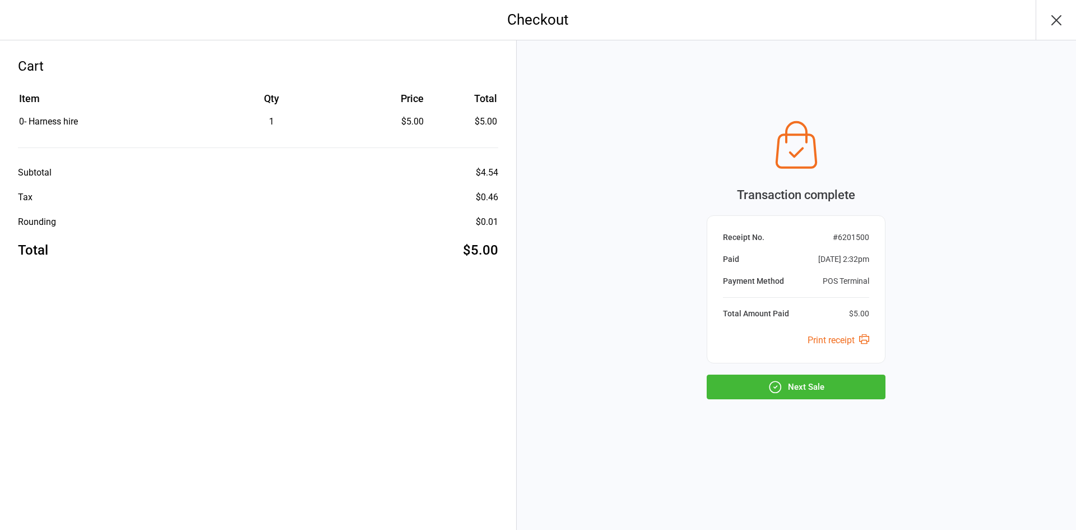
click at [850, 389] on button "Next Sale" at bounding box center [796, 386] width 179 height 25
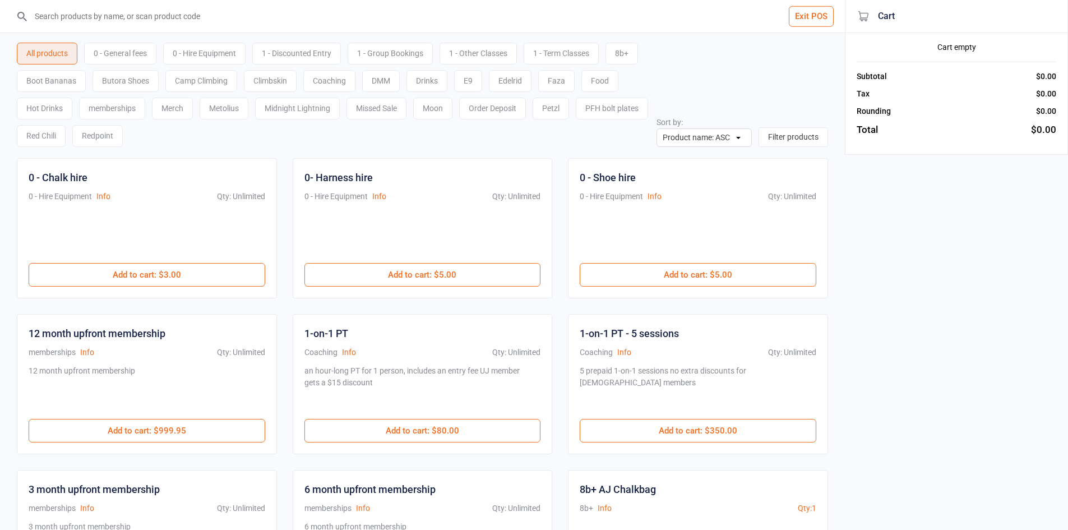
click at [198, 20] on input "search" at bounding box center [429, 16] width 800 height 33
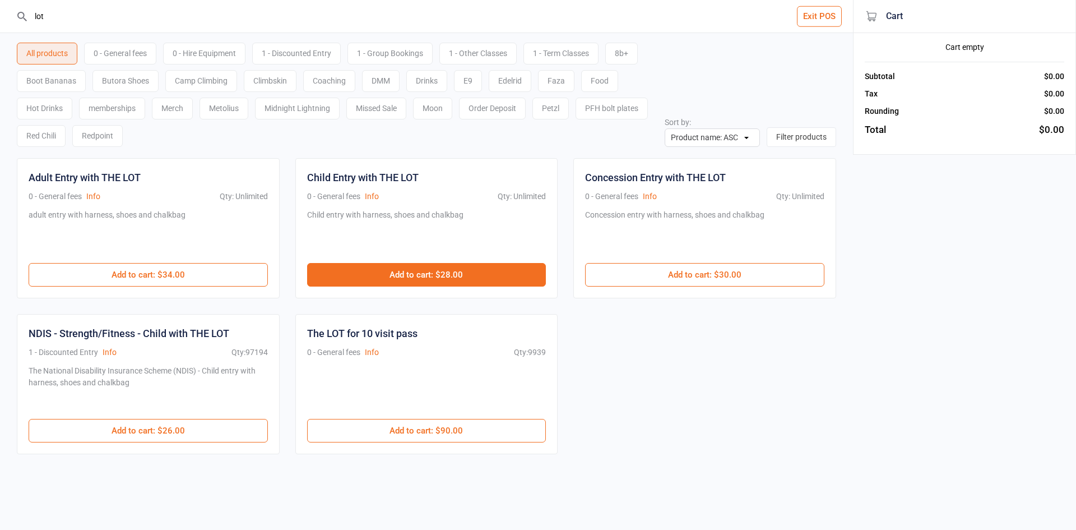
click at [435, 273] on button "Add to cart : $28.00" at bounding box center [426, 275] width 239 height 24
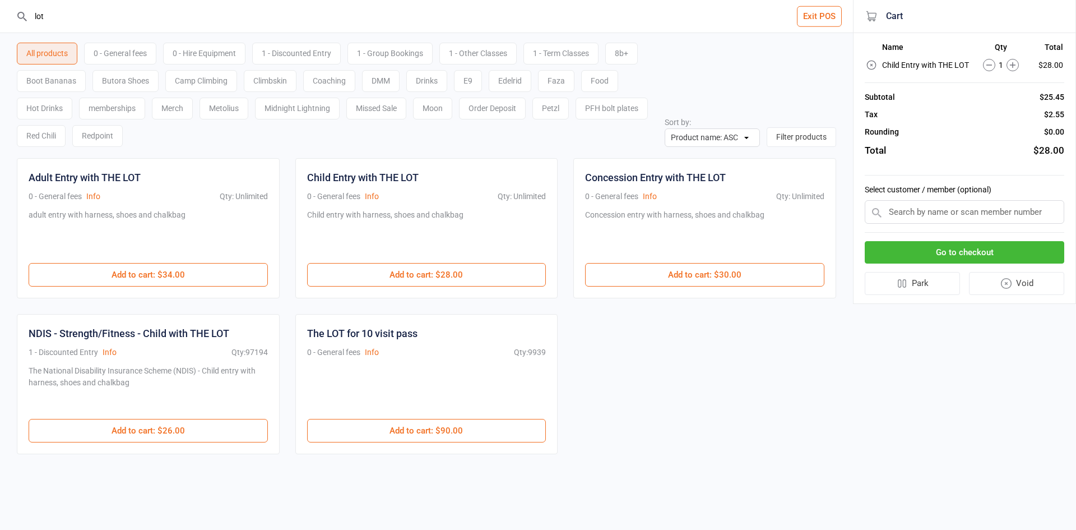
drag, startPoint x: 0, startPoint y: 15, endPoint x: 0, endPoint y: 6, distance: 9.0
click at [0, 14] on header "lot Exit POS" at bounding box center [426, 16] width 853 height 33
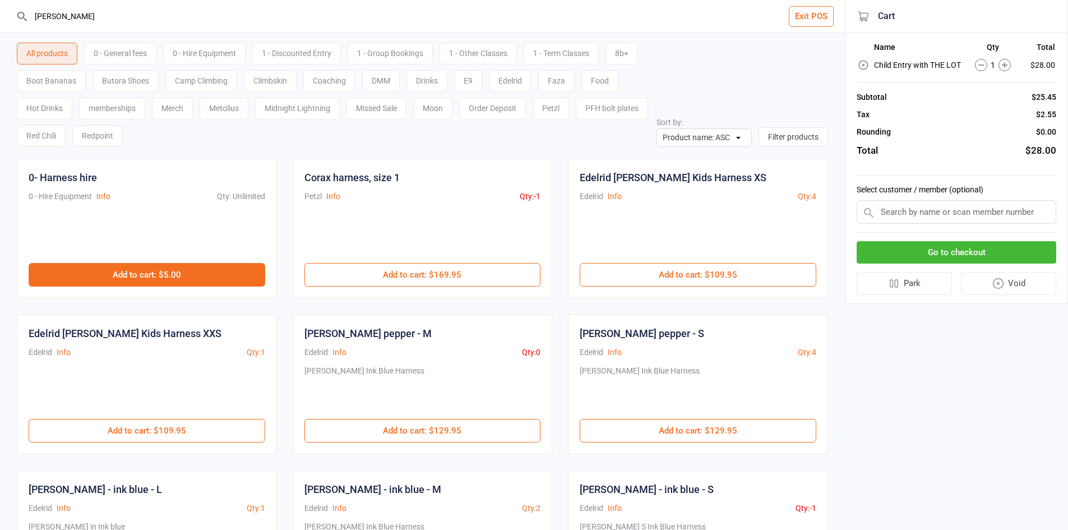
type input "harn"
click at [226, 273] on button "Add to cart : $5.00" at bounding box center [147, 275] width 237 height 24
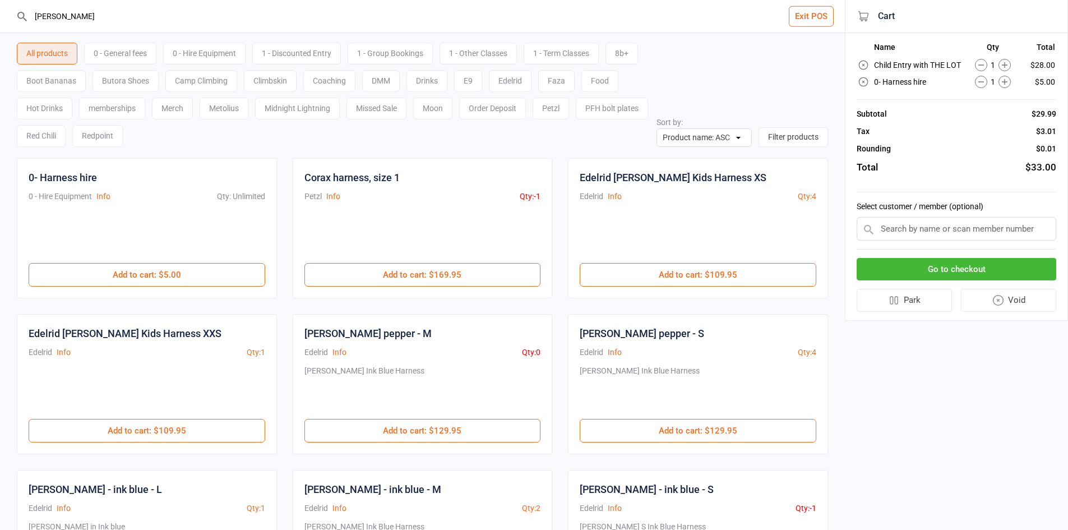
click at [984, 270] on button "Go to checkout" at bounding box center [956, 269] width 200 height 23
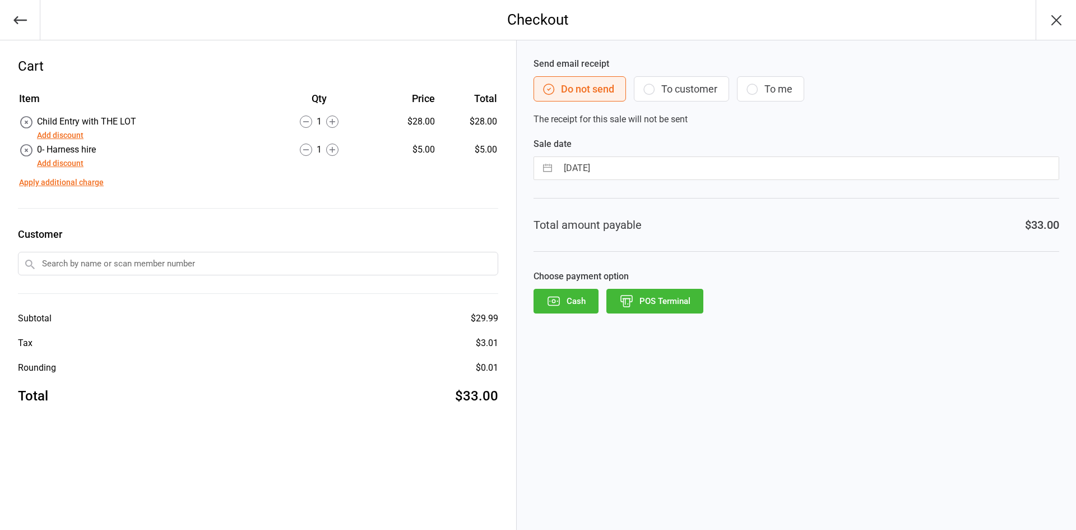
click at [678, 305] on button "POS Terminal" at bounding box center [654, 301] width 97 height 25
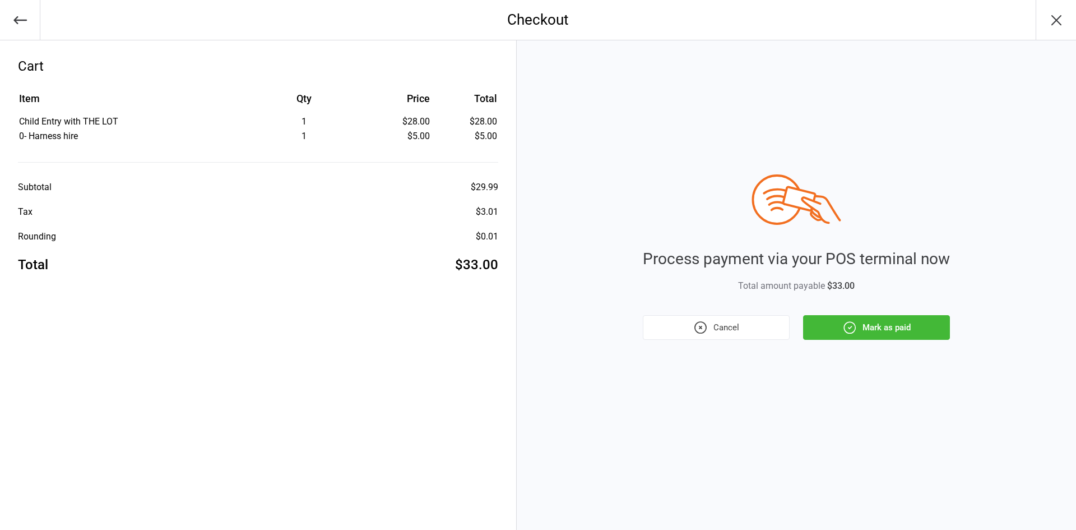
click at [814, 330] on button "Mark as paid" at bounding box center [876, 327] width 147 height 25
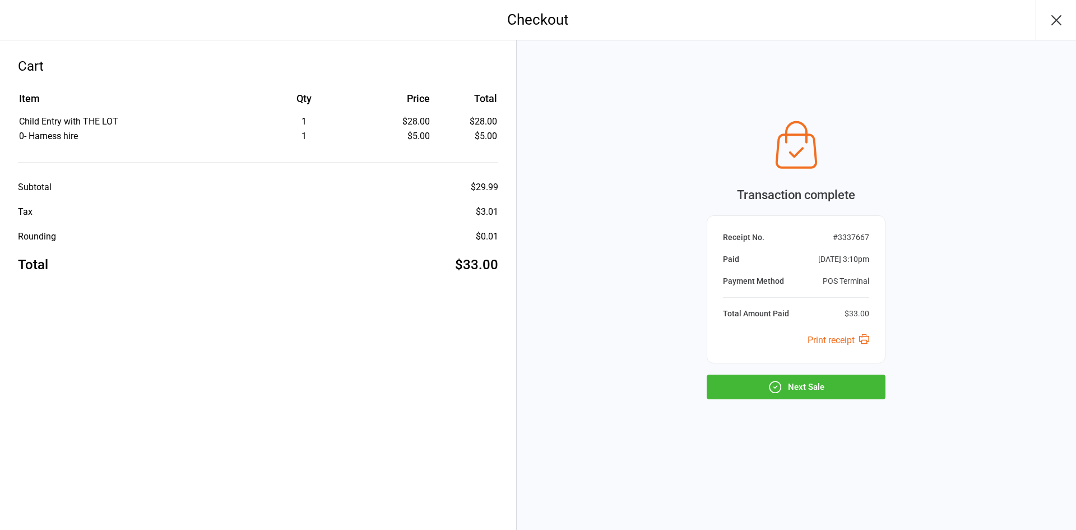
click at [818, 385] on button "Next Sale" at bounding box center [796, 386] width 179 height 25
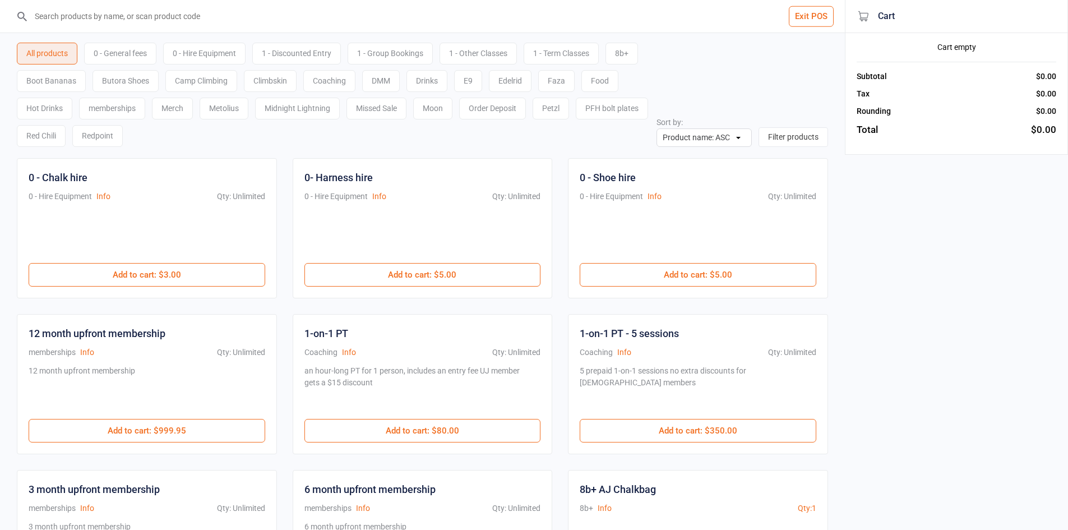
click at [331, 24] on input "search" at bounding box center [429, 16] width 800 height 33
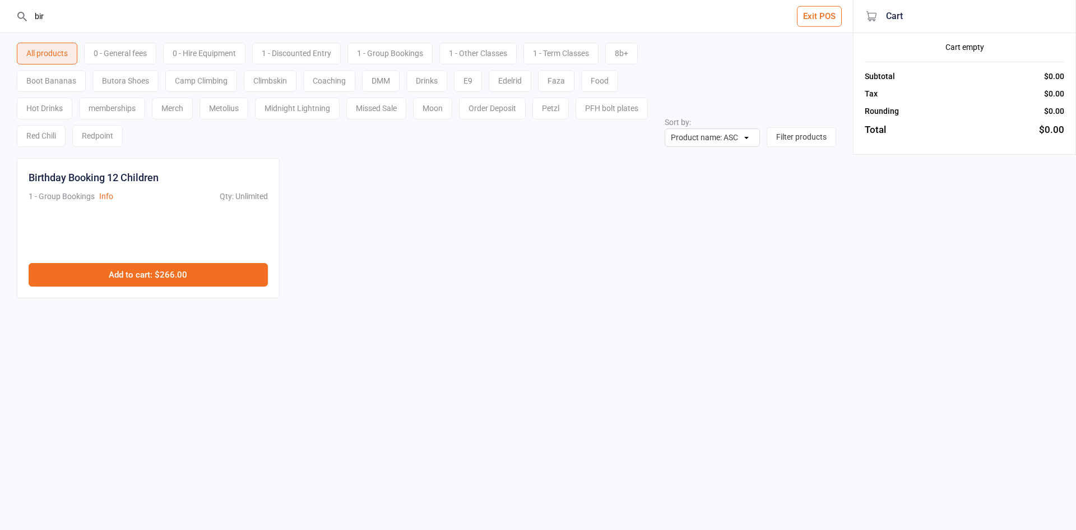
type input "bir"
click at [218, 270] on button "Add to cart : $266.00" at bounding box center [148, 275] width 239 height 24
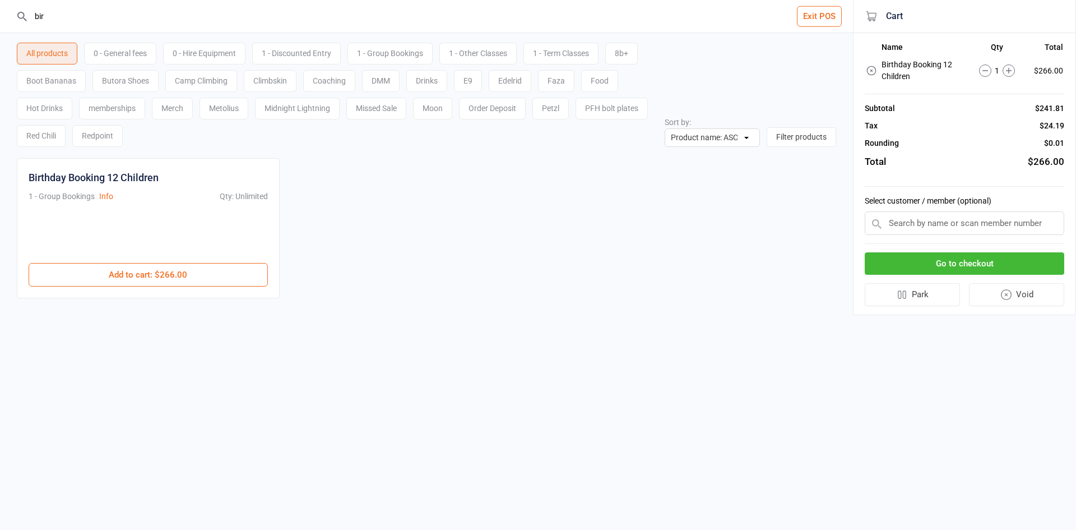
click at [944, 258] on button "Go to checkout" at bounding box center [965, 263] width 200 height 23
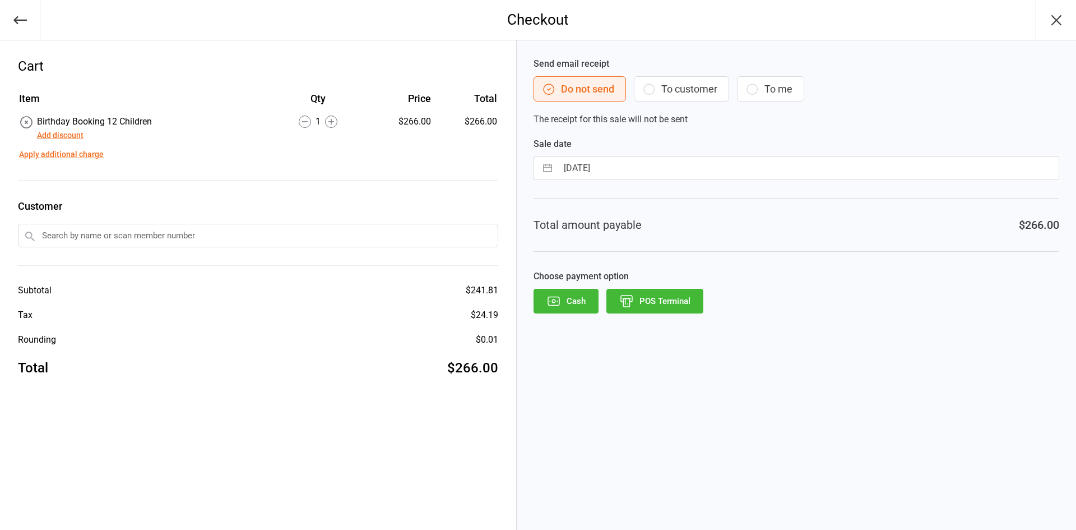
click at [81, 137] on button "Add discount" at bounding box center [60, 135] width 47 height 12
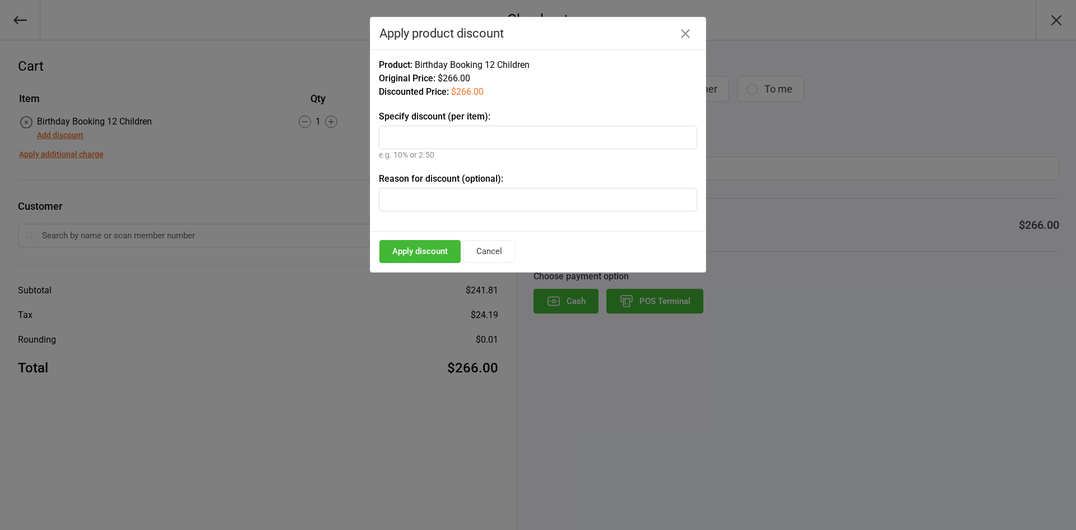
click at [453, 142] on input "text" at bounding box center [538, 138] width 318 height 24
click at [452, 138] on input "text" at bounding box center [538, 138] width 318 height 24
click at [432, 136] on input "text" at bounding box center [538, 138] width 318 height 24
type input "100"
click at [424, 249] on button "Apply discount" at bounding box center [419, 251] width 81 height 23
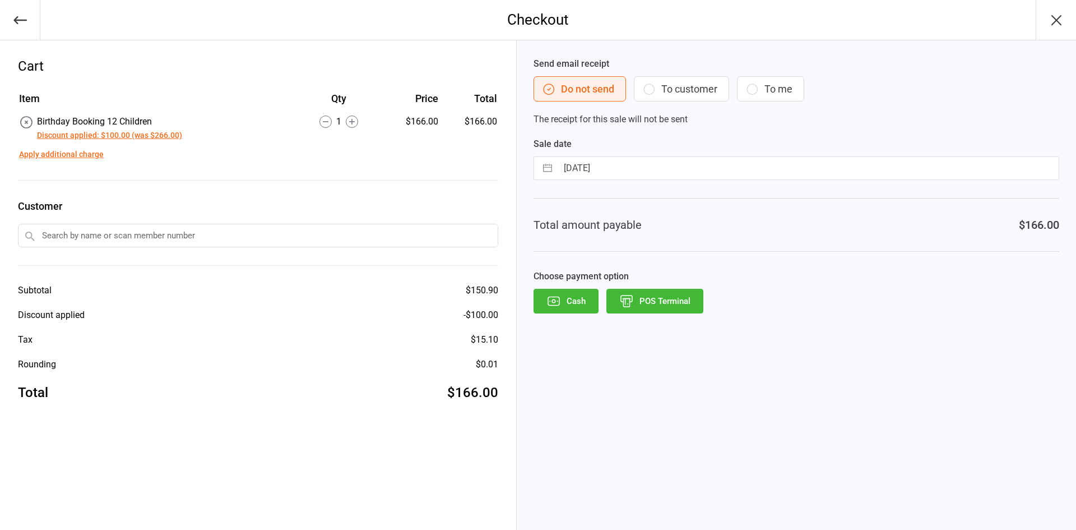
click at [182, 235] on input "text" at bounding box center [258, 236] width 480 height 24
click at [220, 240] on input "text" at bounding box center [258, 236] width 480 height 24
paste input "Kyounglee Park"
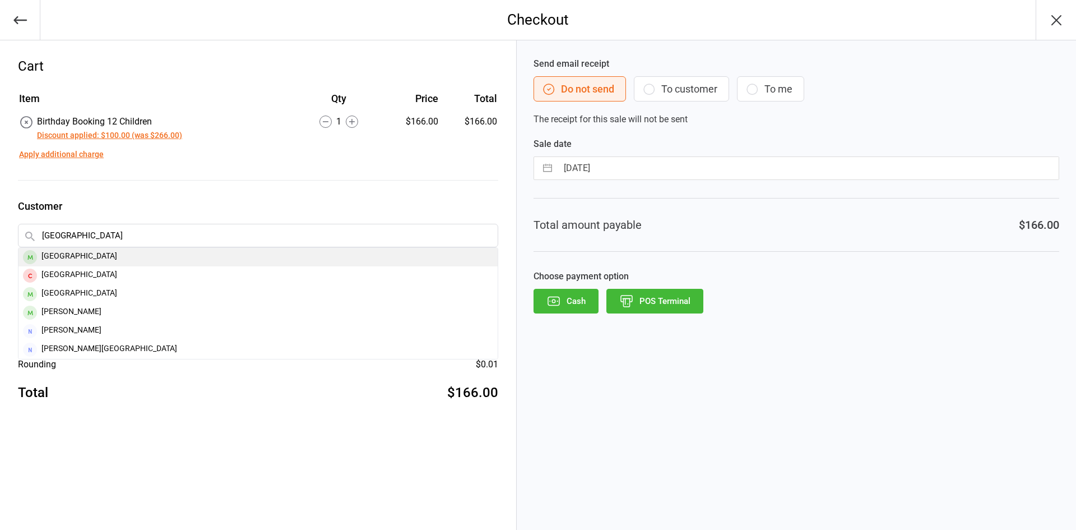
type input "Kyounglee Park"
click at [146, 252] on div "Kyounglee Park" at bounding box center [257, 257] width 479 height 18
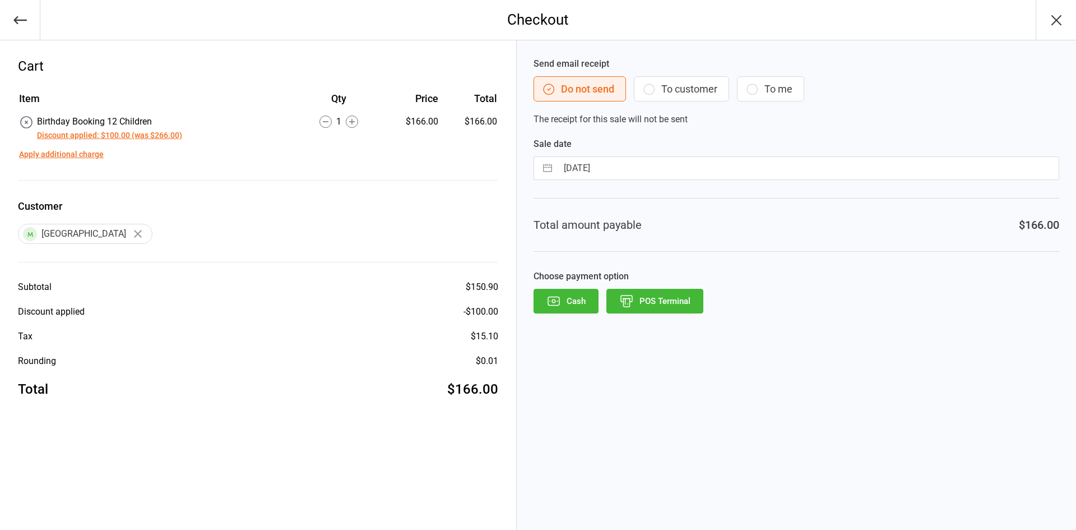
click at [673, 80] on button "To customer" at bounding box center [681, 88] width 95 height 25
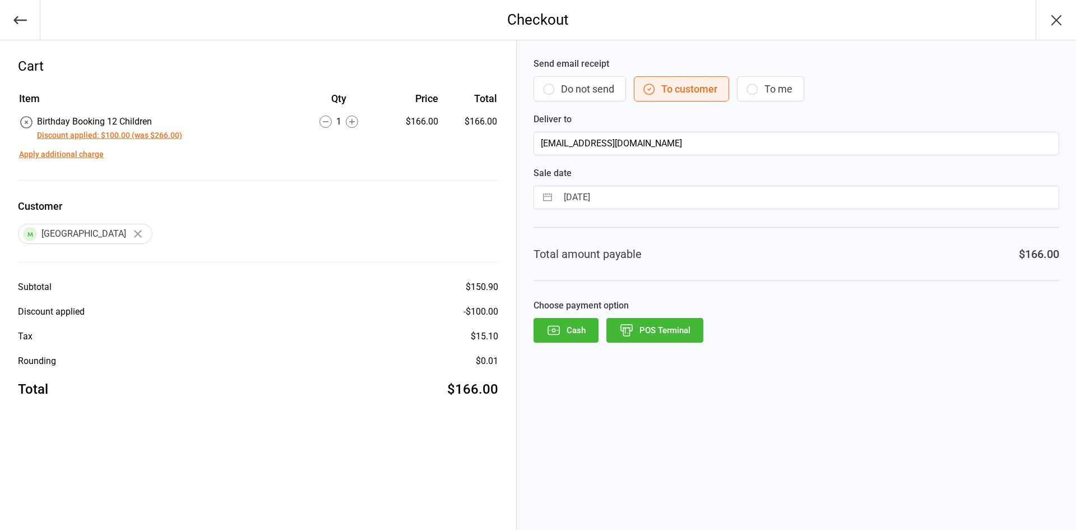
click at [642, 337] on button "POS Terminal" at bounding box center [654, 330] width 97 height 25
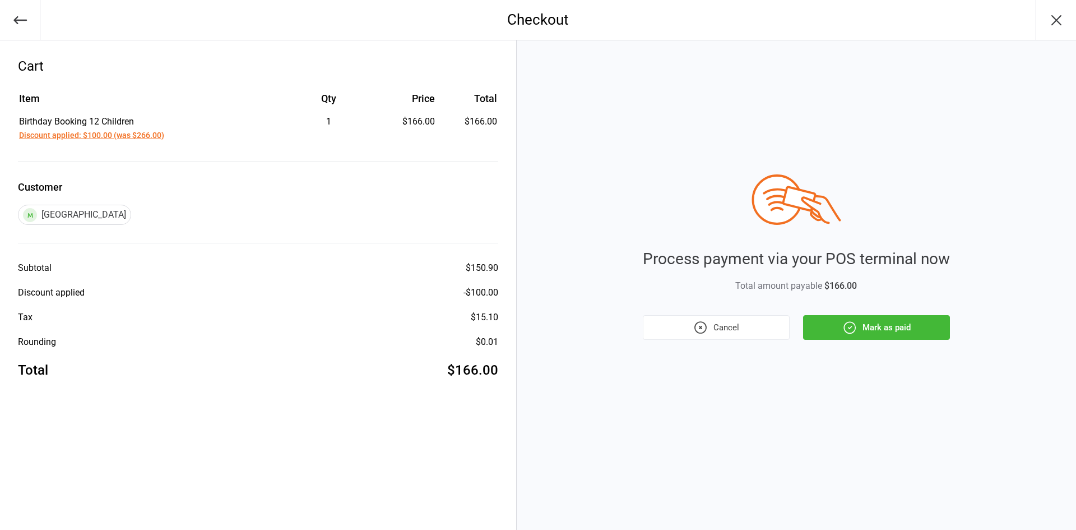
click at [891, 323] on button "Mark as paid" at bounding box center [876, 327] width 147 height 25
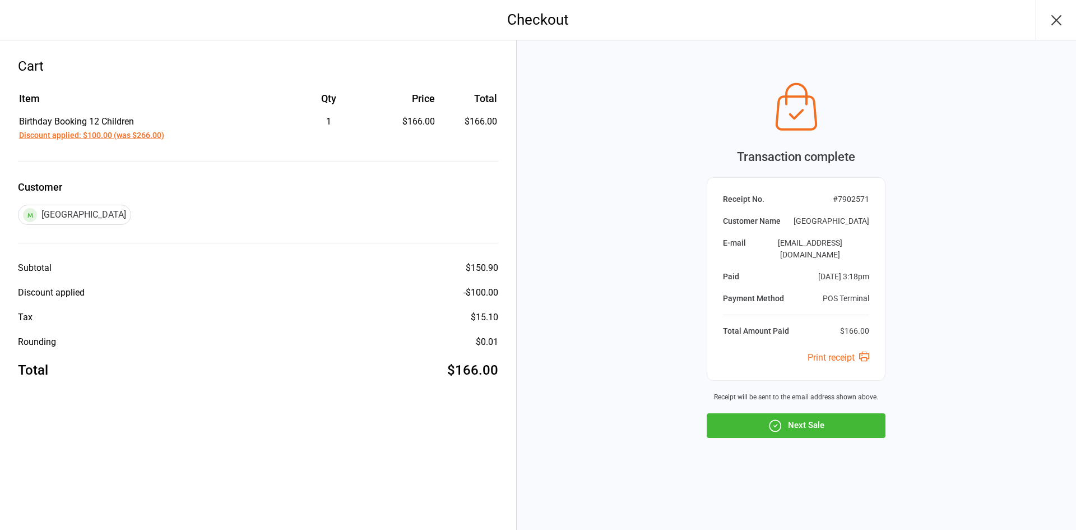
click at [849, 419] on button "Next Sale" at bounding box center [796, 425] width 179 height 25
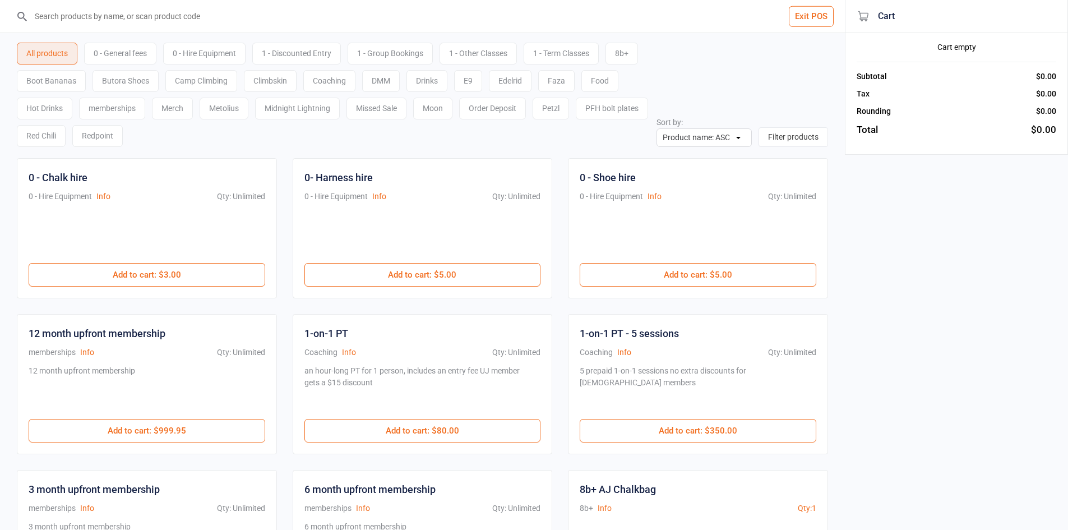
drag, startPoint x: 17, startPoint y: 200, endPoint x: 154, endPoint y: 13, distance: 231.4
click at [154, 13] on input "search" at bounding box center [429, 16] width 800 height 33
click at [156, 14] on input "search" at bounding box center [429, 16] width 800 height 33
click at [129, 52] on div "0 - General fees" at bounding box center [120, 54] width 72 height 22
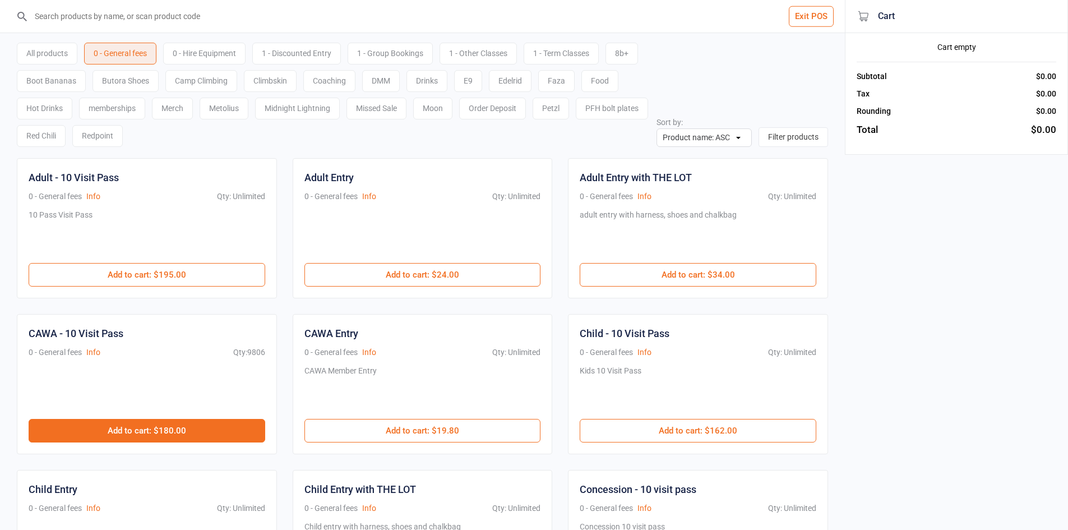
click at [142, 425] on button "Add to cart : $180.00" at bounding box center [147, 431] width 237 height 24
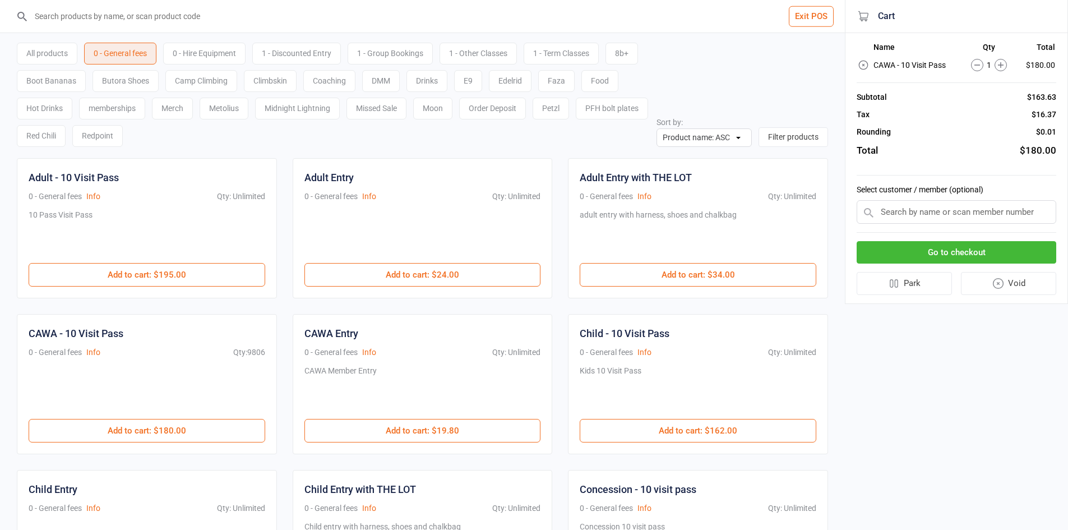
click at [895, 251] on button "Go to checkout" at bounding box center [956, 252] width 200 height 23
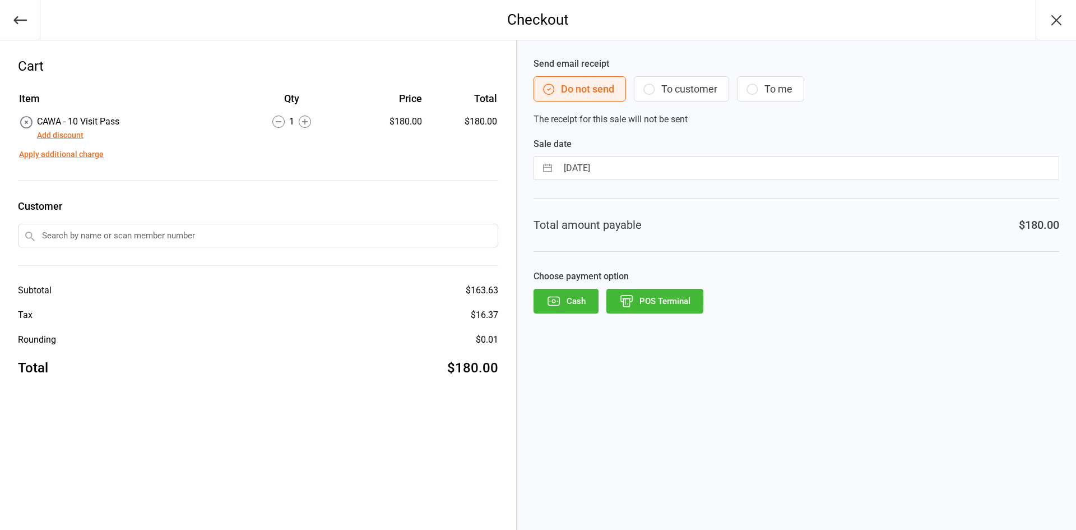
click at [179, 231] on input "text" at bounding box center [258, 236] width 480 height 24
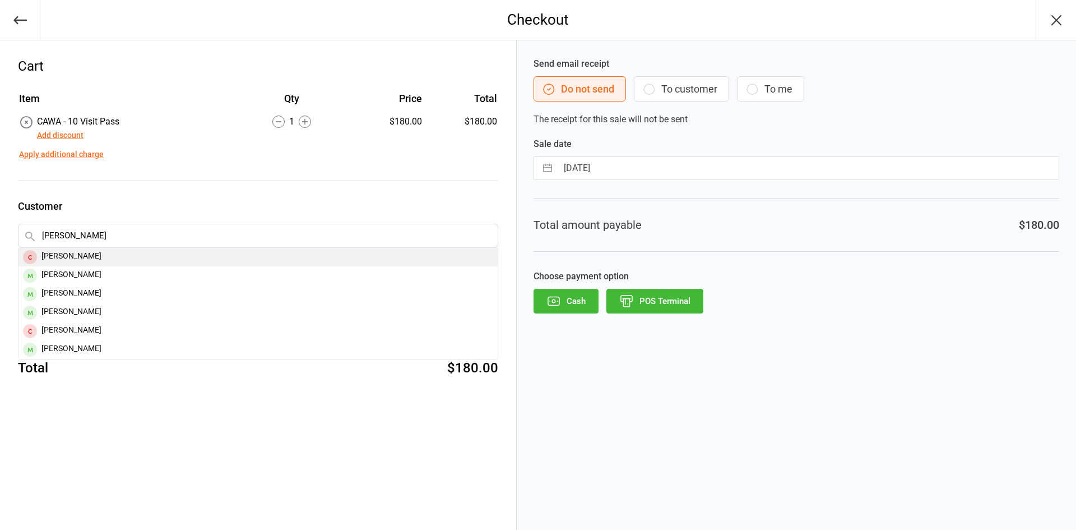
type input "mikaella"
click at [157, 255] on div "[PERSON_NAME]" at bounding box center [257, 257] width 479 height 18
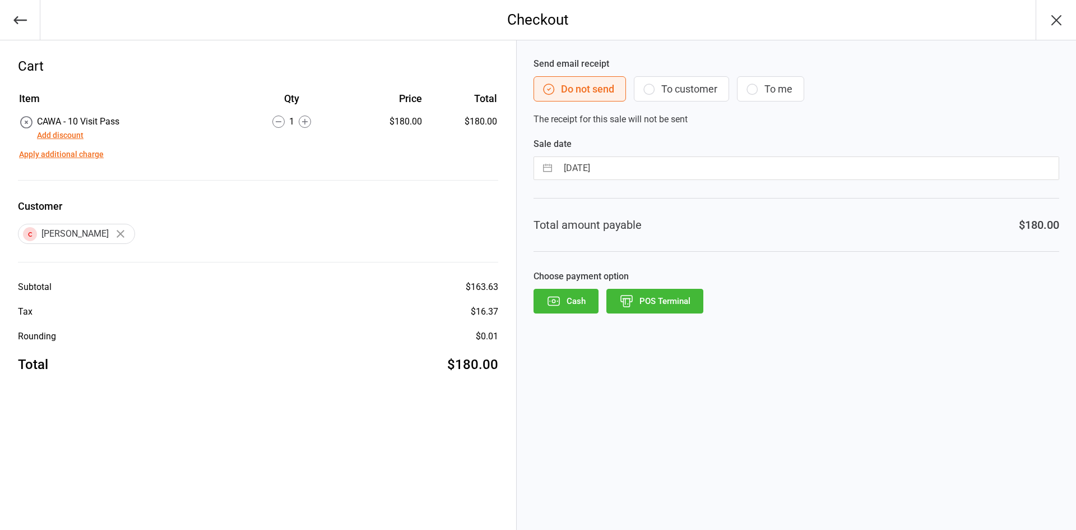
copy div "[PERSON_NAME]"
drag, startPoint x: 178, startPoint y: 236, endPoint x: 44, endPoint y: 237, distance: 134.5
click at [44, 237] on div "[PERSON_NAME]" at bounding box center [258, 234] width 480 height 20
copy div "[PERSON_NAME]"
click at [656, 301] on button "POS Terminal" at bounding box center [654, 301] width 97 height 25
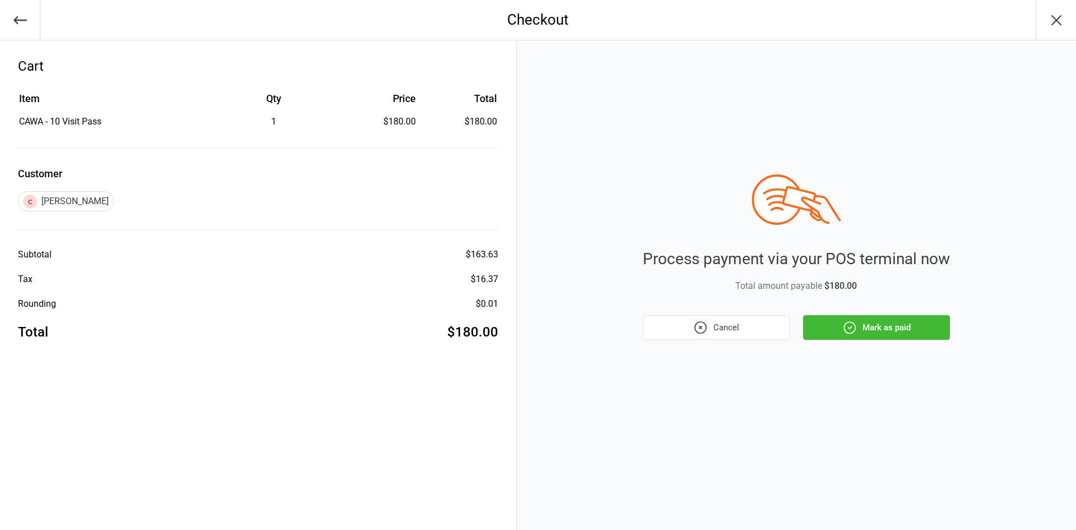
click at [865, 332] on button "Mark as paid" at bounding box center [876, 327] width 147 height 25
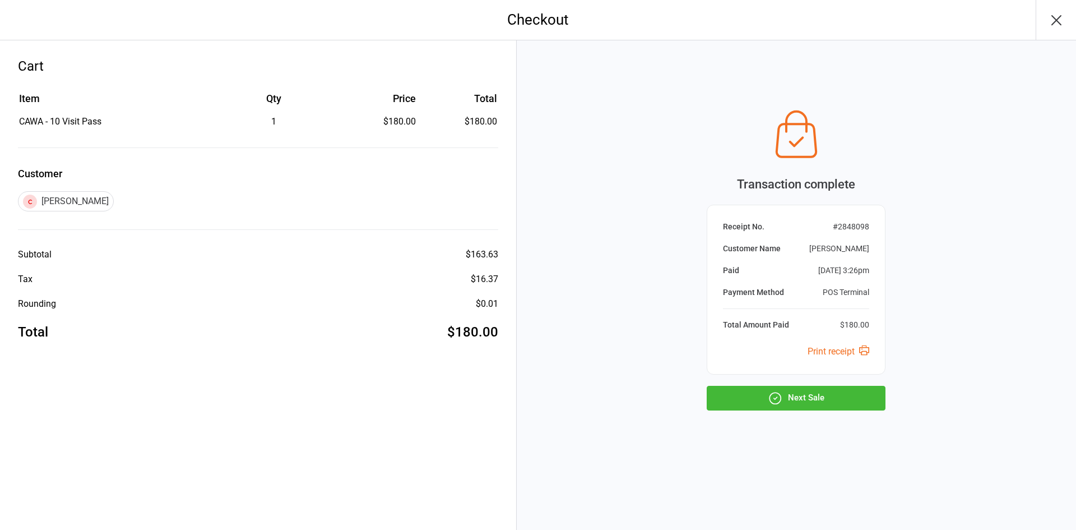
click at [783, 395] on button "Next Sale" at bounding box center [796, 398] width 179 height 25
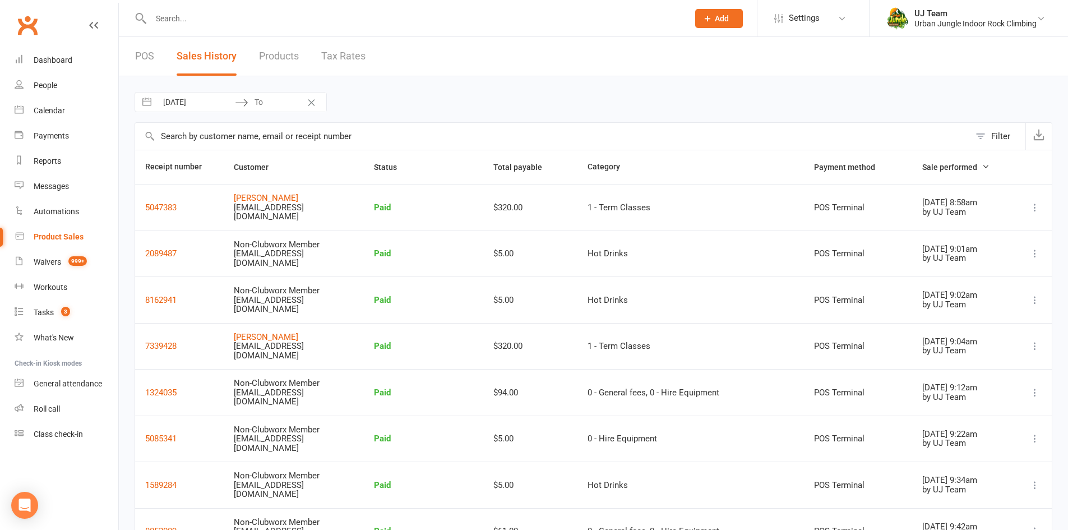
select select "100"
click at [233, 22] on input "text" at bounding box center [413, 19] width 533 height 16
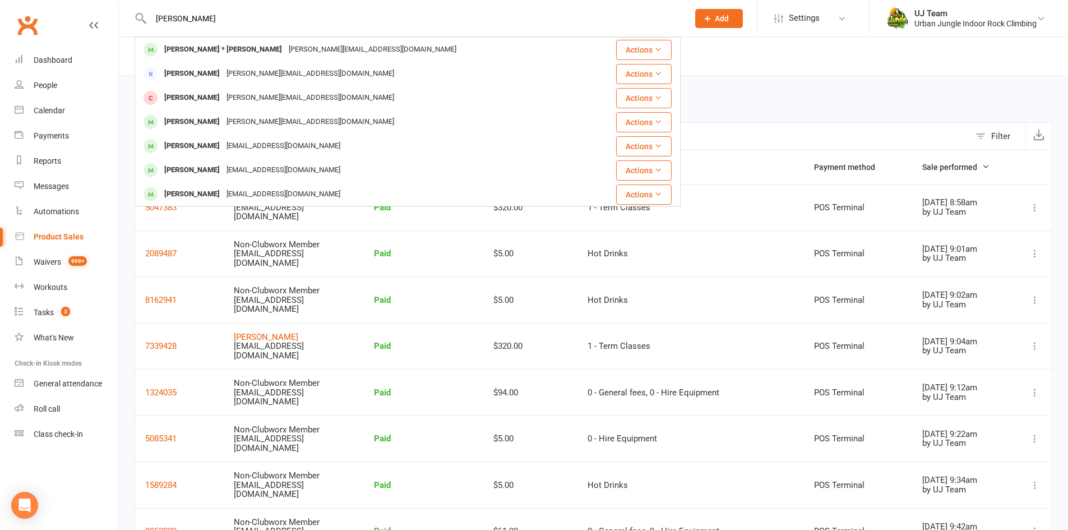
type input "anna chapman"
click at [285, 53] on div "[PERSON_NAME][EMAIL_ADDRESS][DOMAIN_NAME]" at bounding box center [372, 49] width 174 height 16
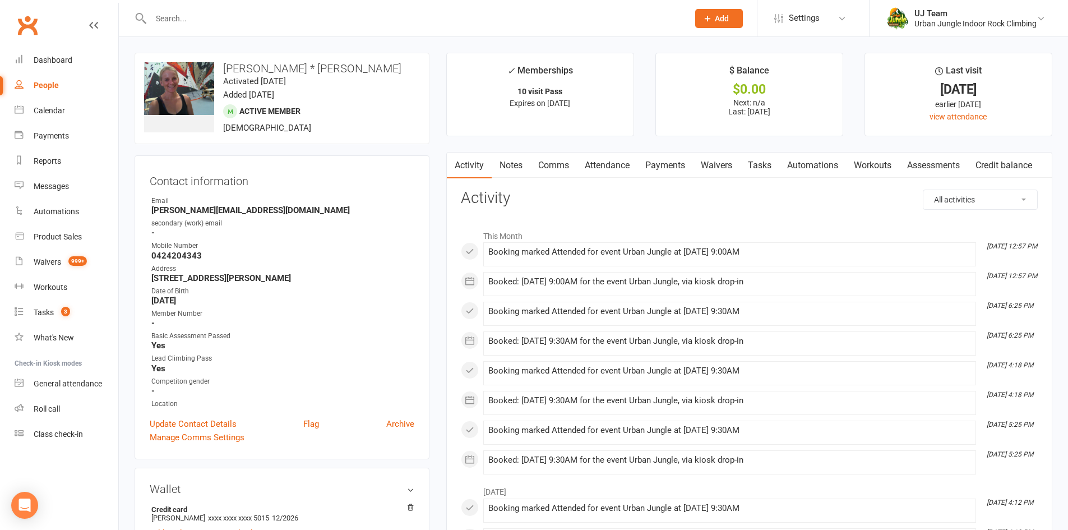
click at [286, 6] on div at bounding box center [408, 18] width 546 height 36
click at [286, 13] on input "text" at bounding box center [413, 19] width 533 height 16
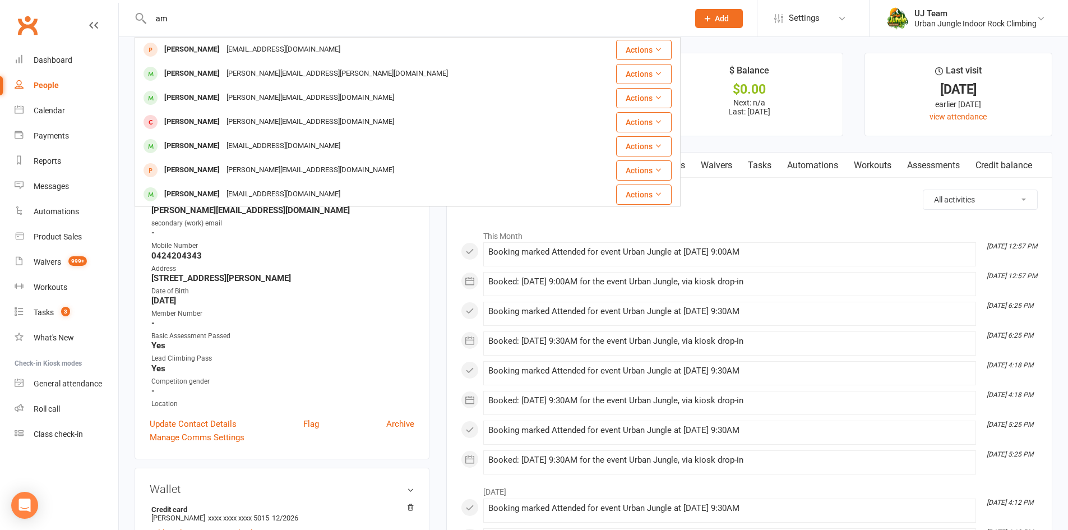
type input "a"
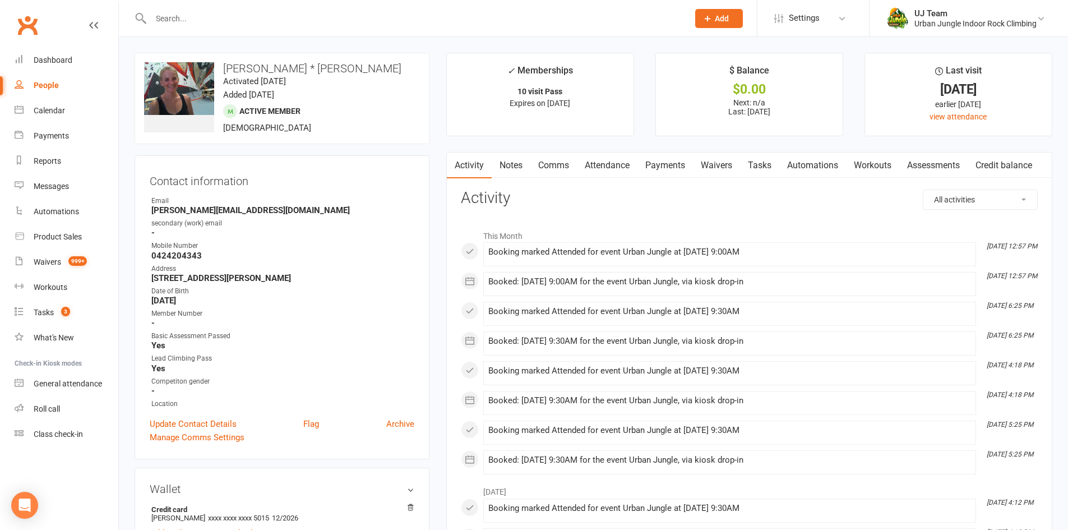
click at [175, 9] on div at bounding box center [408, 18] width 546 height 36
click at [177, 21] on input "text" at bounding box center [413, 19] width 533 height 16
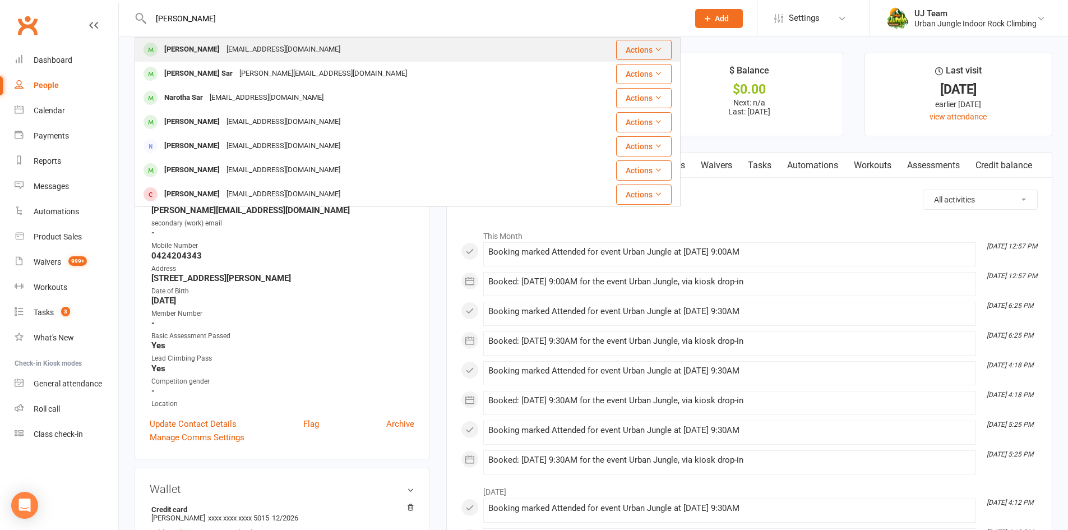
type input "iori nar"
click at [223, 44] on div "atsushi0295@gmail.com" at bounding box center [283, 49] width 120 height 16
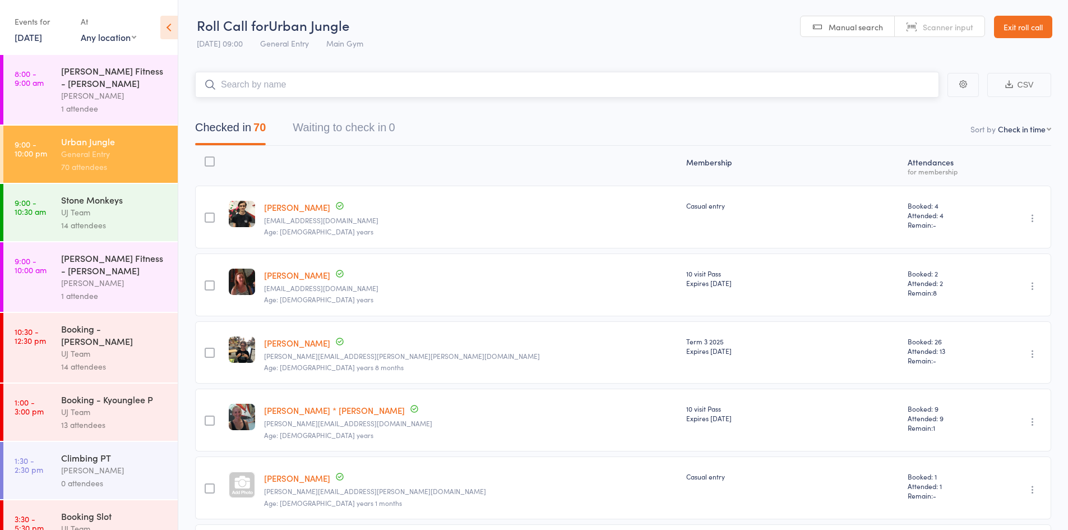
type input "n"
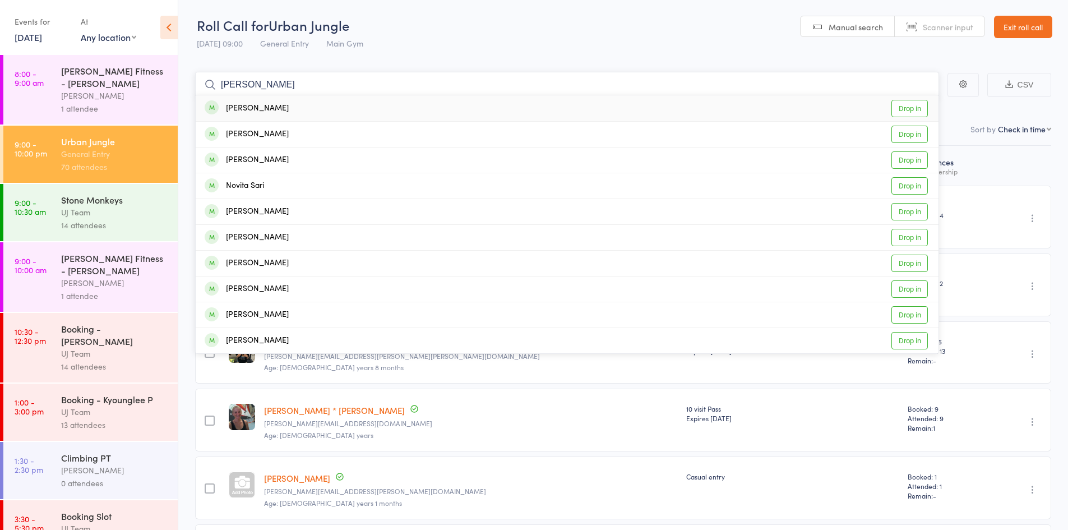
type input "iori narita"
click at [911, 103] on link "Drop in" at bounding box center [909, 108] width 36 height 17
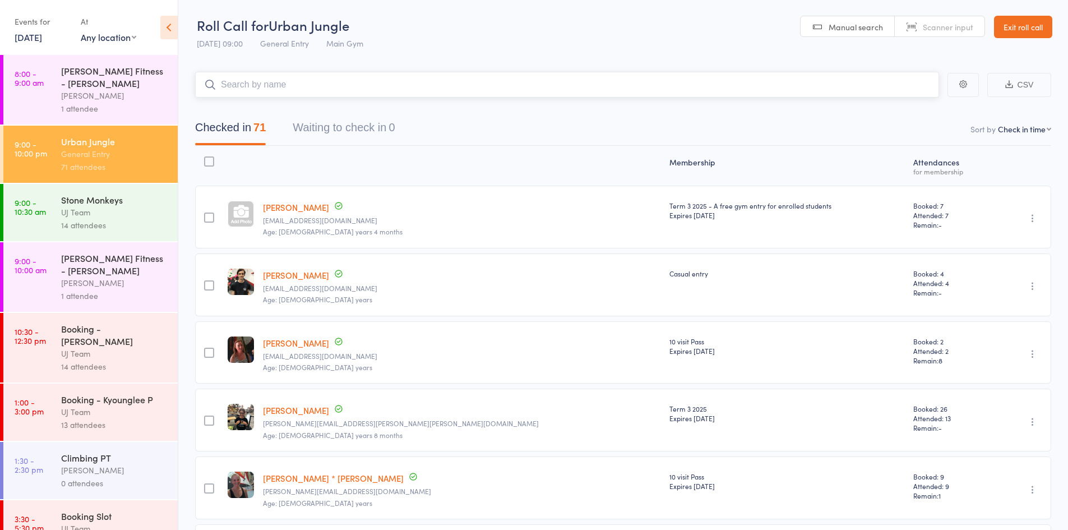
click at [352, 78] on input "search" at bounding box center [567, 85] width 744 height 26
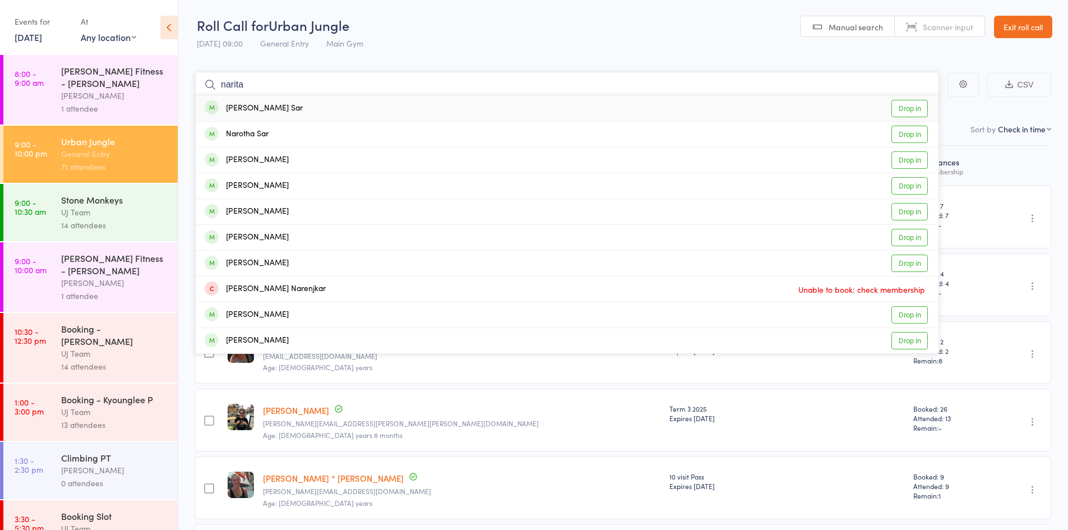
type input "narita"
click at [156, 56] on div "Roll Call for Urban Jungle 13 Sep 09:00 General Entry Main Gym Manual search Sc…" at bounding box center [534, 265] width 1068 height 530
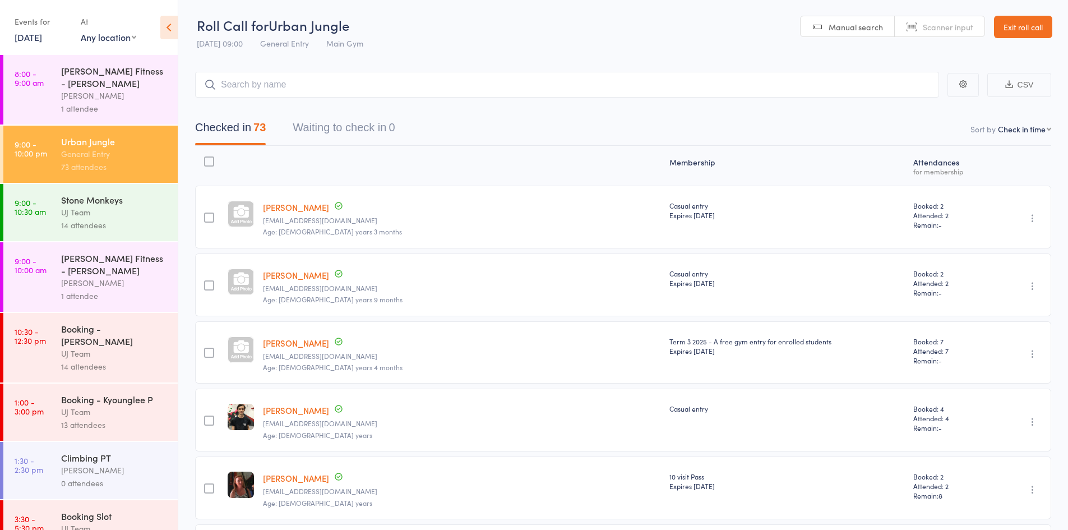
click at [79, 211] on div "UJ Team" at bounding box center [114, 212] width 107 height 13
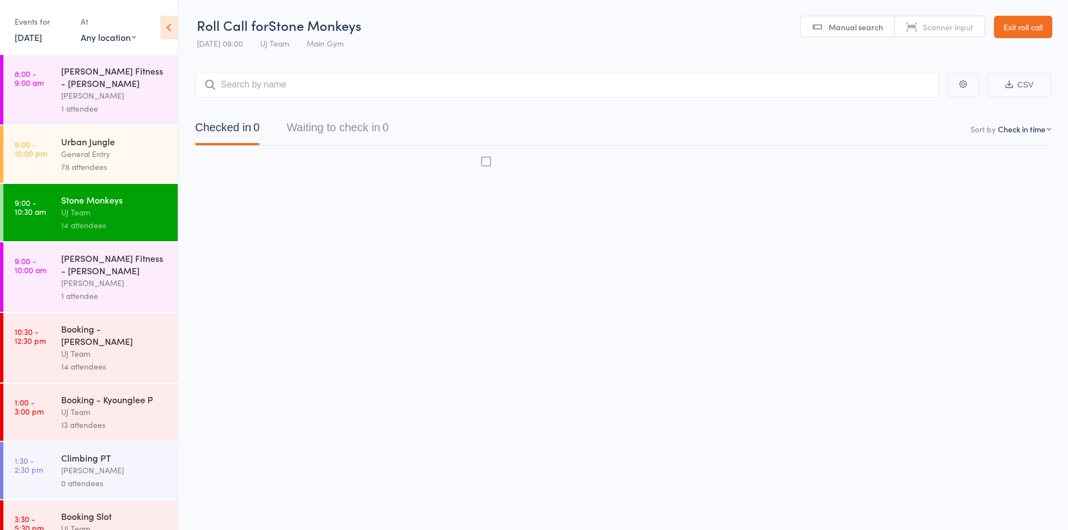
click at [77, 152] on div "General Entry" at bounding box center [114, 153] width 107 height 13
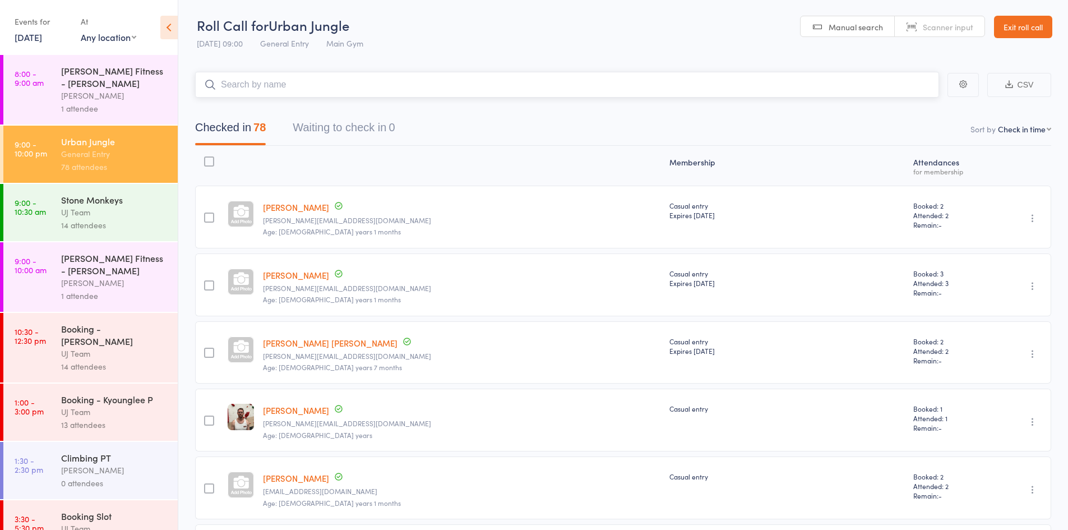
click at [253, 84] on input "search" at bounding box center [567, 85] width 744 height 26
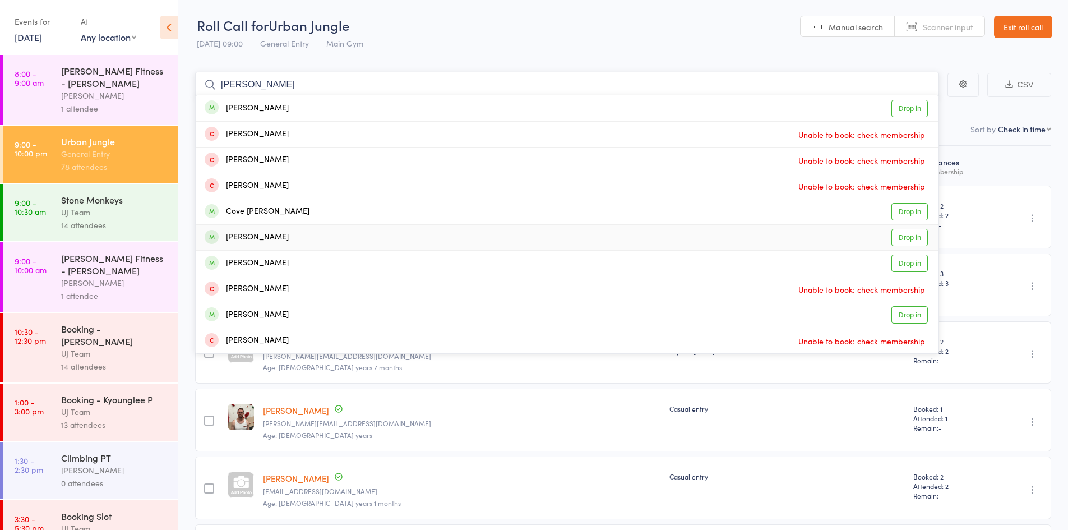
type input "cirstine stephe"
drag, startPoint x: 275, startPoint y: 238, endPoint x: 287, endPoint y: 238, distance: 11.8
click at [276, 238] on div "Kristin Stephenson" at bounding box center [247, 237] width 84 height 13
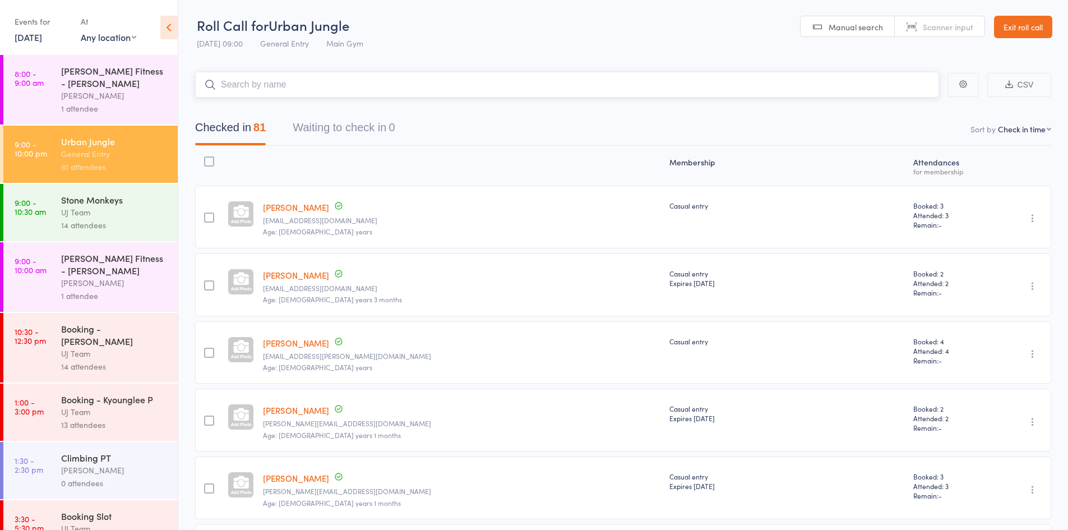
paste input "[PERSON_NAME]"
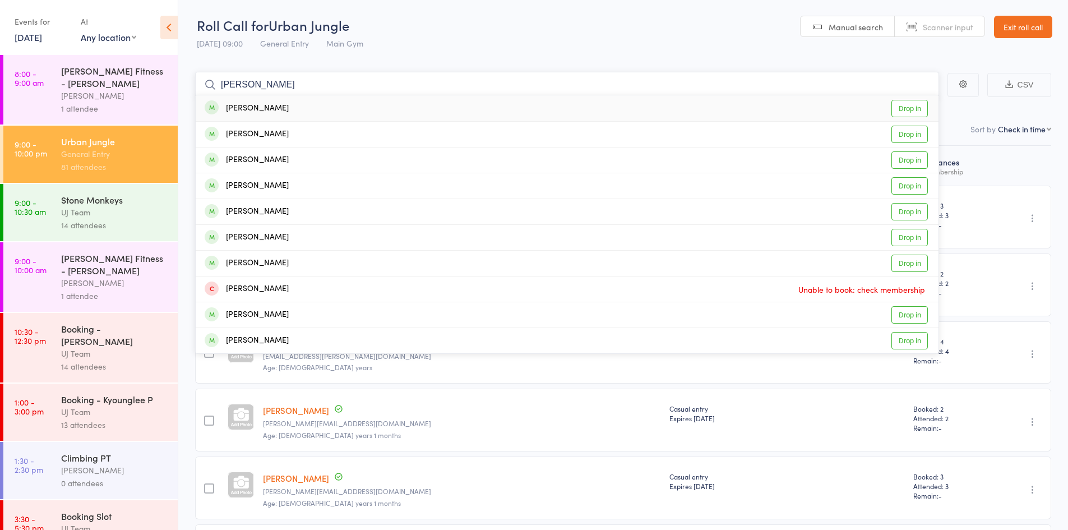
type input "[PERSON_NAME]"
click at [285, 108] on div "[PERSON_NAME] Drop in" at bounding box center [567, 108] width 743 height 26
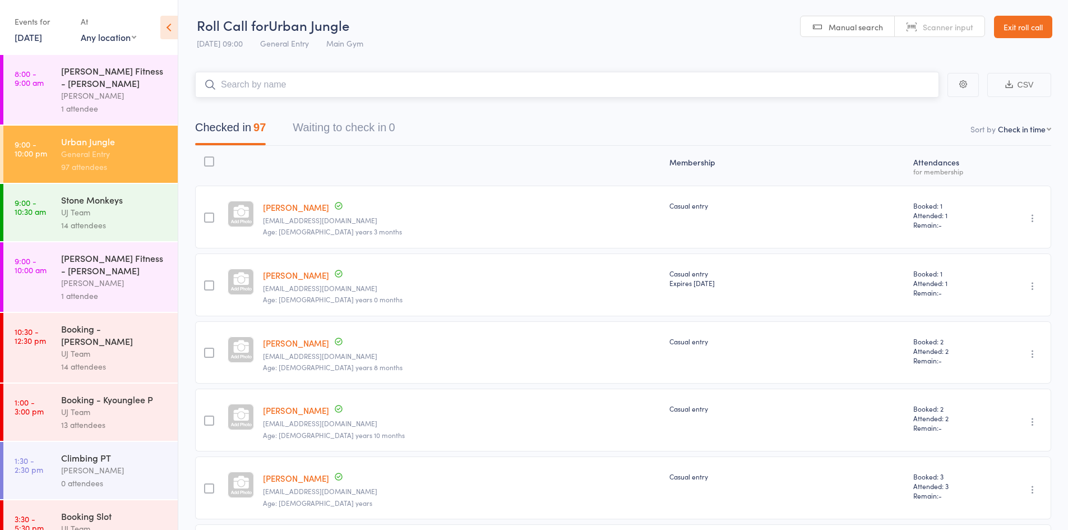
paste input "[PERSON_NAME]"
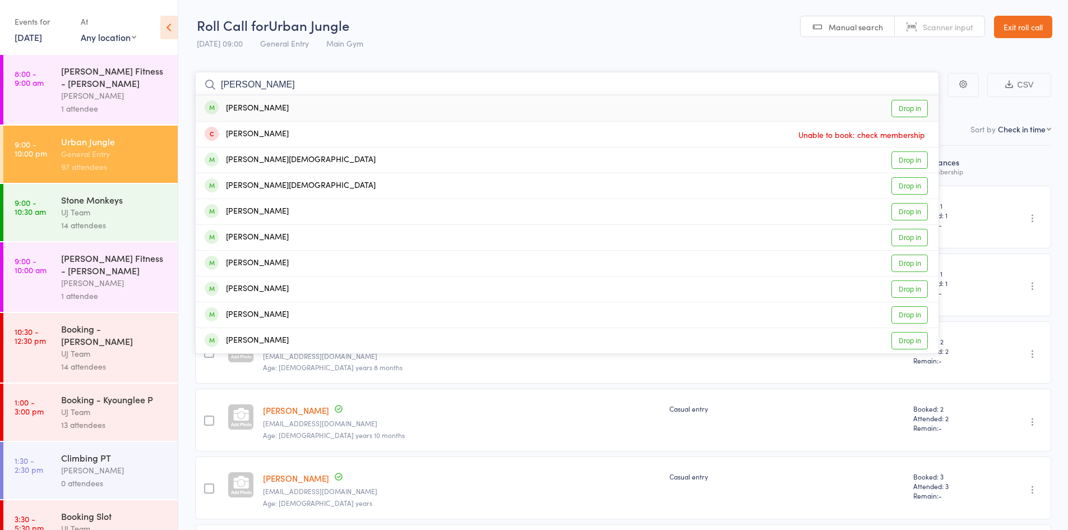
type input "[PERSON_NAME]"
click at [289, 108] on div "[PERSON_NAME]" at bounding box center [247, 108] width 84 height 13
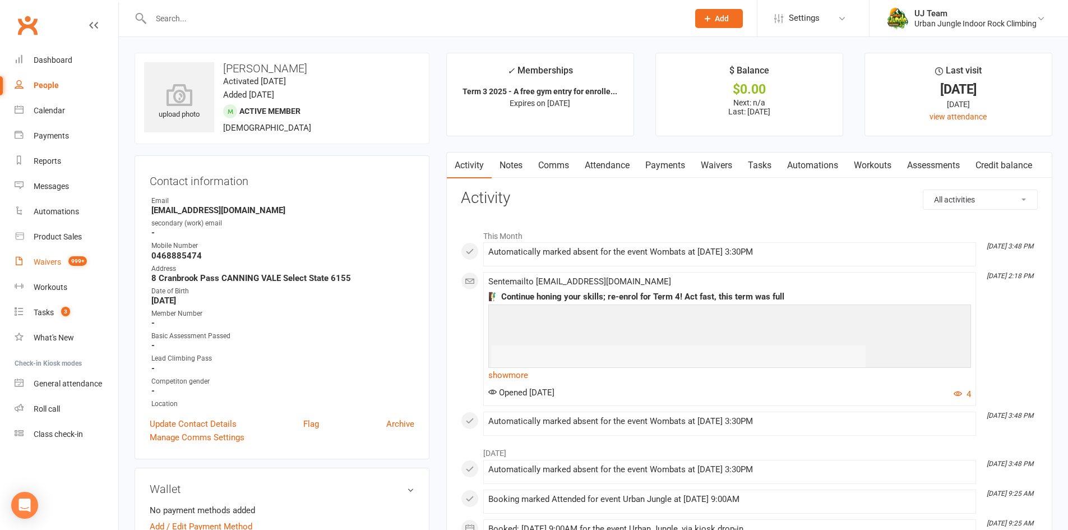
click at [57, 259] on div "Waivers" at bounding box center [47, 261] width 27 height 9
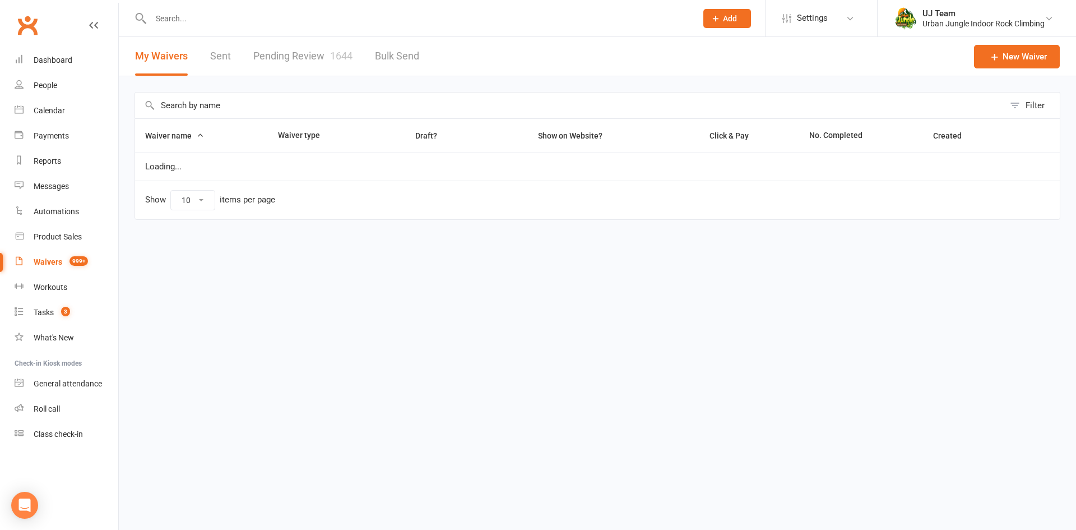
click at [303, 58] on link "Pending Review 1644" at bounding box center [302, 56] width 99 height 39
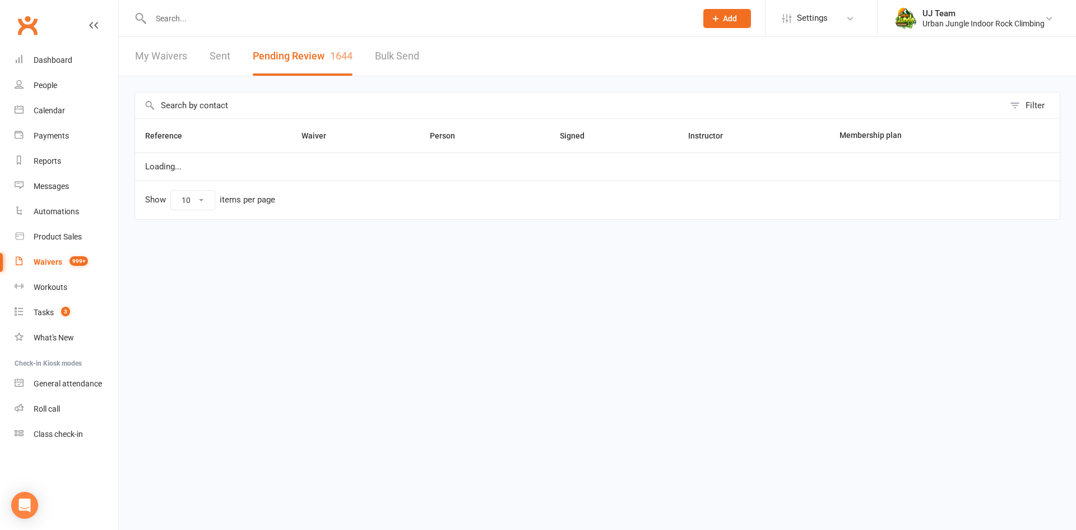
select select "25"
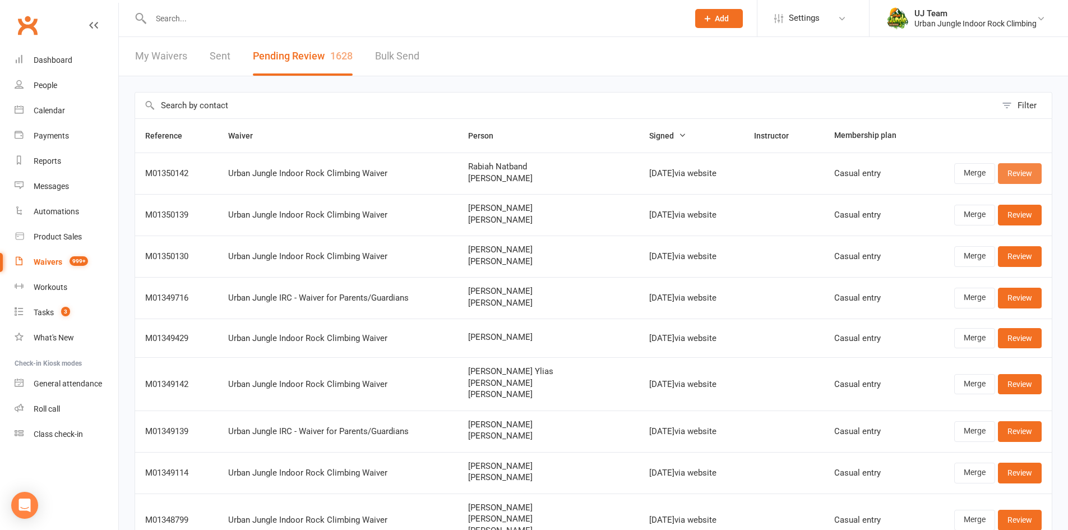
click at [1021, 174] on link "Review" at bounding box center [1020, 173] width 44 height 20
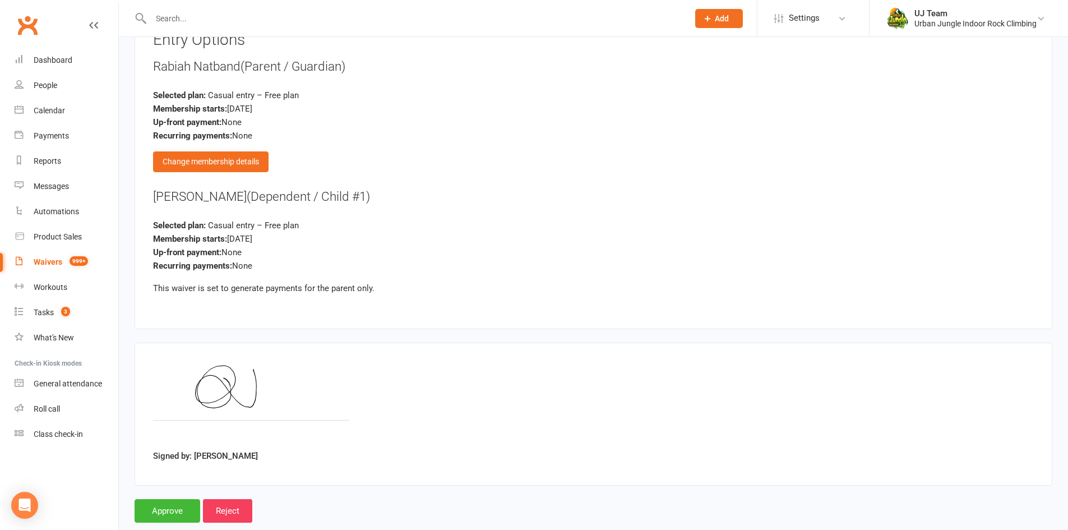
scroll to position [1226, 0]
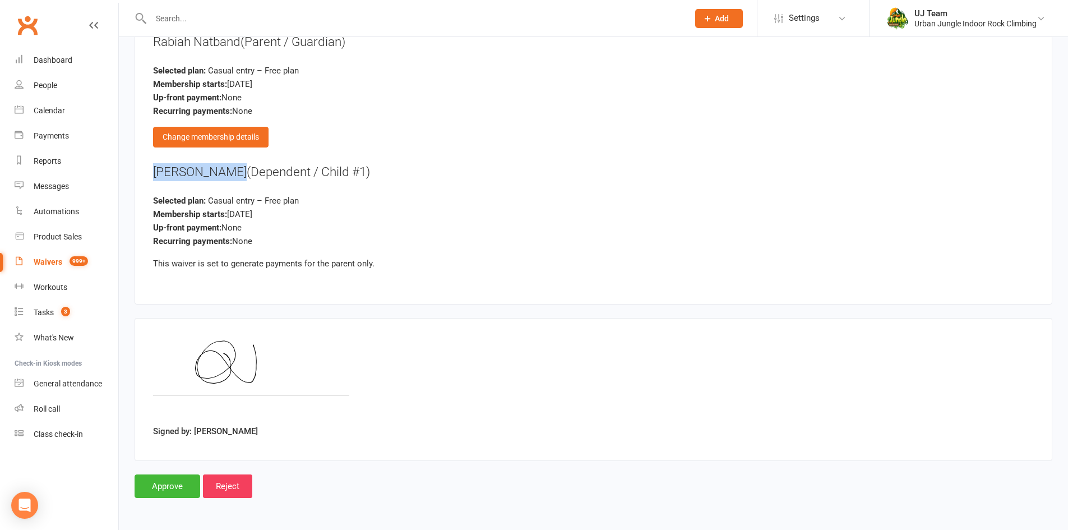
drag, startPoint x: 234, startPoint y: 174, endPoint x: 137, endPoint y: 175, distance: 97.0
click at [137, 175] on div "Entry Options Rabiah Natband (Parent / Guardian) Selected plan: Casual entry – …" at bounding box center [593, 146] width 917 height 316
copy div "[PERSON_NAME]"
click at [160, 485] on input "Approve" at bounding box center [168, 486] width 66 height 24
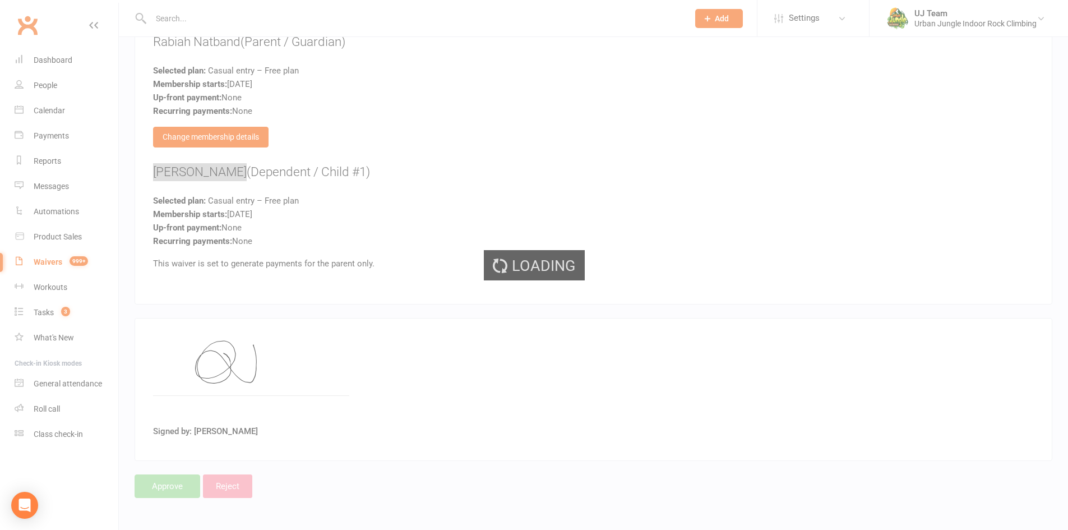
select select "25"
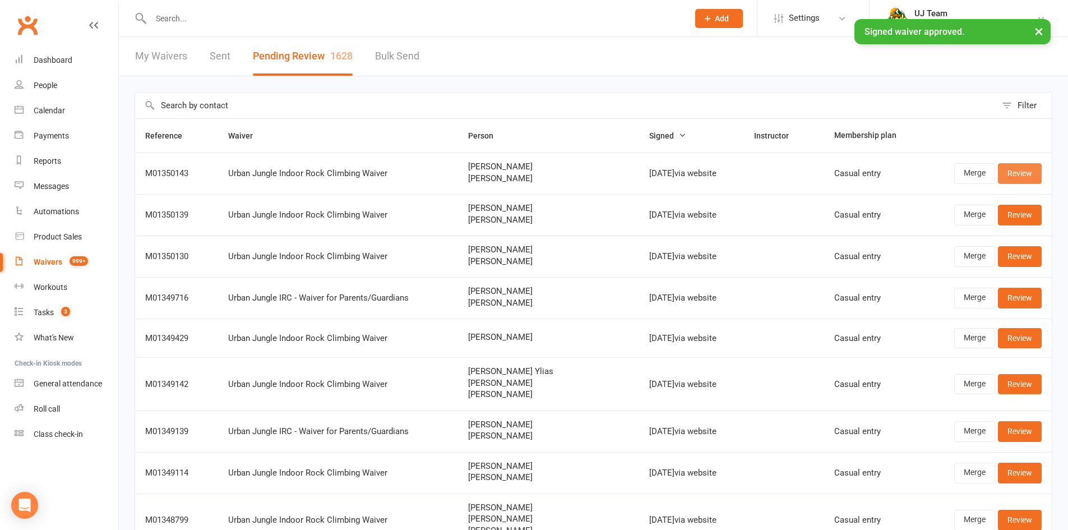
drag, startPoint x: 1007, startPoint y: 168, endPoint x: 998, endPoint y: 159, distance: 12.7
click at [1007, 168] on link "Review" at bounding box center [1020, 173] width 44 height 20
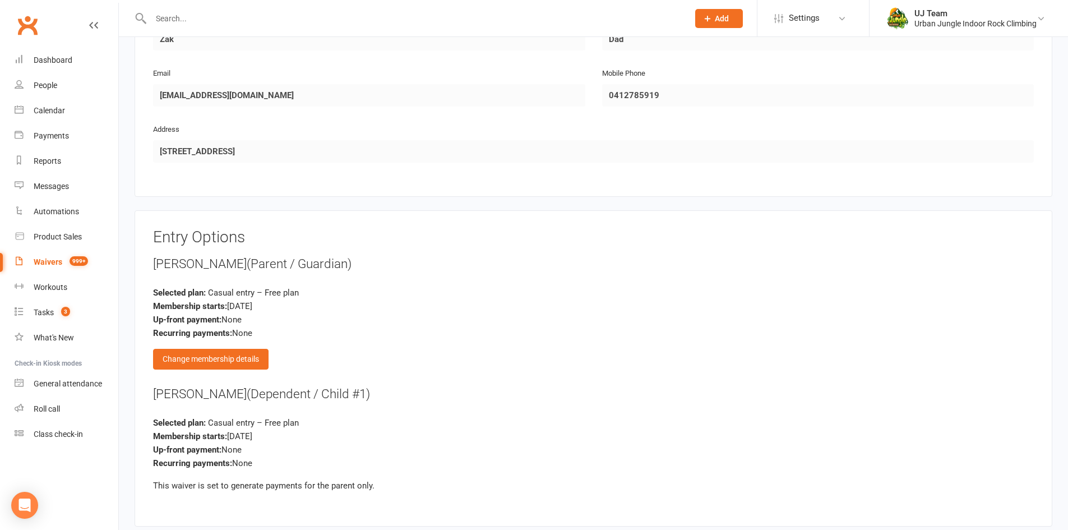
scroll to position [1226, 0]
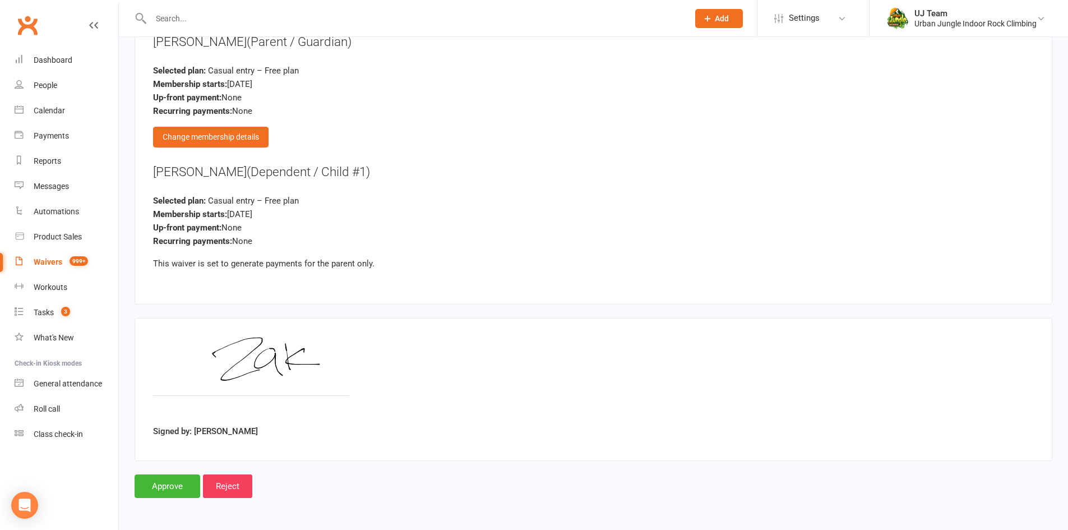
drag, startPoint x: 287, startPoint y: 171, endPoint x: 156, endPoint y: 174, distance: 130.6
click at [156, 174] on div "[PERSON_NAME] (Dependent / Child #1)" at bounding box center [593, 172] width 880 height 18
copy div "[PERSON_NAME]"
click at [162, 481] on input "Approve" at bounding box center [168, 486] width 66 height 24
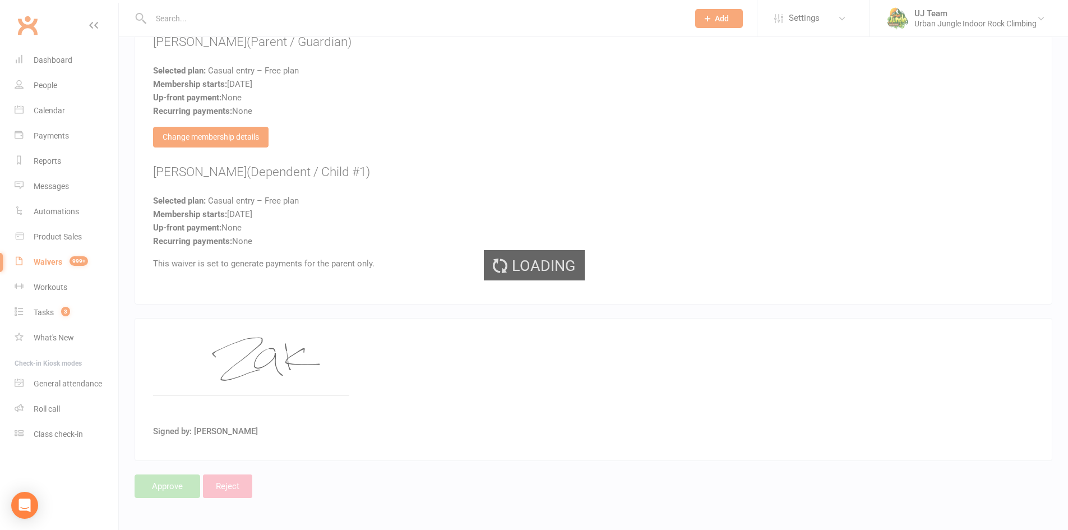
select select "25"
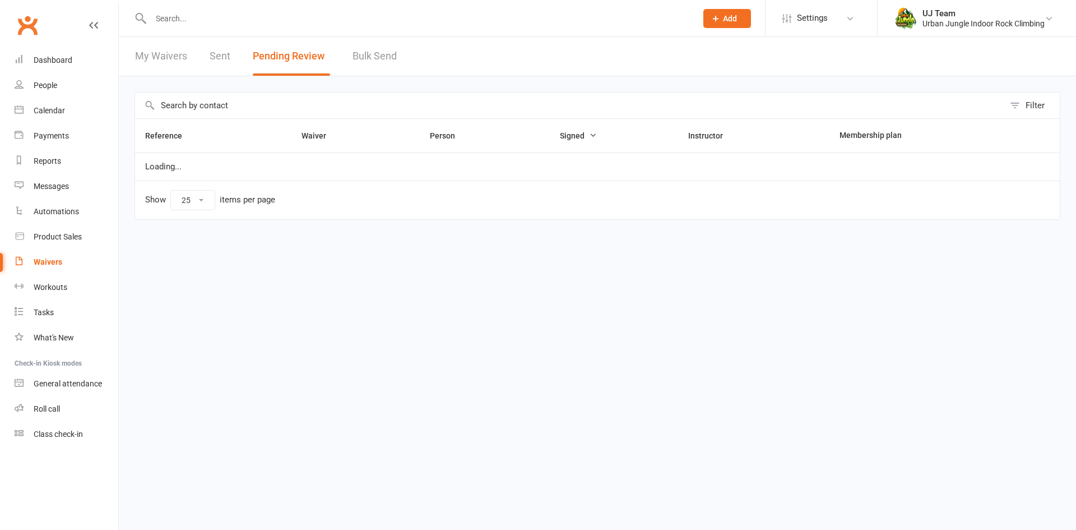
select select "25"
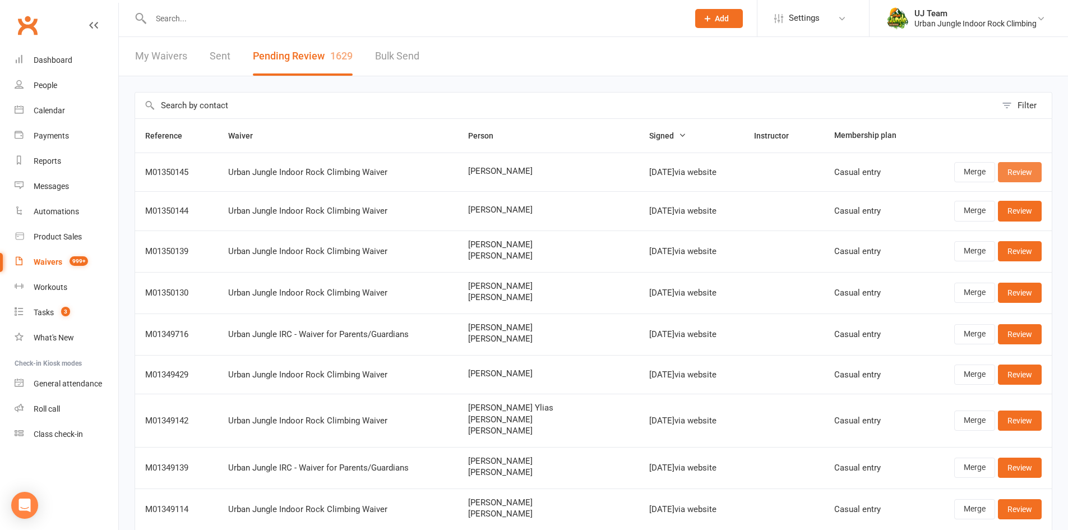
click at [1007, 165] on link "Review" at bounding box center [1020, 172] width 44 height 20
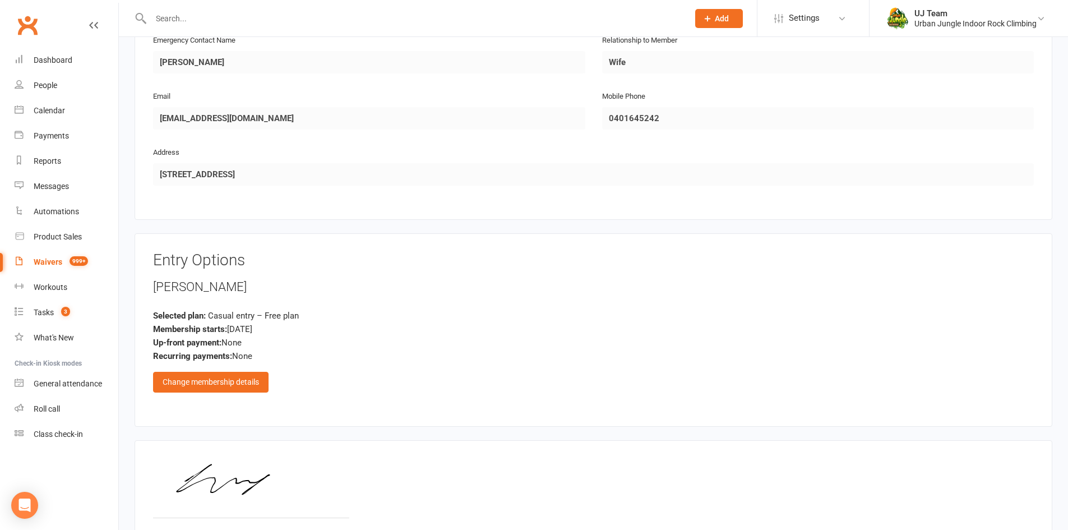
scroll to position [758, 0]
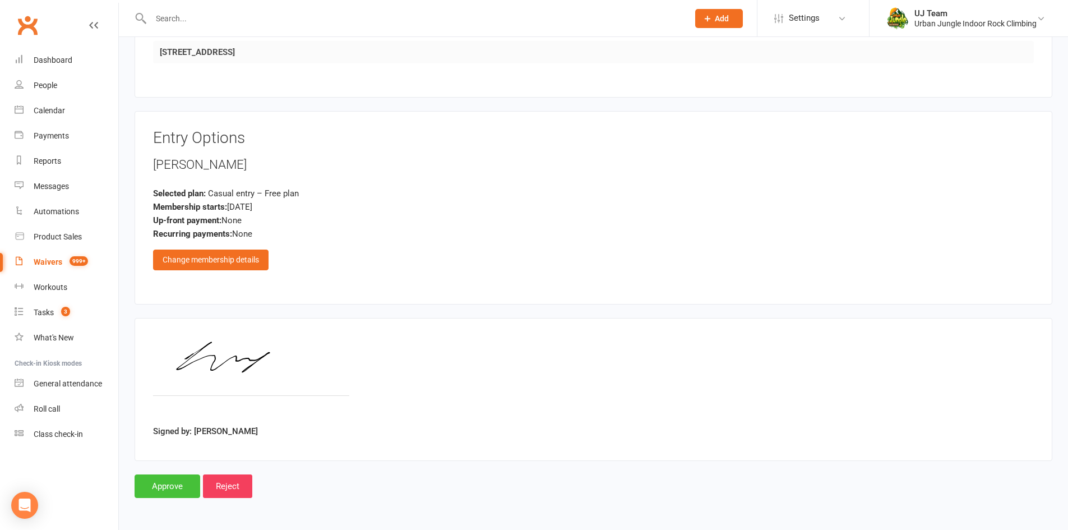
click at [158, 488] on input "Approve" at bounding box center [168, 486] width 66 height 24
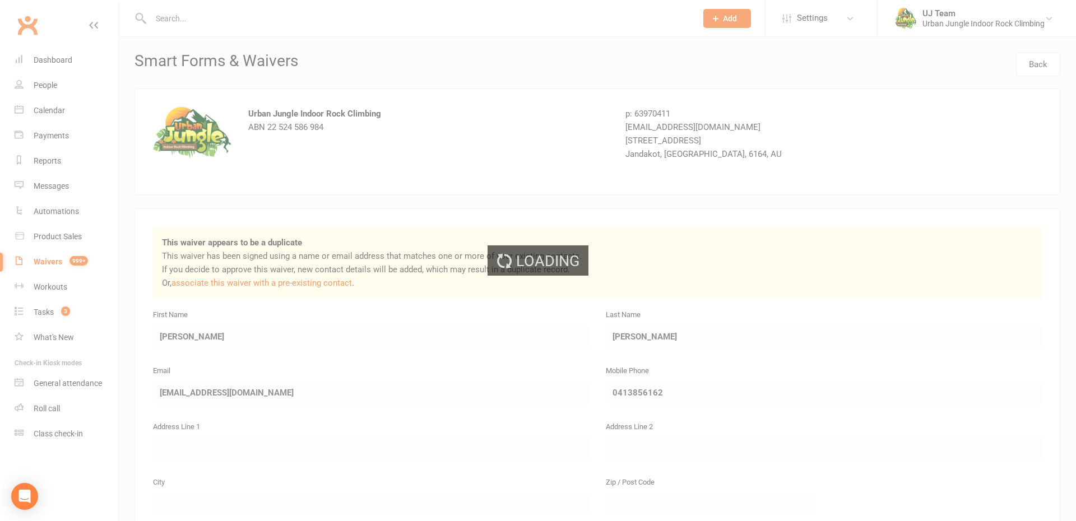
select select "25"
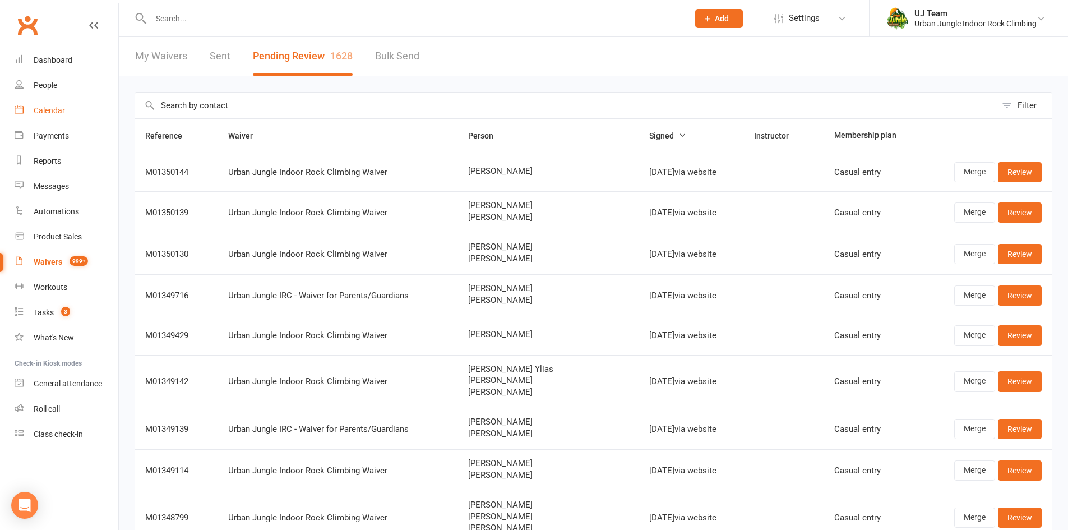
click at [68, 114] on link "Calendar" at bounding box center [67, 110] width 104 height 25
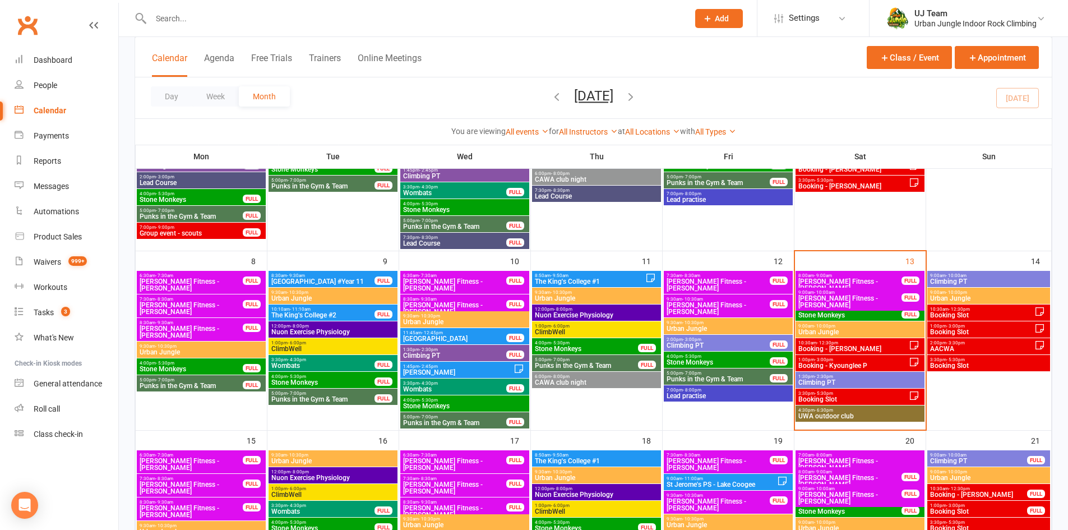
scroll to position [224, 0]
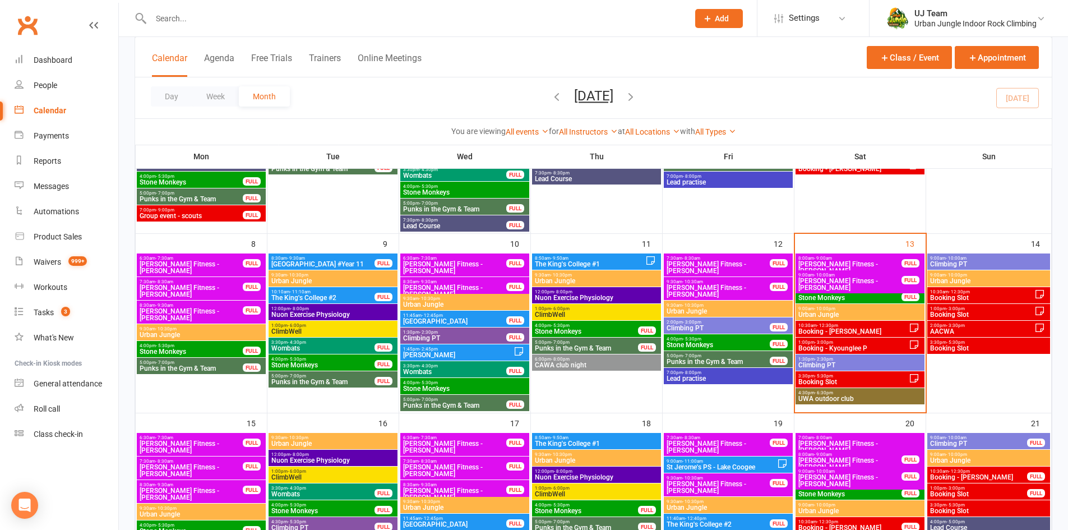
click at [991, 346] on span "Booking Slot" at bounding box center [988, 348] width 118 height 7
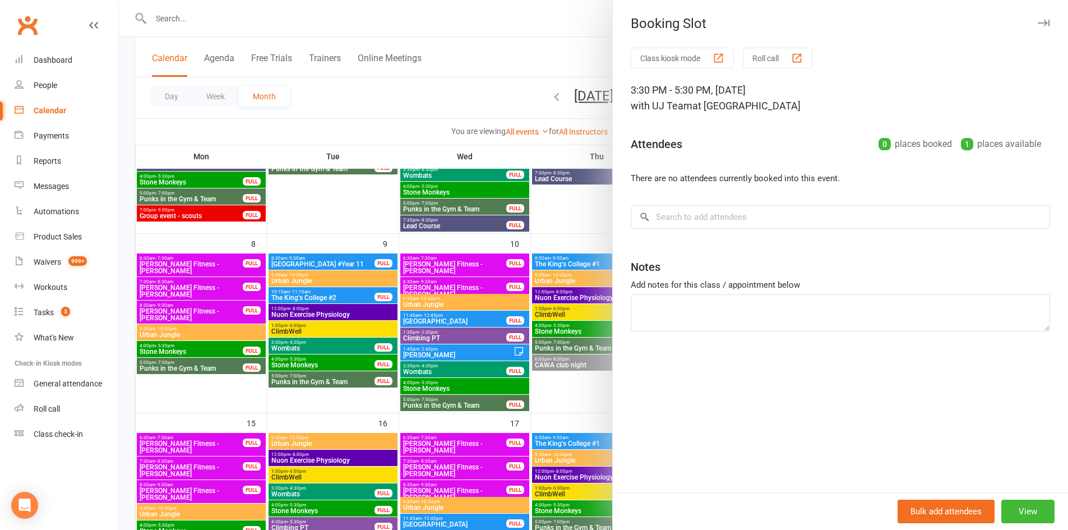
click at [543, 117] on div at bounding box center [593, 265] width 949 height 530
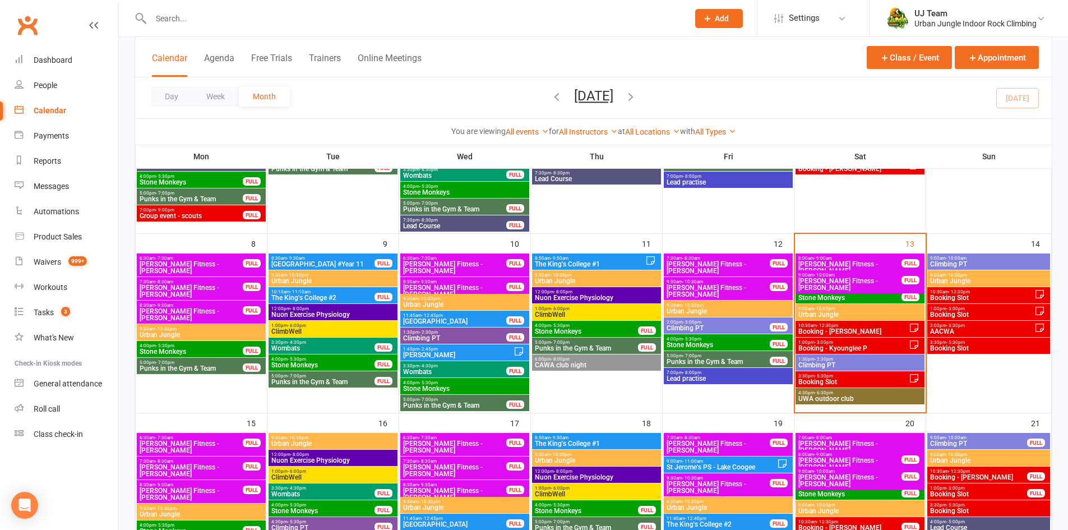
click at [883, 380] on span "Booking Slot" at bounding box center [853, 381] width 111 height 7
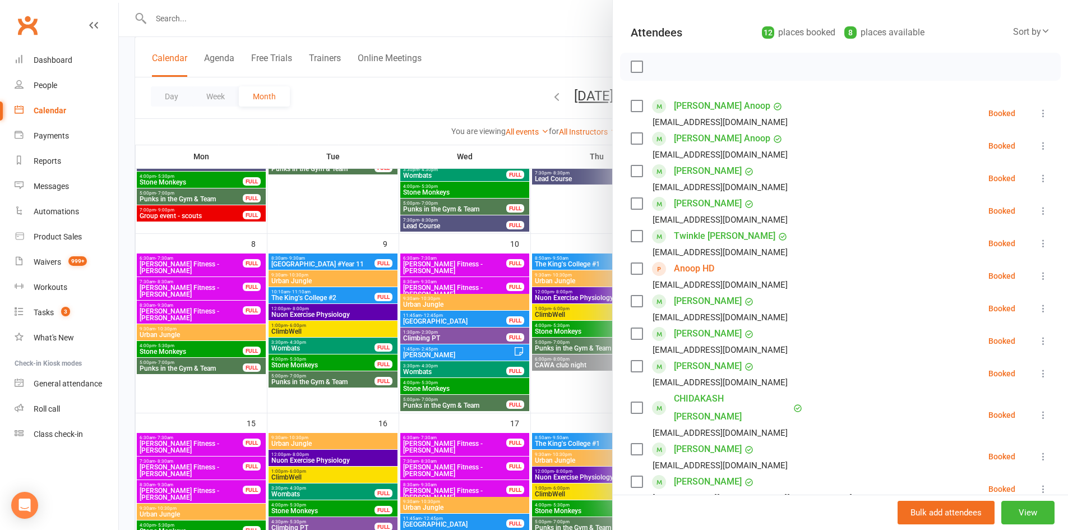
scroll to position [112, 0]
click at [1037, 450] on icon at bounding box center [1042, 455] width 11 height 11
click at [959, 511] on link "Check in" at bounding box center [983, 522] width 131 height 22
click at [33, 259] on link "Waivers 999+" at bounding box center [67, 261] width 104 height 25
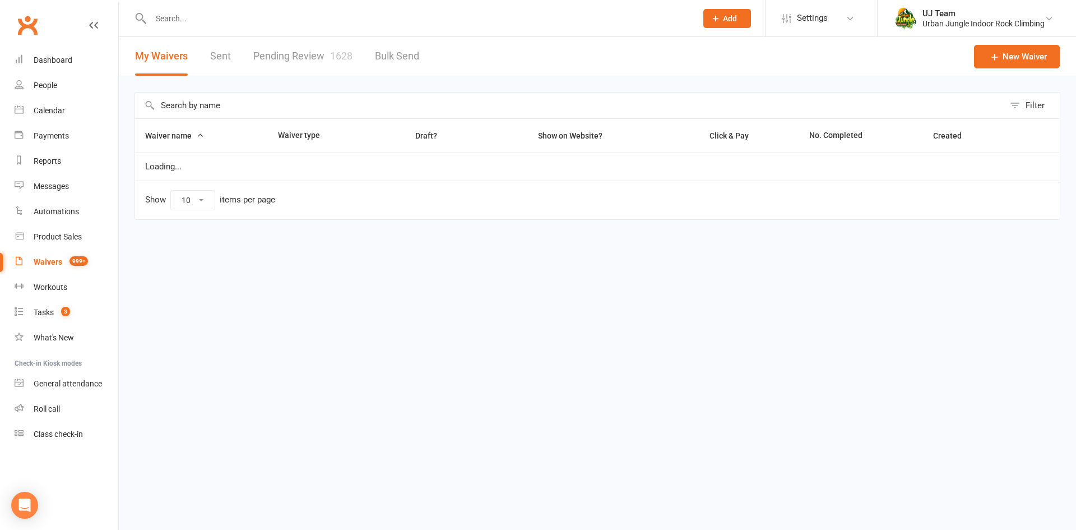
click at [294, 63] on link "Pending Review 1628" at bounding box center [302, 56] width 99 height 39
select select "25"
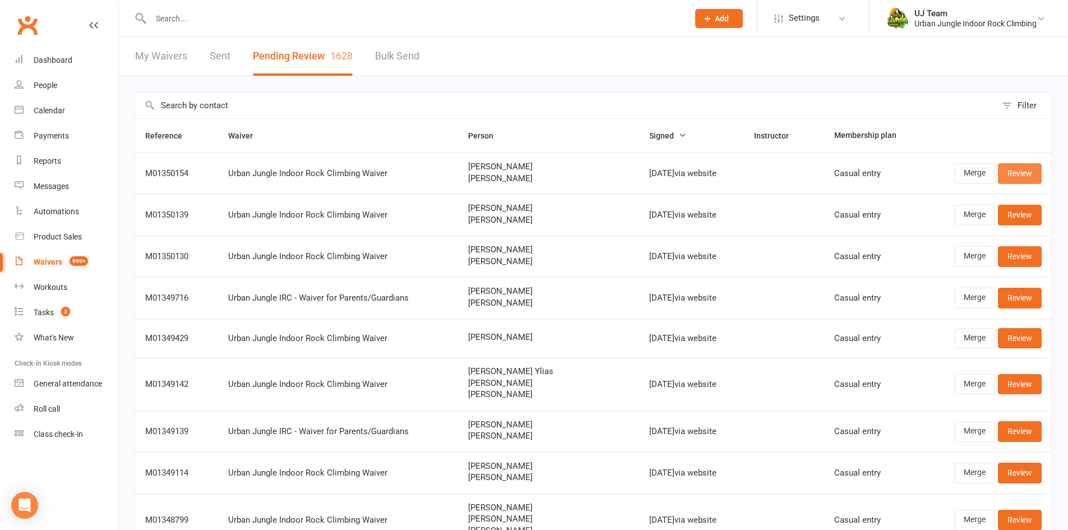
click at [1027, 173] on link "Review" at bounding box center [1020, 173] width 44 height 20
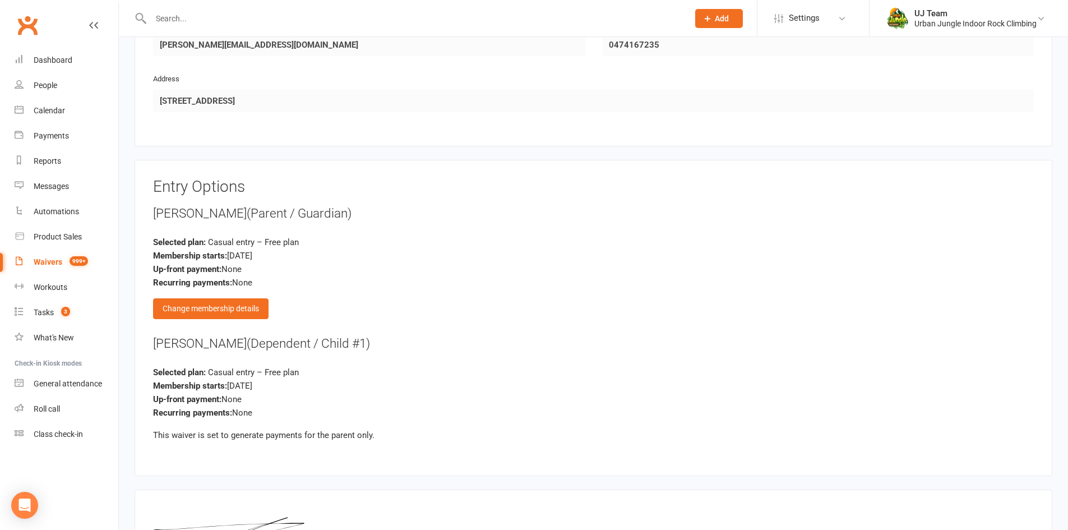
scroll to position [1121, 0]
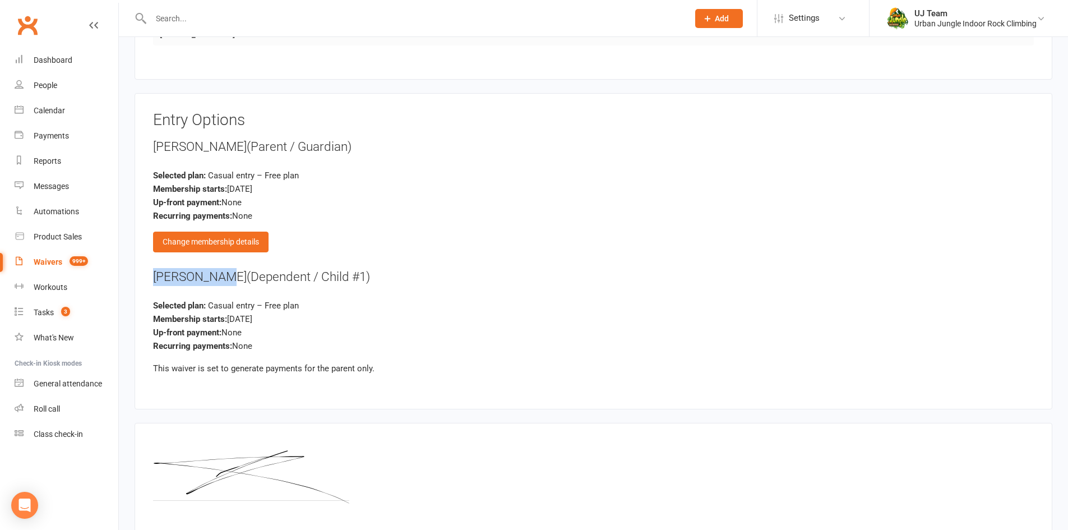
drag, startPoint x: 208, startPoint y: 276, endPoint x: 146, endPoint y: 269, distance: 62.6
click at [146, 269] on div "Entry Options Kerry Panting (Parent / Guardian) Selected plan: Casual entry – F…" at bounding box center [593, 251] width 917 height 316
copy div "[PERSON_NAME]"
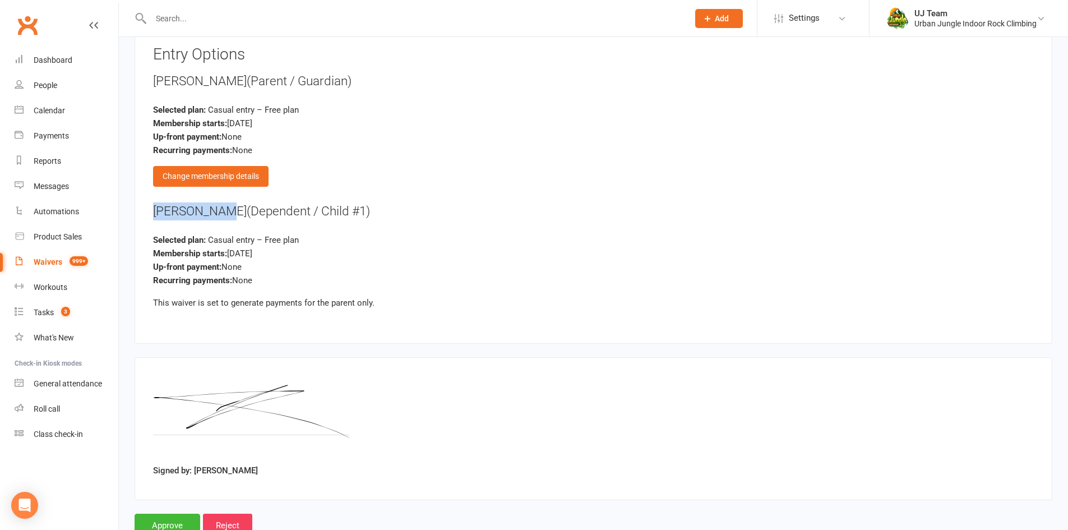
scroll to position [1226, 0]
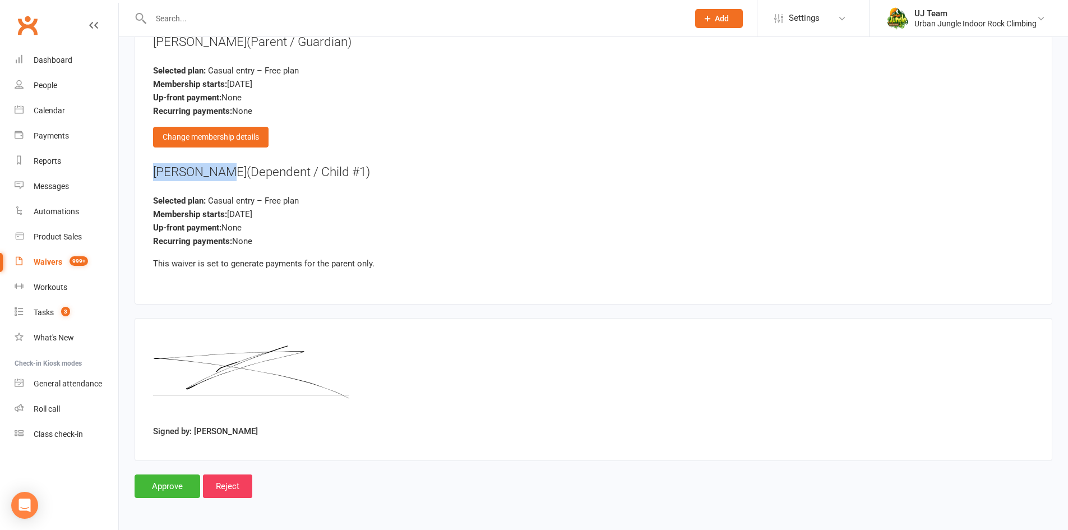
copy div "[PERSON_NAME]"
drag, startPoint x: 182, startPoint y: 488, endPoint x: 187, endPoint y: 429, distance: 58.5
click at [182, 488] on input "Approve" at bounding box center [168, 486] width 66 height 24
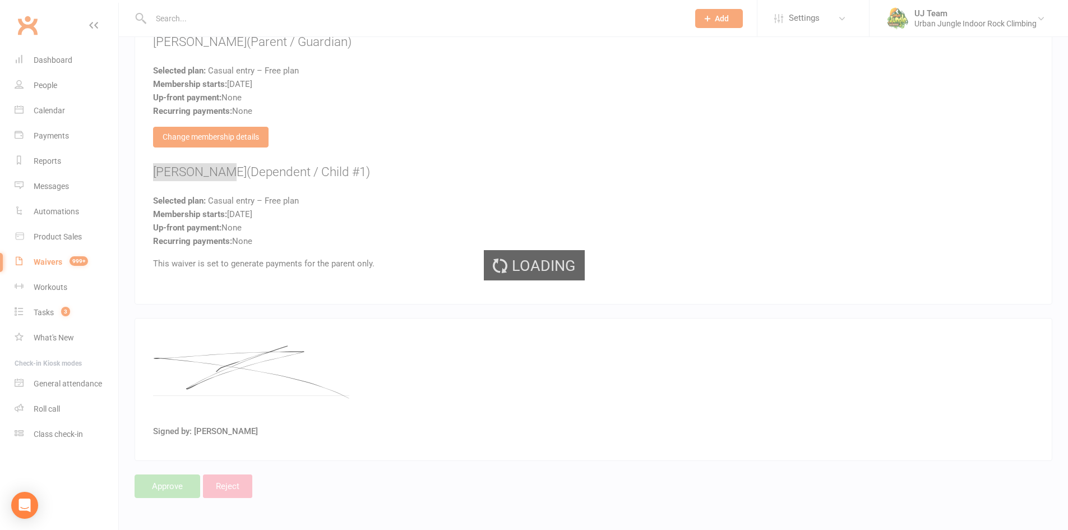
select select "25"
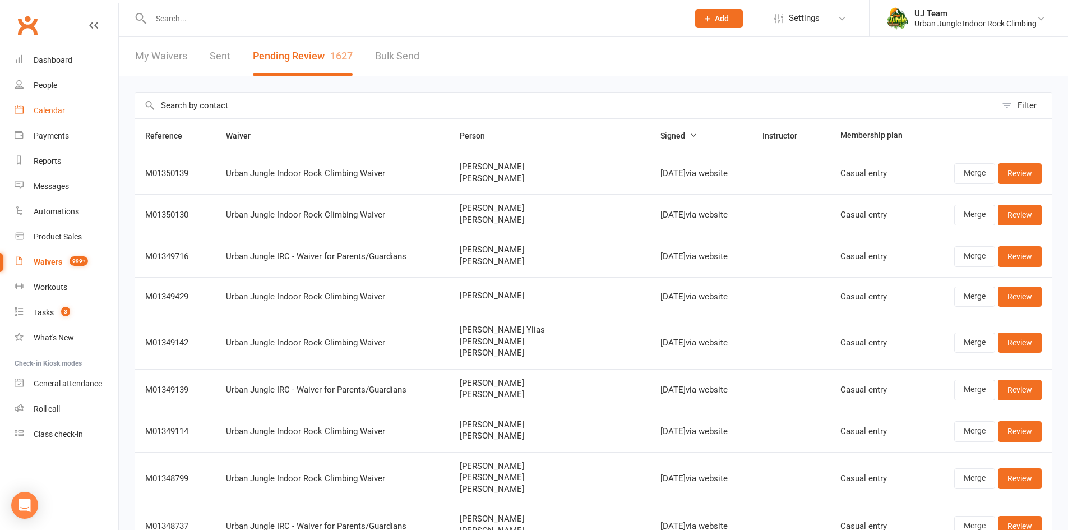
click at [59, 106] on div "Calendar" at bounding box center [49, 110] width 31 height 9
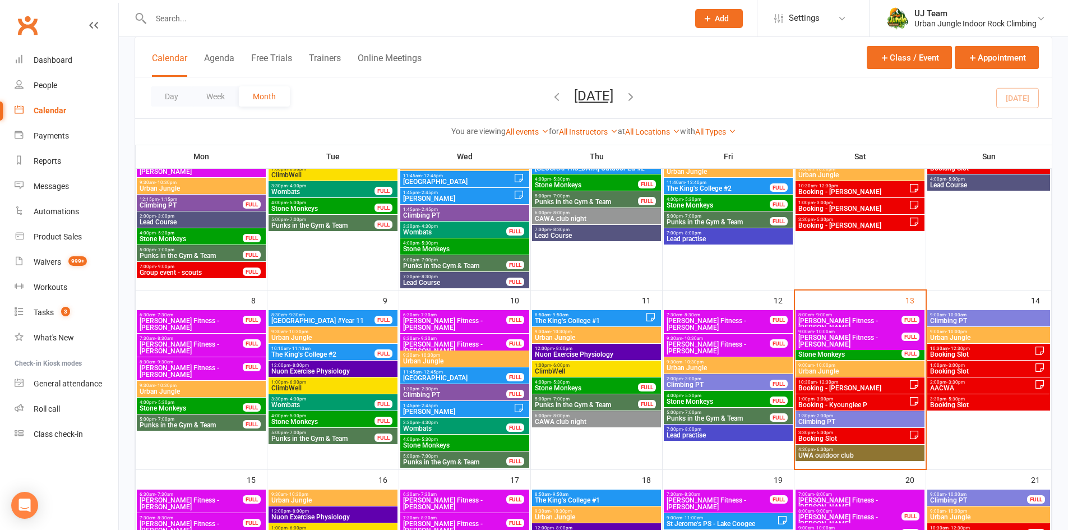
scroll to position [168, 0]
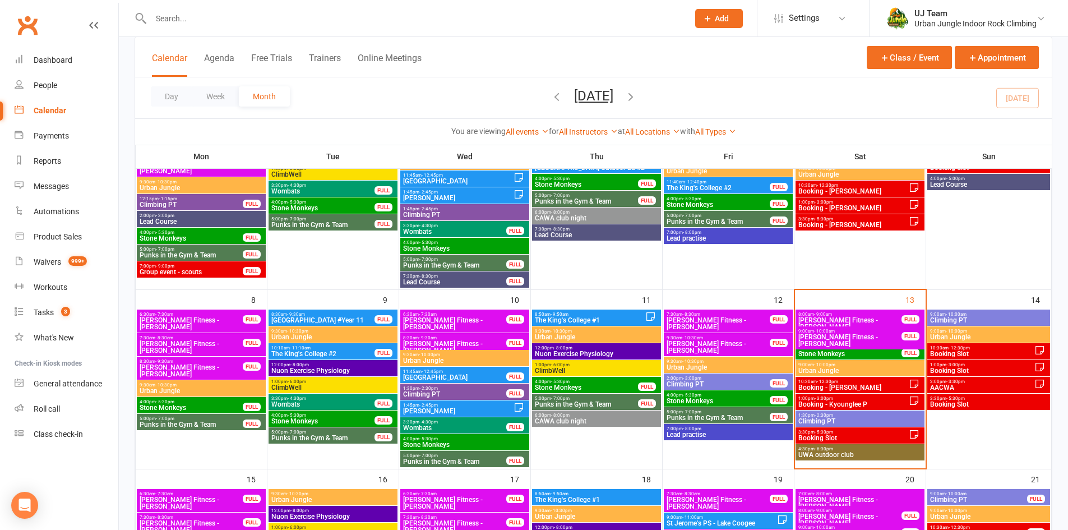
click at [852, 400] on span "1:00pm - 3:00pm" at bounding box center [853, 398] width 111 height 5
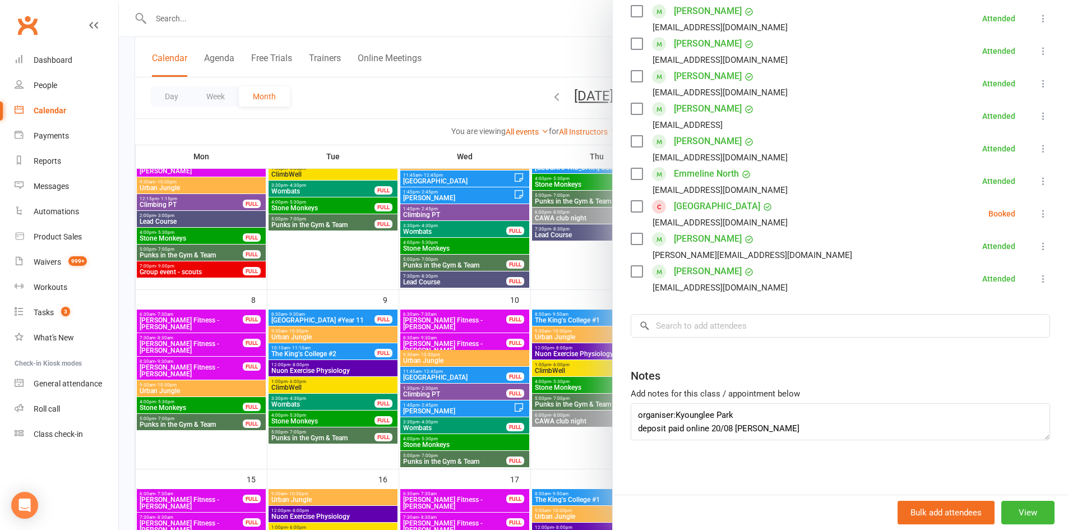
scroll to position [338, 0]
drag, startPoint x: 683, startPoint y: 415, endPoint x: 671, endPoint y: 412, distance: 12.6
click at [671, 412] on textarea "organiser:Kyounglee Park deposit paid online 20/08 Emma Veronica - birthday girl" at bounding box center [839, 419] width 419 height 37
click at [252, 17] on div at bounding box center [593, 265] width 949 height 530
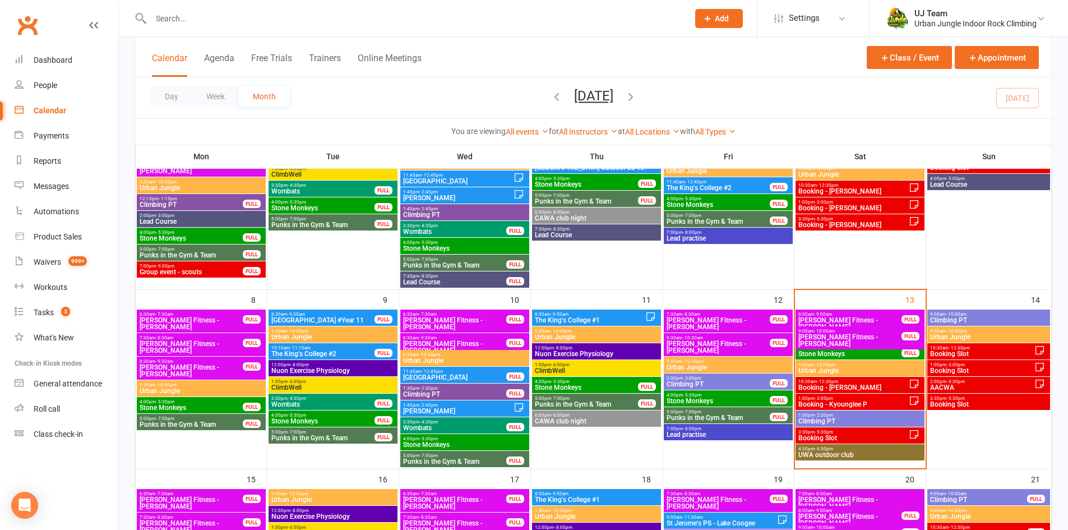
click at [252, 17] on input "text" at bounding box center [413, 19] width 533 height 16
paste input "[PERSON_NAME]"
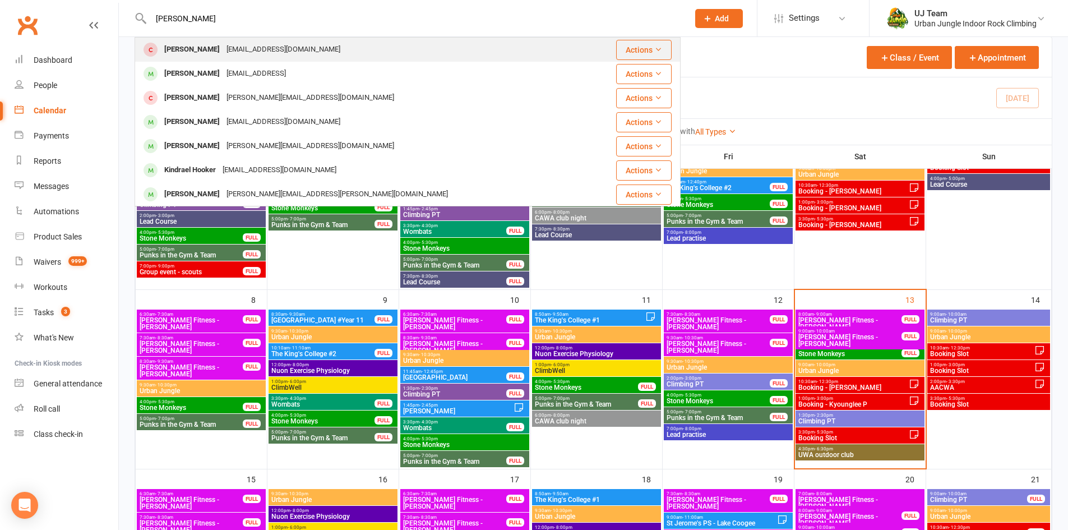
type input "[PERSON_NAME]"
click at [267, 51] on div "[EMAIL_ADDRESS][DOMAIN_NAME]" at bounding box center [283, 49] width 120 height 16
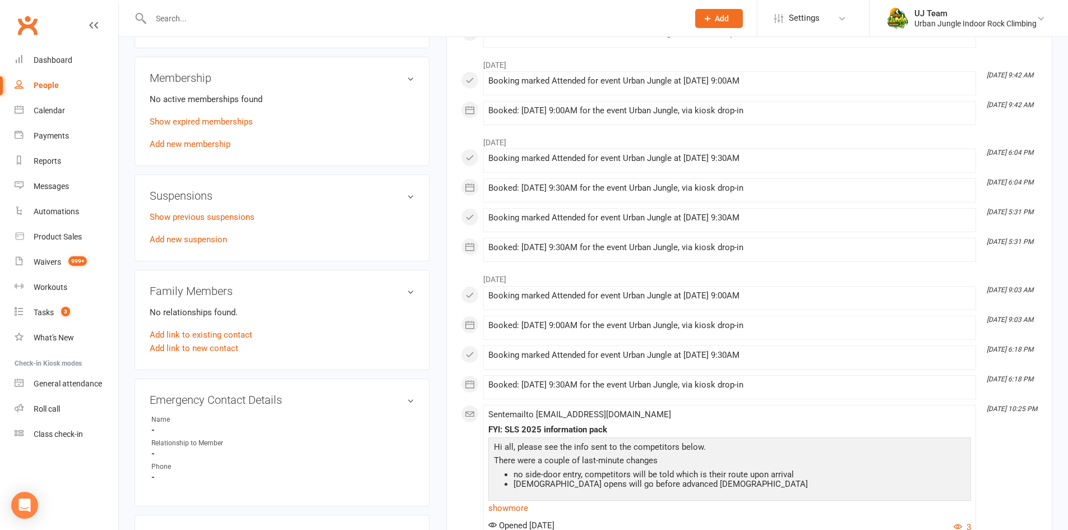
scroll to position [392, 0]
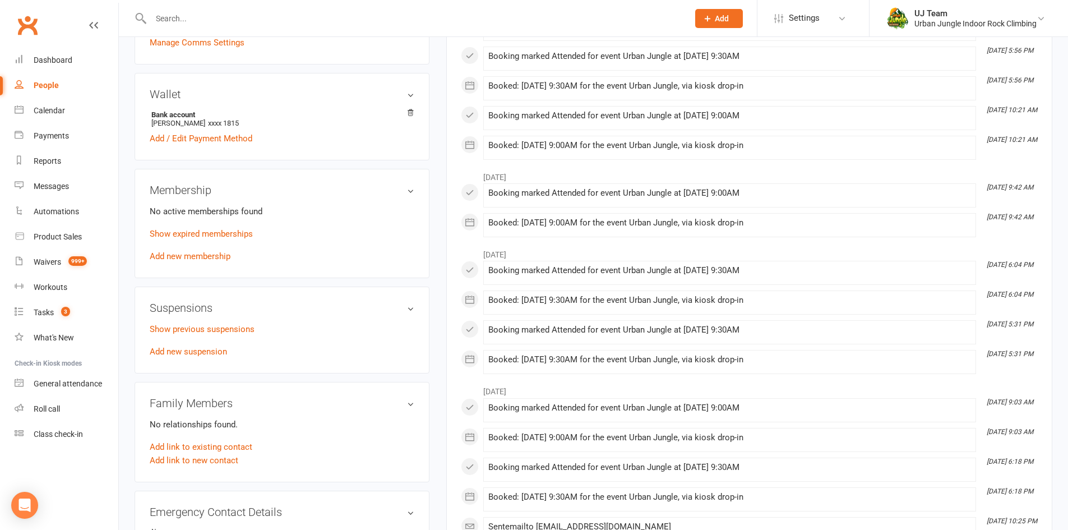
drag, startPoint x: 180, startPoint y: 256, endPoint x: 210, endPoint y: 256, distance: 29.1
click at [180, 256] on link "Add new membership" at bounding box center [190, 256] width 81 height 10
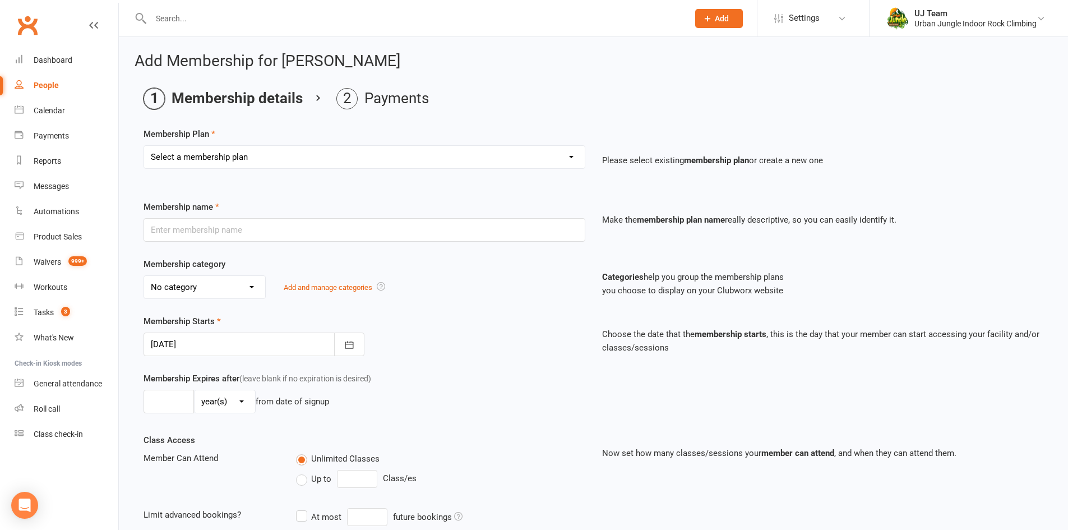
click at [249, 155] on select "Select a membership plan Create new Membership Plan 10 visit Pass 10 visit Pass…" at bounding box center [364, 157] width 441 height 22
select select "1"
click at [144, 146] on select "Select a membership plan Create new Membership Plan 10 visit Pass 10 visit Pass…" at bounding box center [364, 157] width 441 height 22
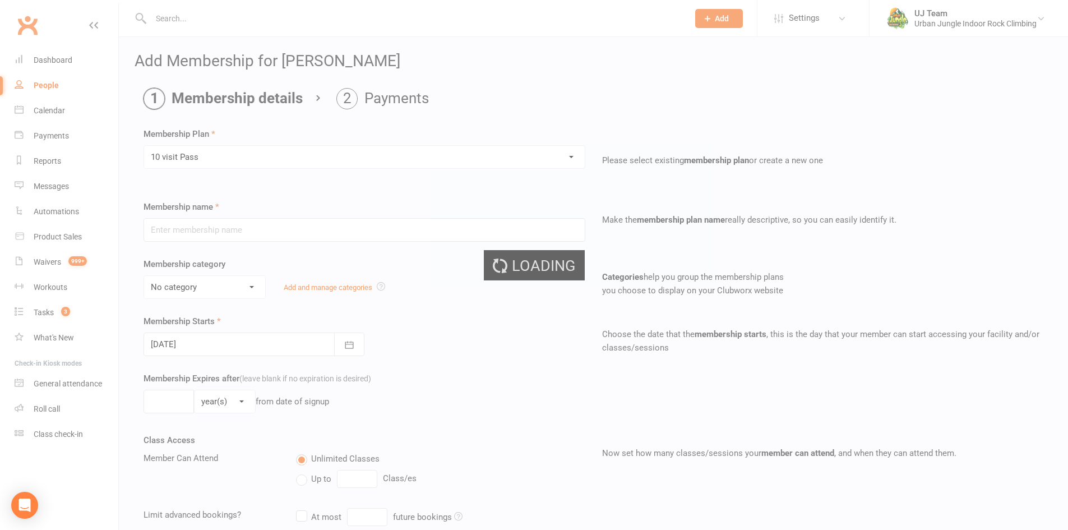
type input "10 visit Pass"
select select "5"
type input "12"
select select "2"
type input "10"
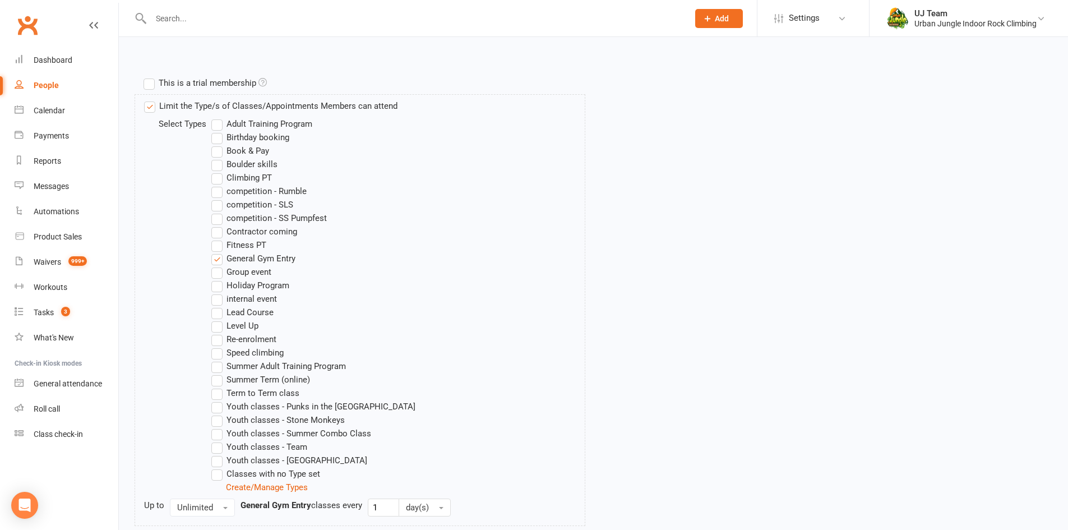
scroll to position [631, 0]
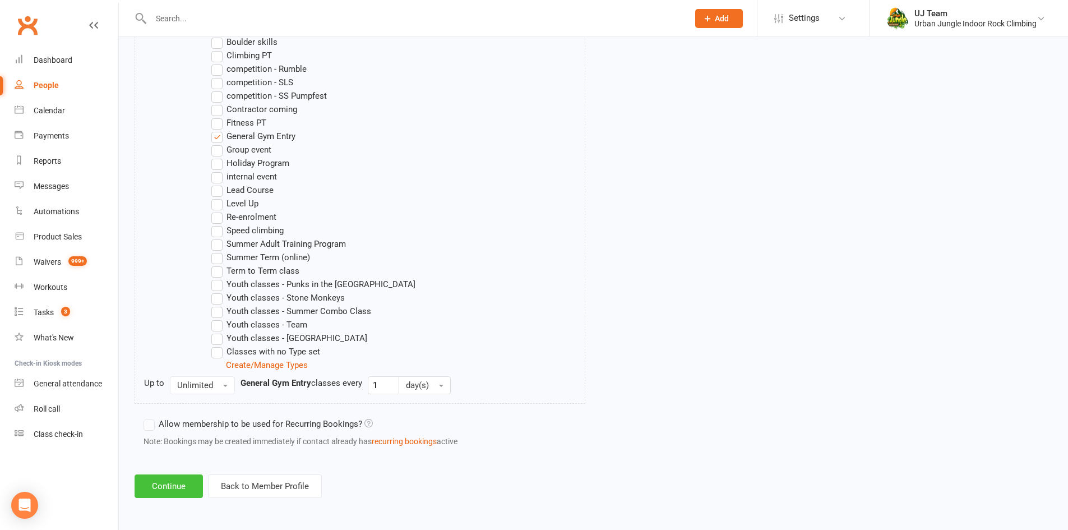
click at [169, 483] on button "Continue" at bounding box center [169, 486] width 68 height 24
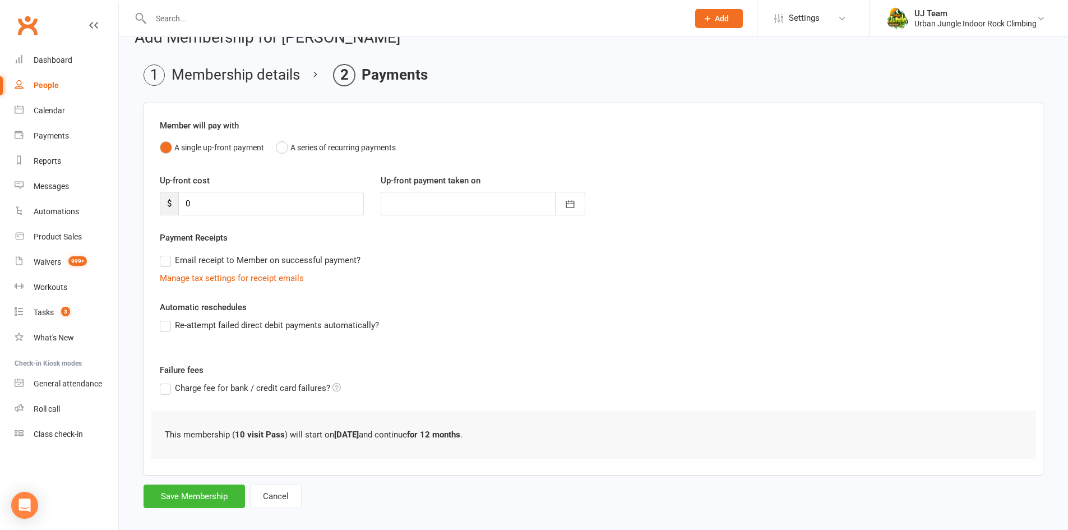
scroll to position [36, 0]
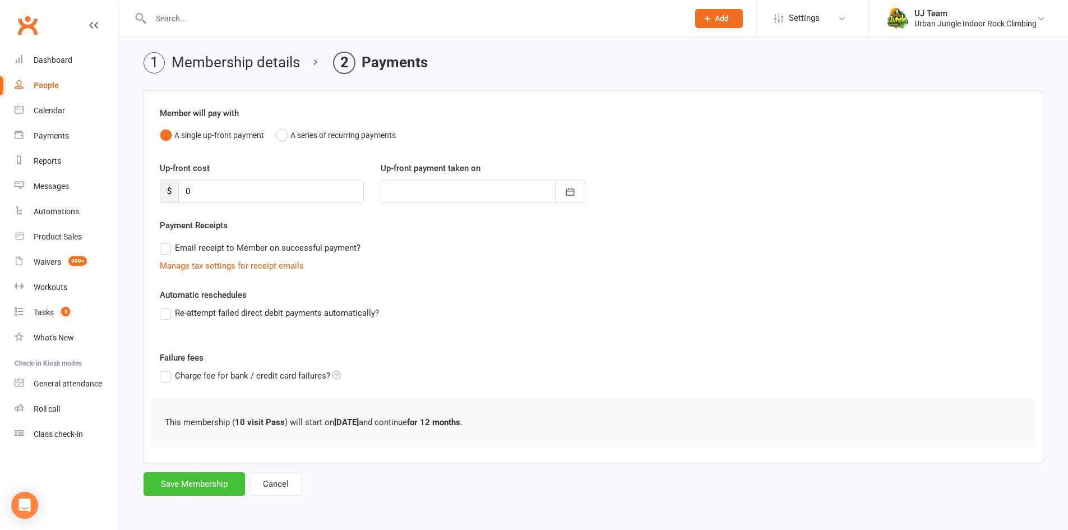
click at [187, 482] on button "Save Membership" at bounding box center [193, 484] width 101 height 24
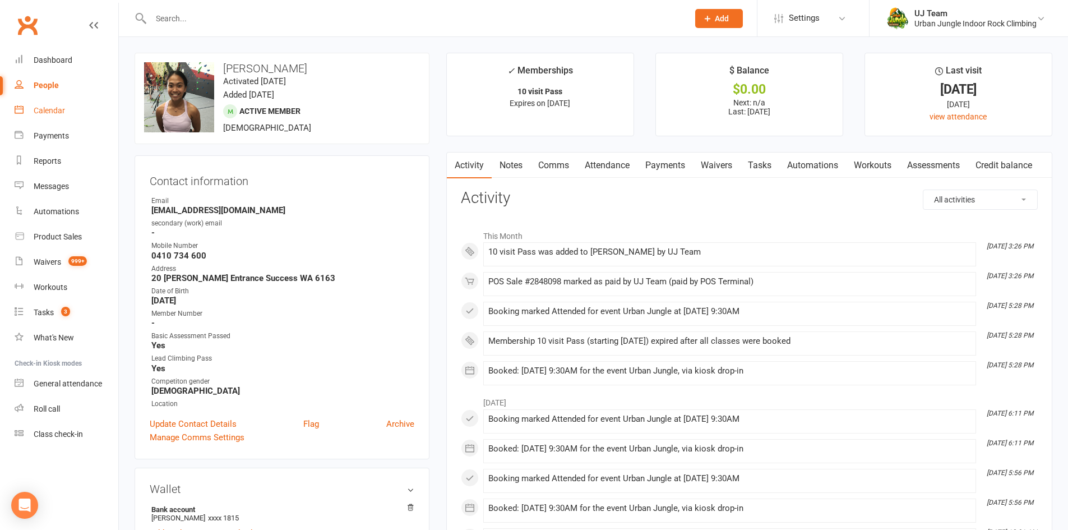
click at [58, 114] on div "Calendar" at bounding box center [49, 110] width 31 height 9
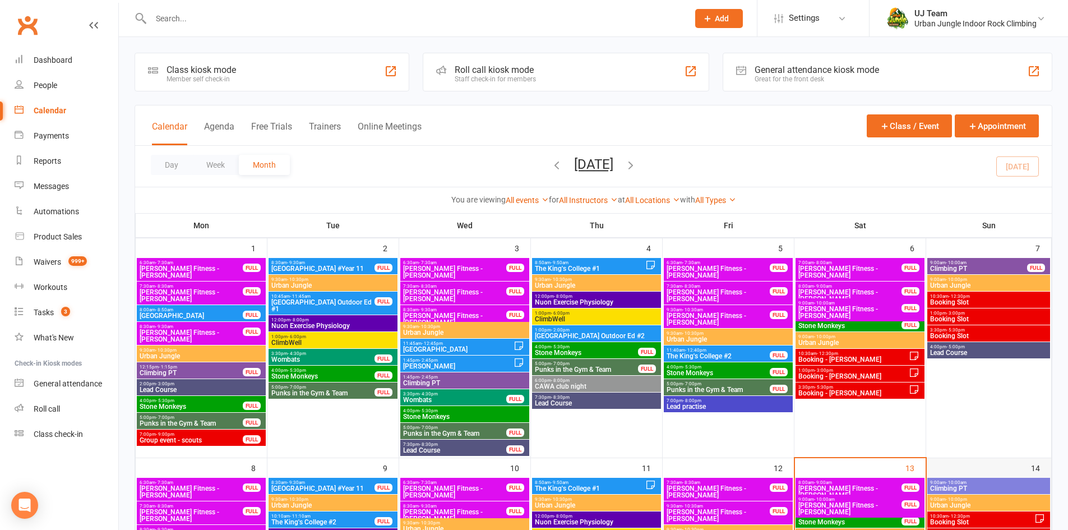
scroll to position [224, 0]
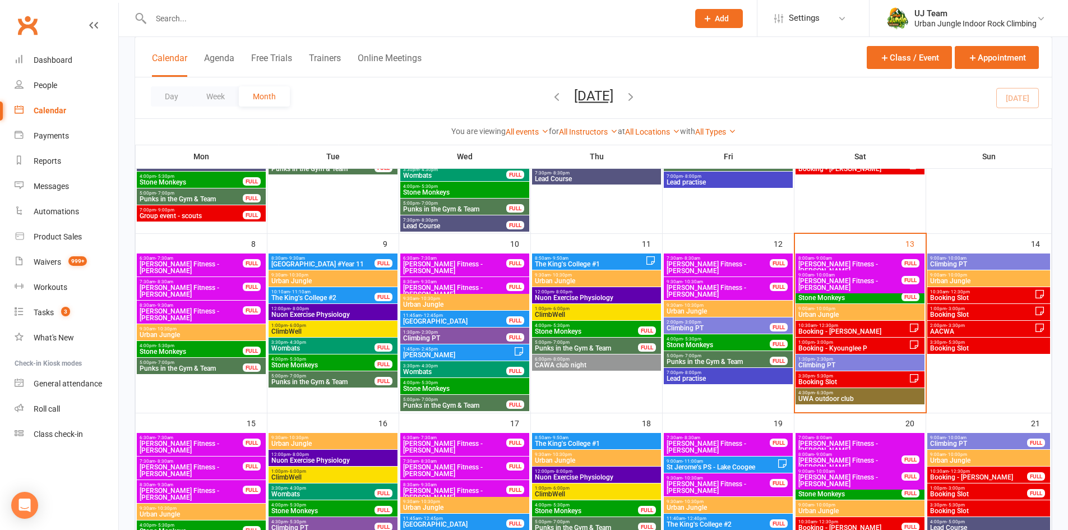
click at [861, 379] on span "Booking Slot" at bounding box center [853, 381] width 111 height 7
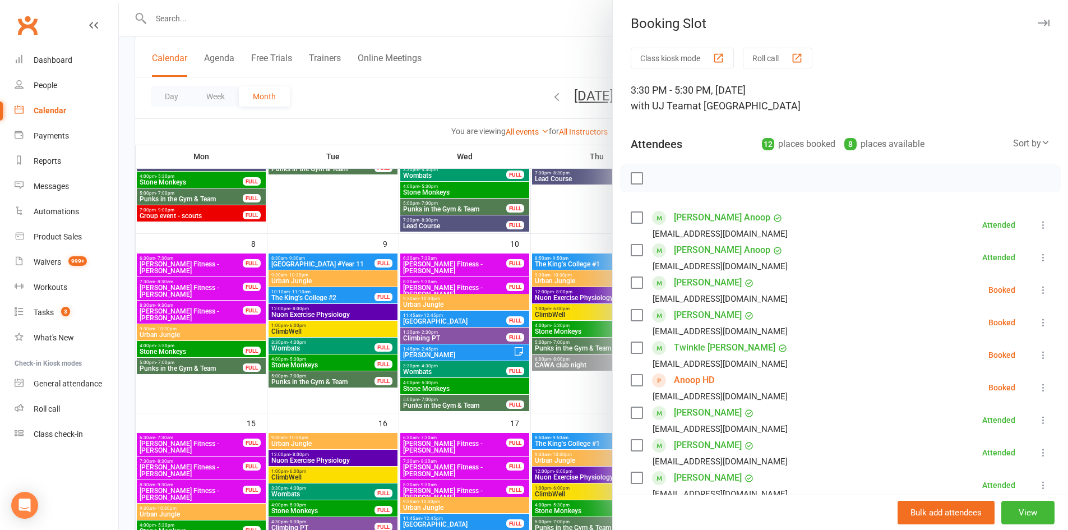
click at [1037, 354] on icon at bounding box center [1042, 354] width 11 height 11
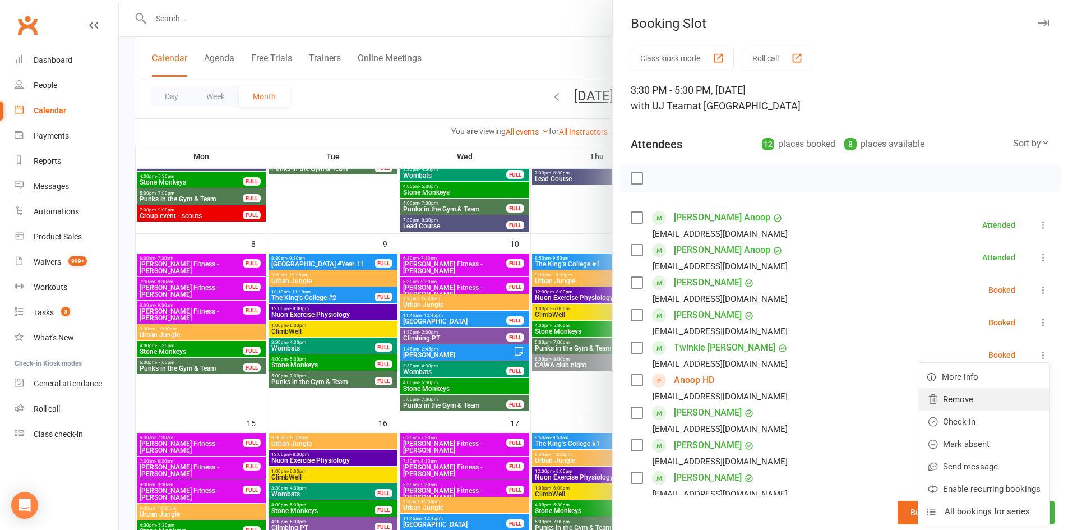
click at [980, 400] on link "Remove" at bounding box center [983, 399] width 131 height 22
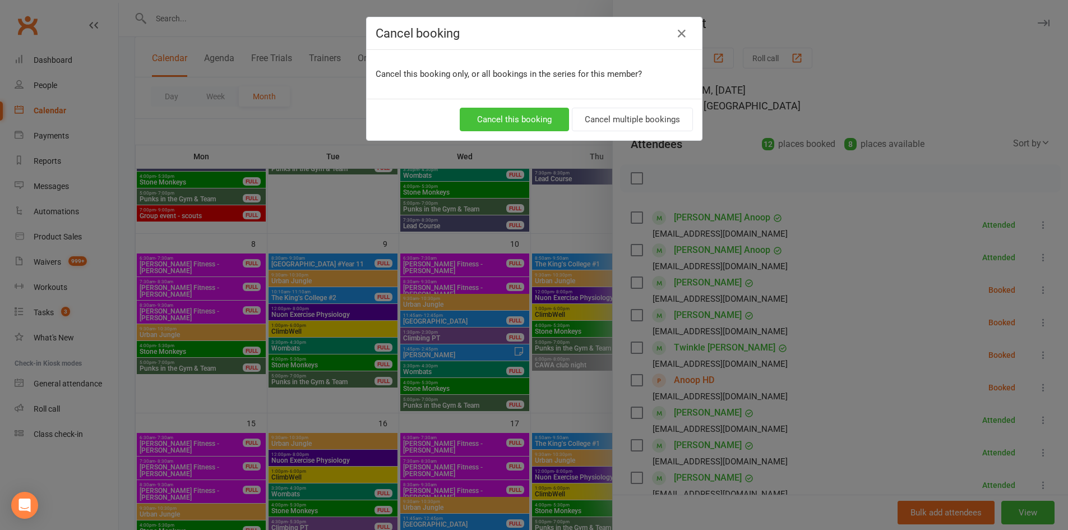
click at [493, 115] on button "Cancel this booking" at bounding box center [514, 120] width 109 height 24
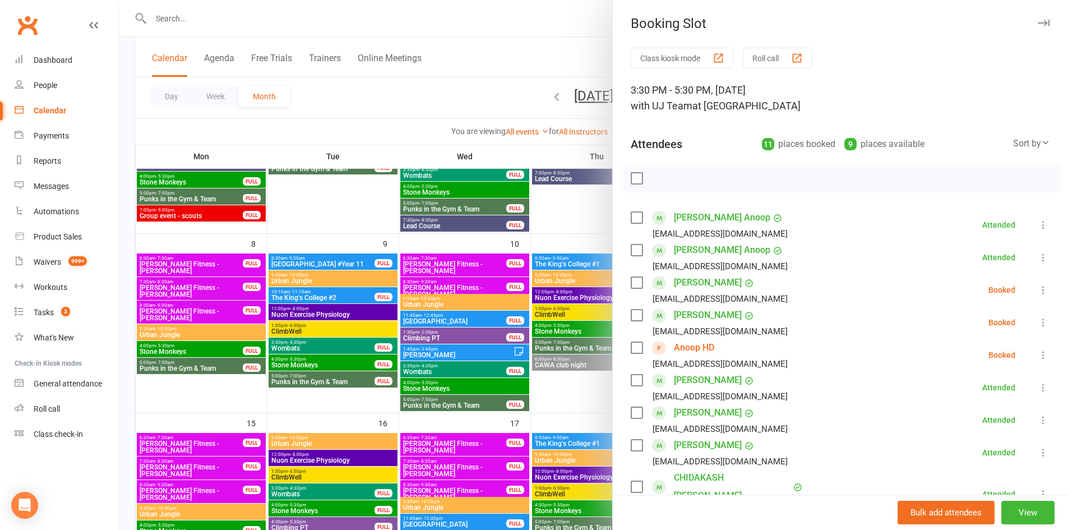
scroll to position [273, 0]
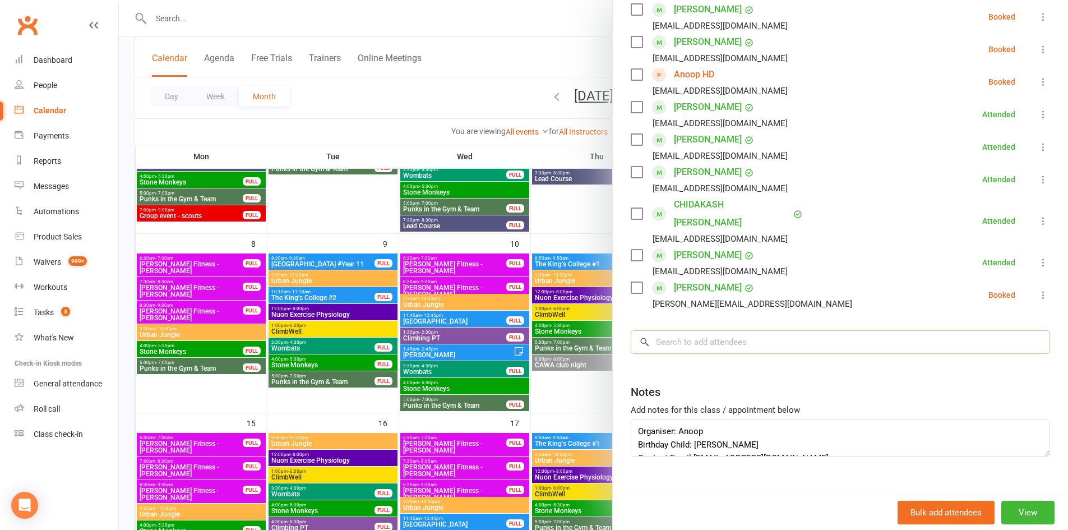
click at [696, 330] on input "search" at bounding box center [839, 342] width 419 height 24
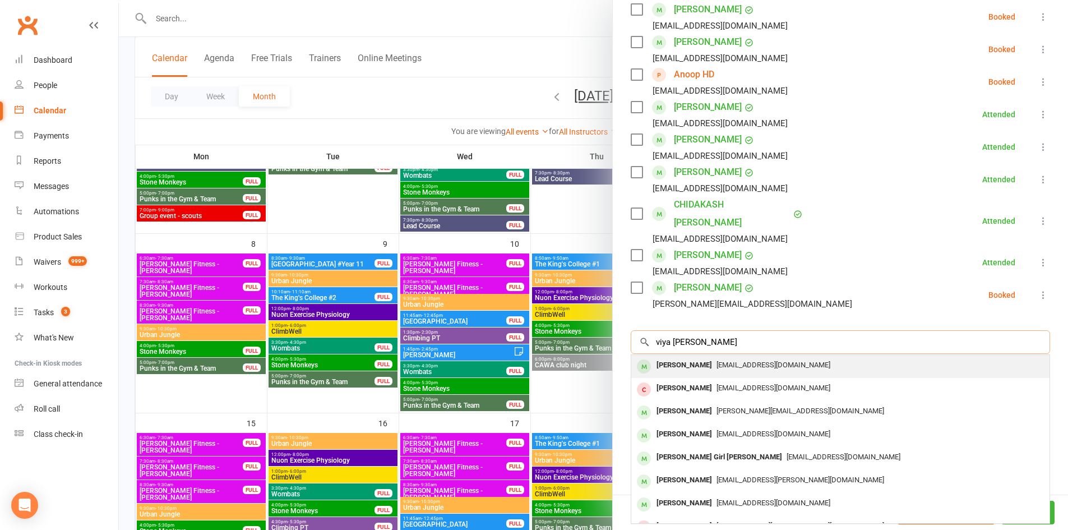
type input "viya chokshi"
click at [716, 360] on span "twinklechokshi@gmail.com" at bounding box center [773, 364] width 114 height 8
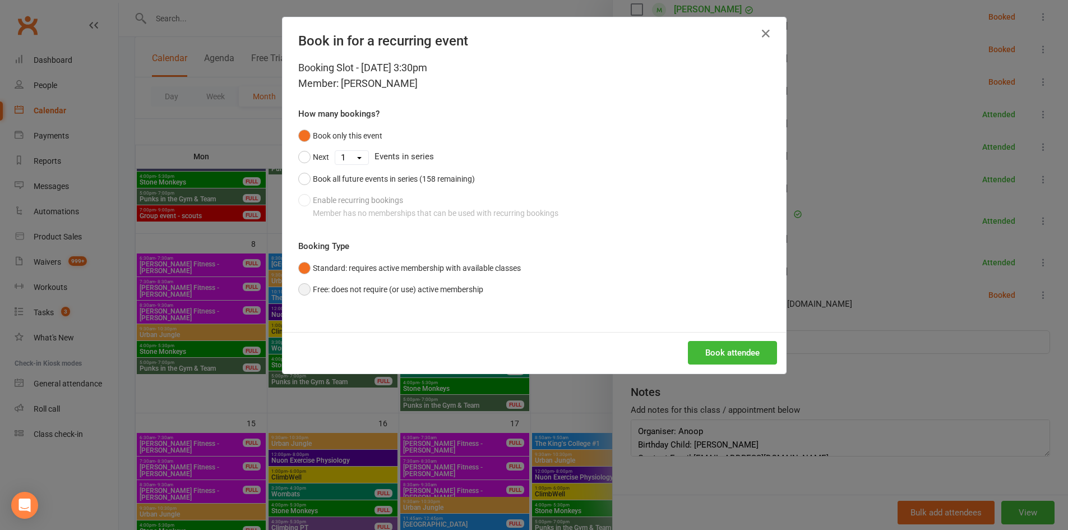
click at [358, 286] on button "Free: does not require (or use) active membership" at bounding box center [390, 289] width 185 height 21
click at [735, 349] on button "Book attendee" at bounding box center [732, 353] width 89 height 24
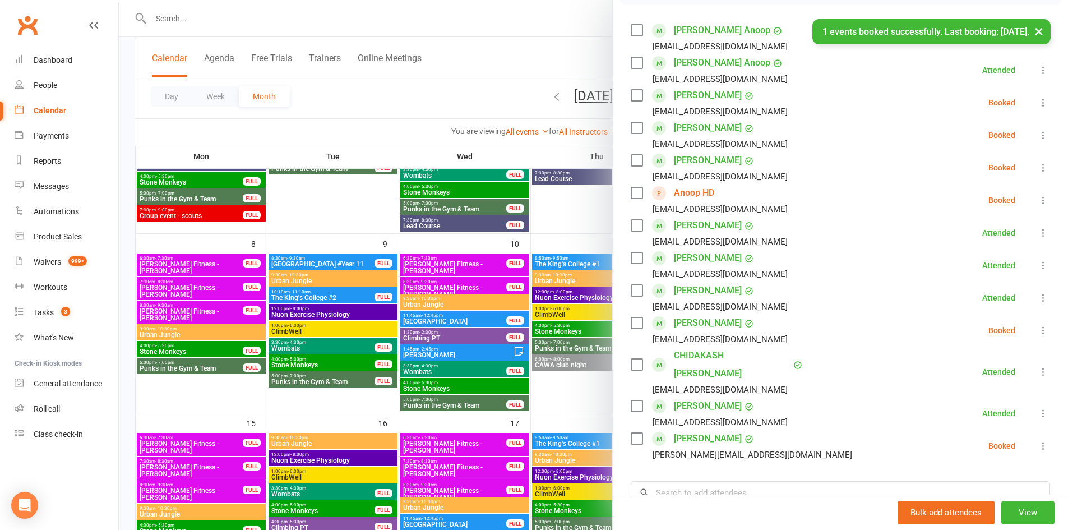
scroll to position [161, 0]
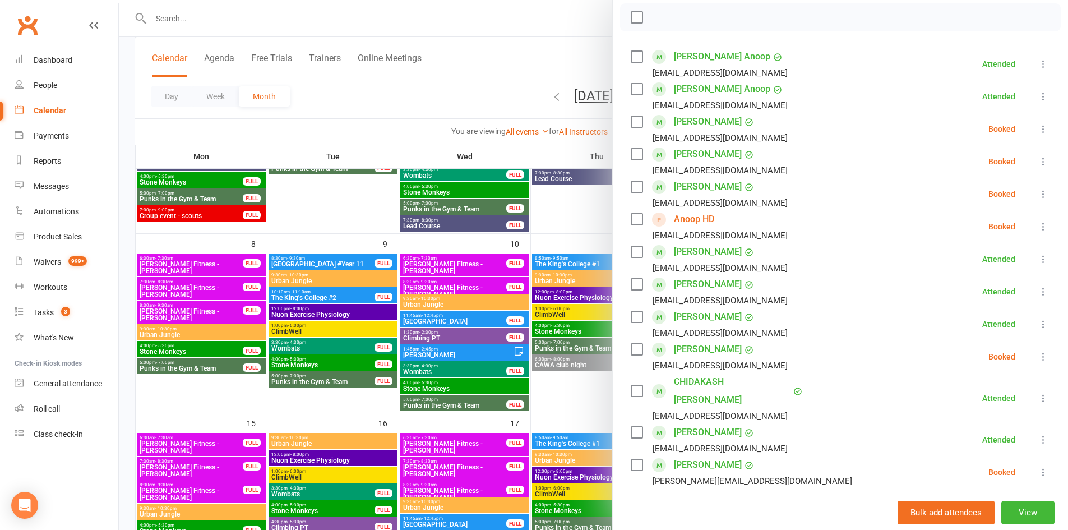
click at [1037, 352] on icon at bounding box center [1042, 356] width 11 height 11
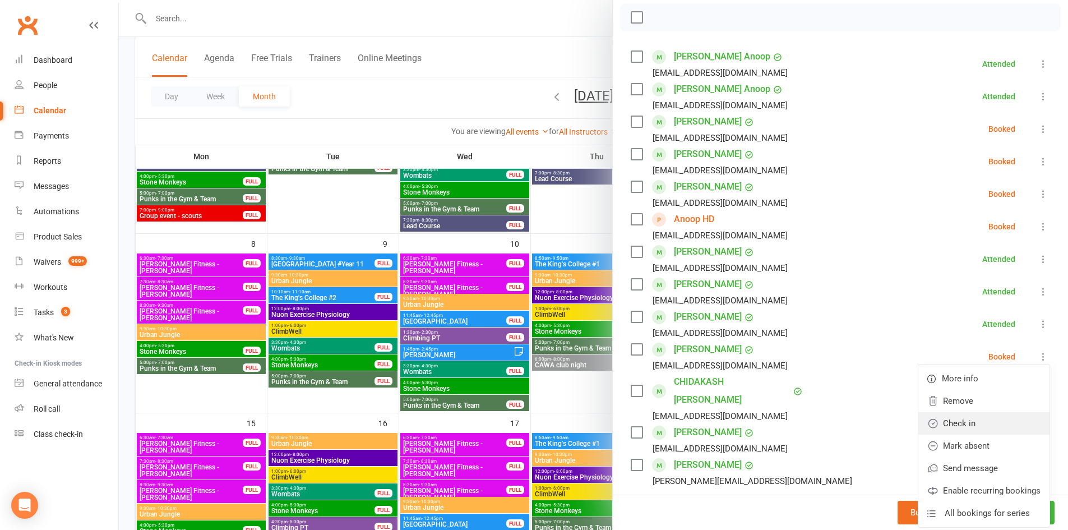
click at [995, 421] on link "Check in" at bounding box center [983, 423] width 131 height 22
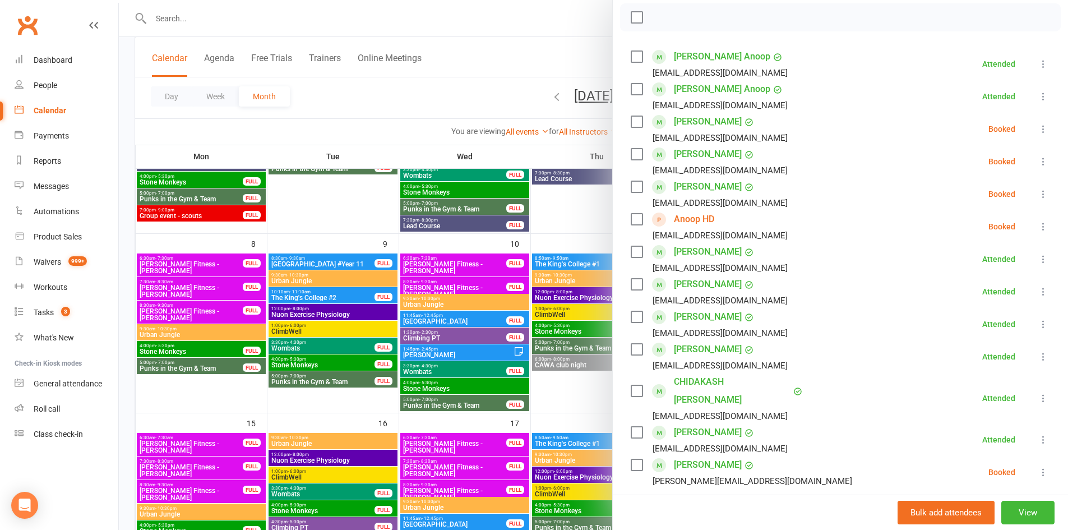
click at [1037, 193] on icon at bounding box center [1042, 193] width 11 height 11
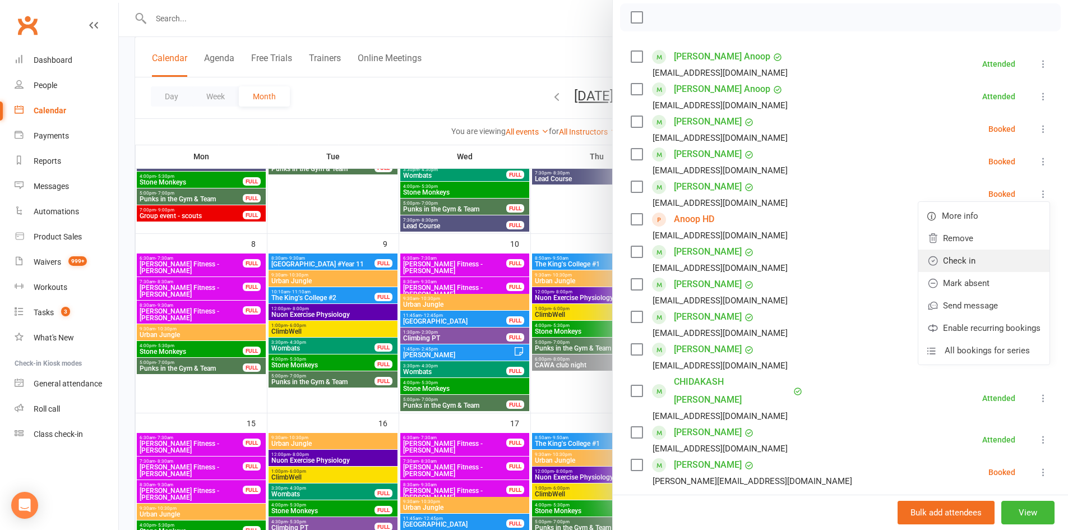
click at [972, 256] on link "Check in" at bounding box center [983, 260] width 131 height 22
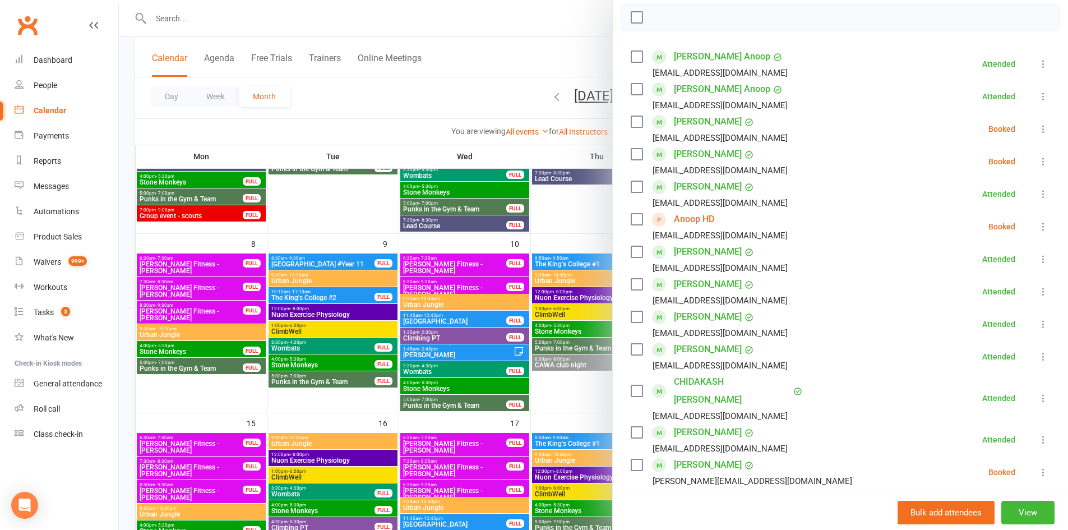
click at [1037, 160] on icon at bounding box center [1042, 161] width 11 height 11
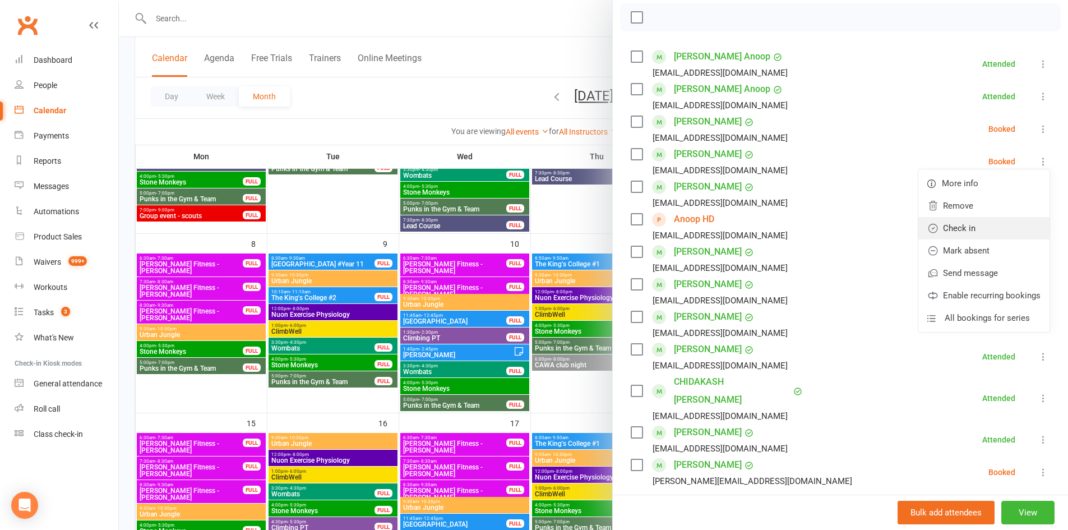
click at [990, 227] on link "Check in" at bounding box center [983, 228] width 131 height 22
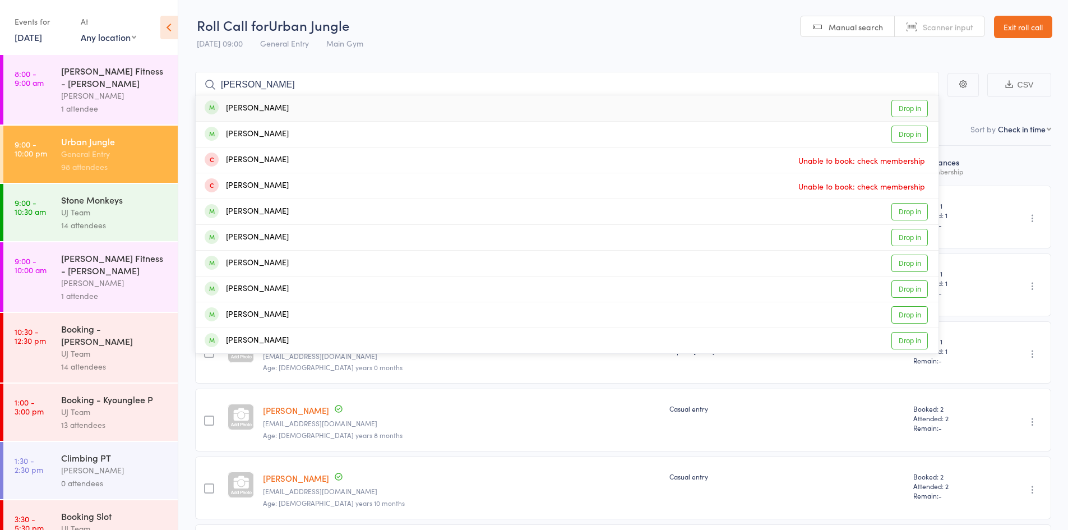
type input "[PERSON_NAME]"
click at [268, 115] on div "[PERSON_NAME] Drop in" at bounding box center [567, 108] width 743 height 26
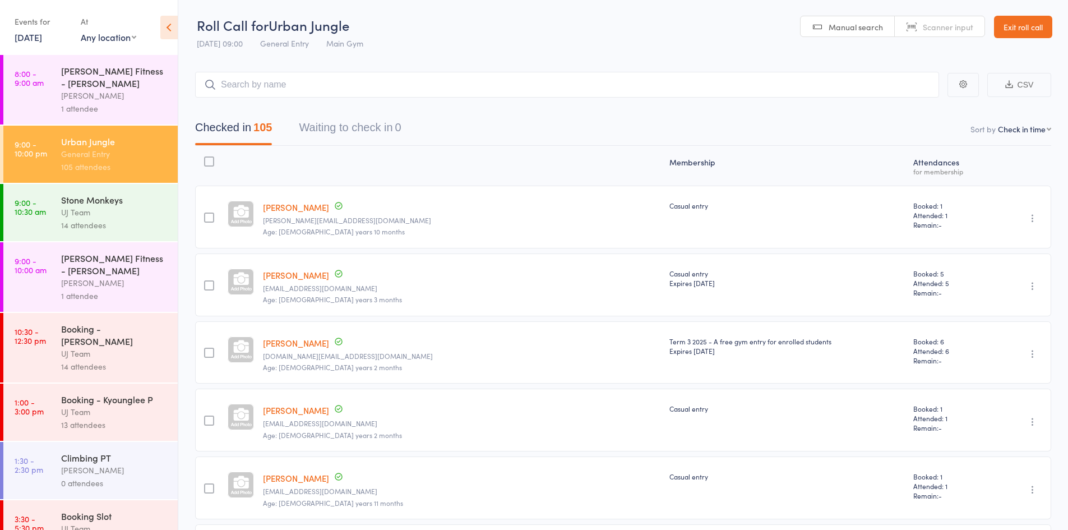
click at [66, 201] on div "Stone Monkeys" at bounding box center [114, 199] width 107 height 12
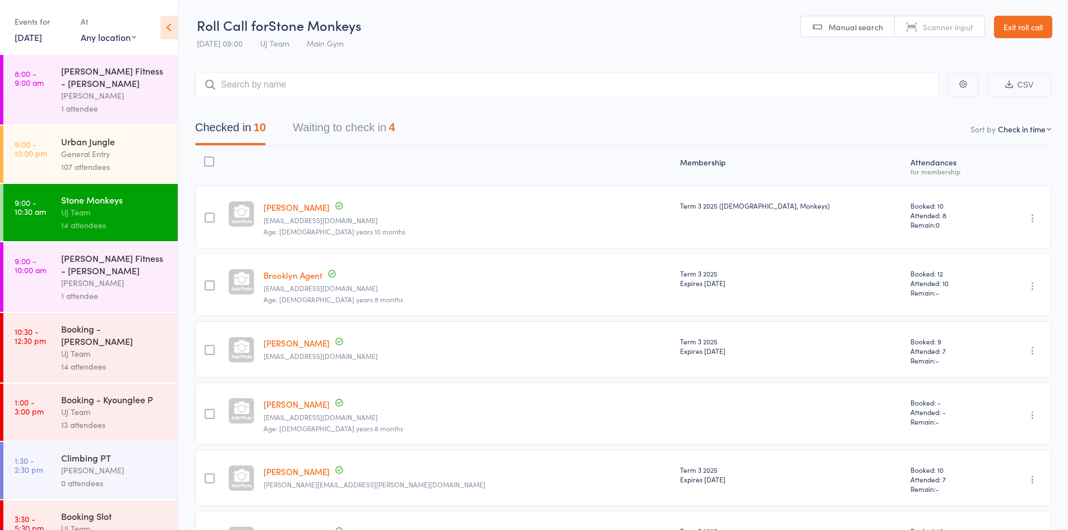
click at [83, 150] on div "General Entry" at bounding box center [114, 153] width 107 height 13
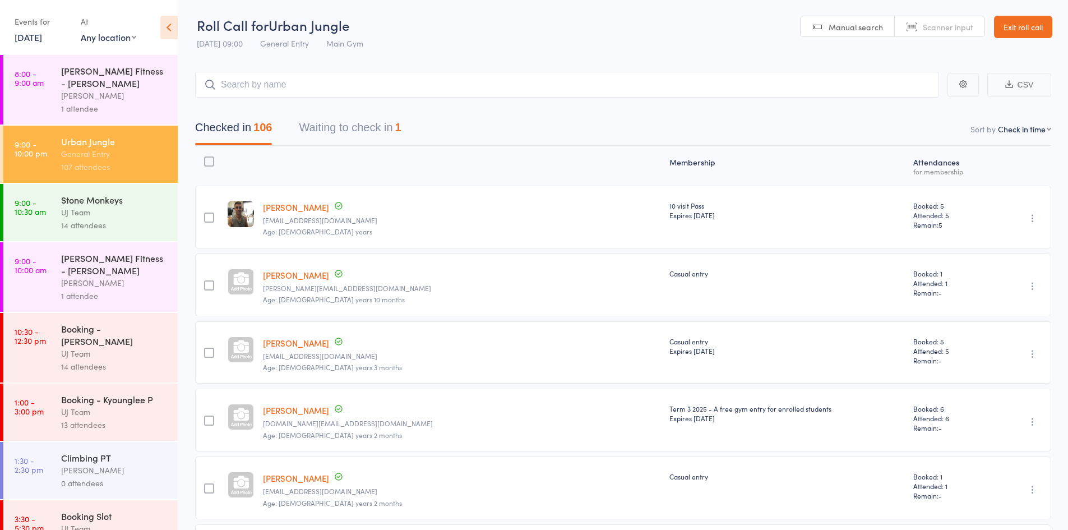
click at [1031, 283] on icon "button" at bounding box center [1032, 285] width 11 height 11
click at [994, 388] on li "Remove" at bounding box center [992, 382] width 92 height 15
click at [223, 82] on input "search" at bounding box center [567, 85] width 744 height 26
paste input "[PERSON_NAME]"
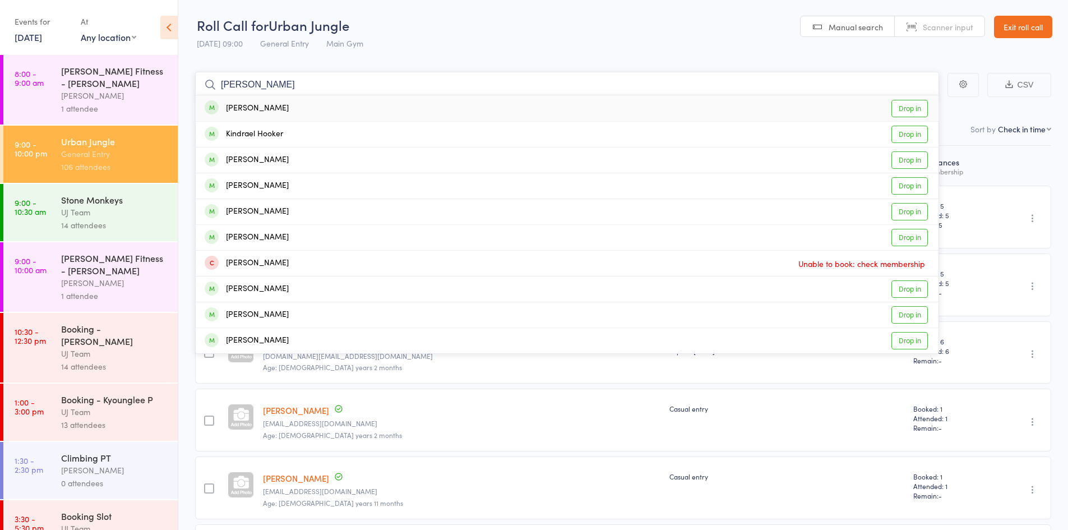
type input "[PERSON_NAME]"
click at [336, 113] on div "[PERSON_NAME] Drop in" at bounding box center [567, 108] width 743 height 26
